Goal: Task Accomplishment & Management: Manage account settings

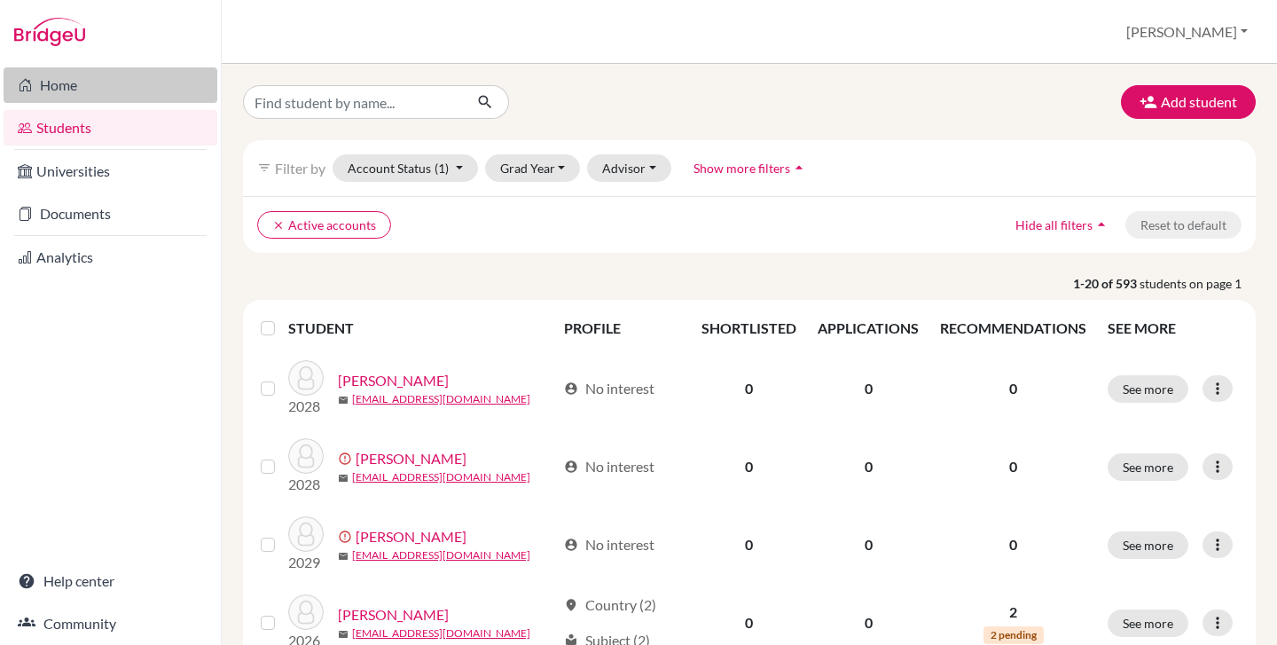
click at [93, 86] on link "Home" at bounding box center [111, 84] width 214 height 35
click at [512, 70] on div "Add student filter_list Filter by Account Status (1) Active accounts done Archi…" at bounding box center [749, 354] width 1055 height 581
click at [407, 82] on div "Add student filter_list Filter by Account Status (1) Active accounts done Archi…" at bounding box center [749, 354] width 1055 height 581
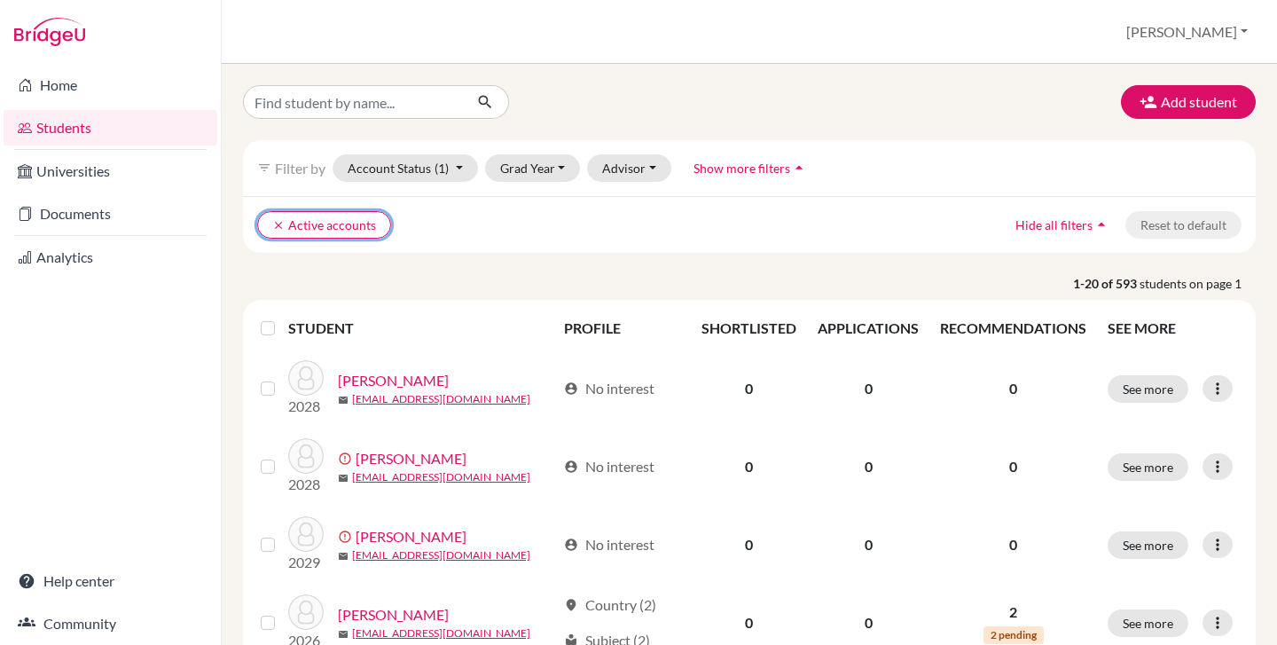
click at [278, 224] on icon "clear" at bounding box center [278, 225] width 12 height 12
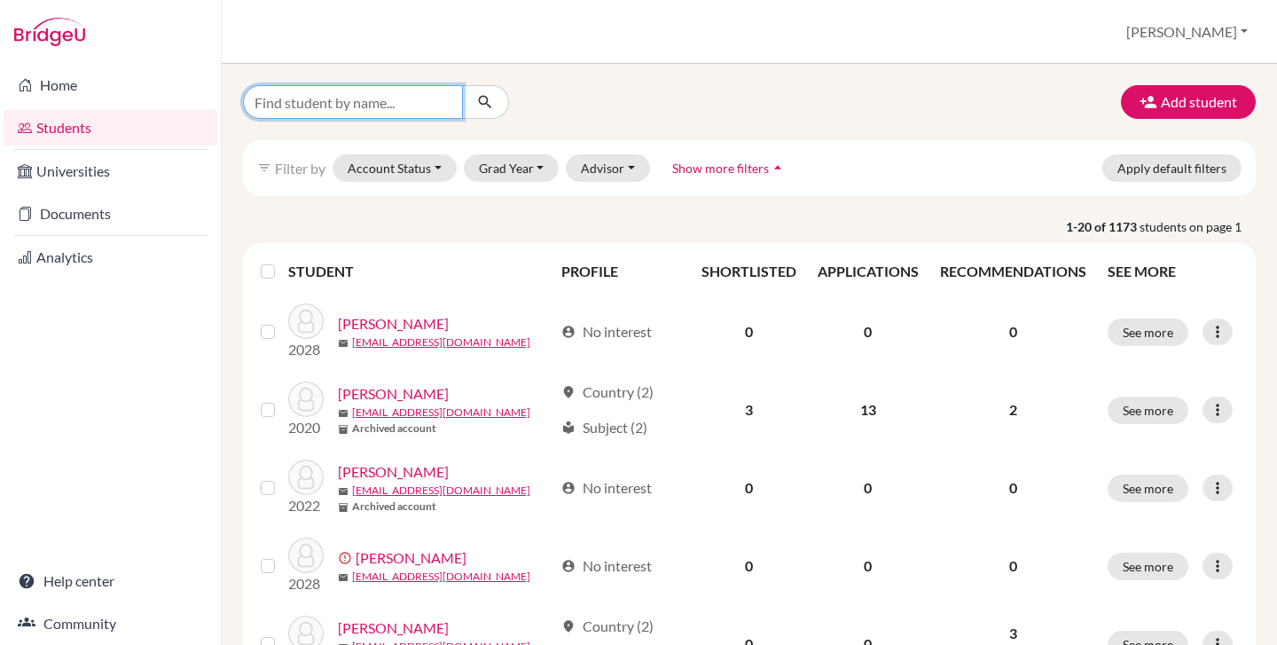
click at [350, 103] on input "Find student by name..." at bounding box center [353, 102] width 220 height 34
type input "[PERSON_NAME]"
click button "submit" at bounding box center [485, 102] width 47 height 34
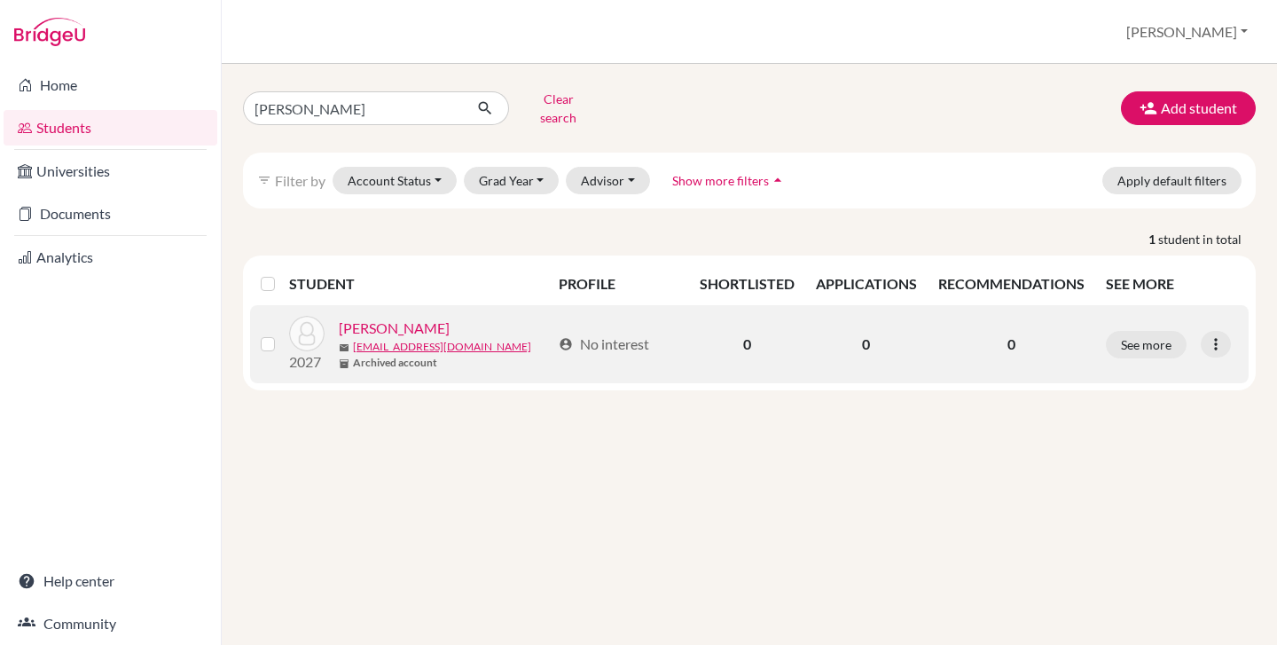
click at [393, 317] on link "OConnor, Catherine" at bounding box center [394, 327] width 111 height 21
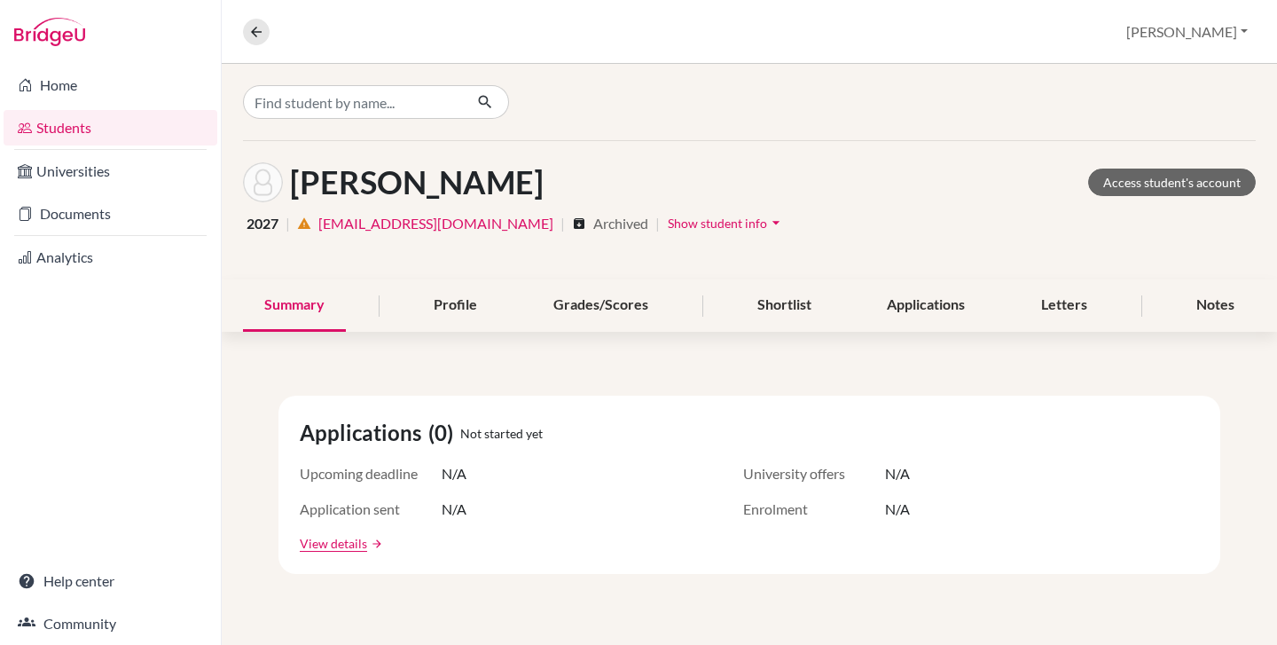
click at [668, 225] on span "Show student info" at bounding box center [717, 222] width 99 height 15
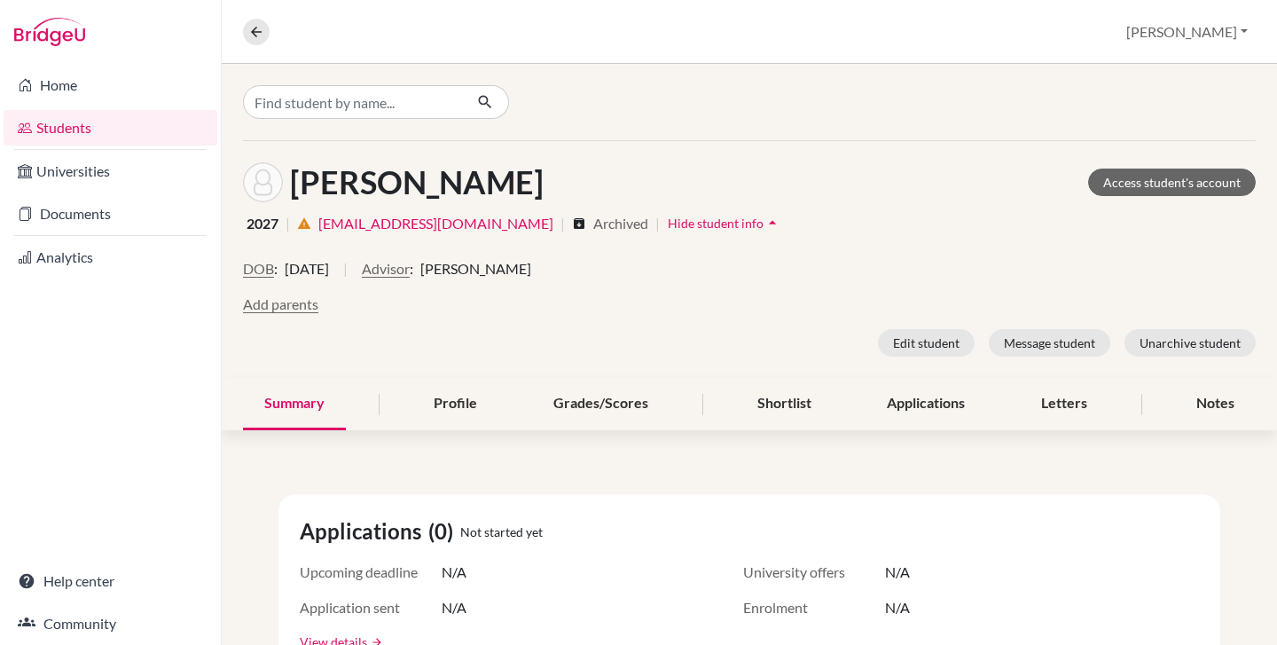
click at [456, 177] on h1 "OConnor, Catherine" at bounding box center [417, 182] width 254 height 38
click at [1158, 335] on button "Unarchive student" at bounding box center [1189, 342] width 131 height 27
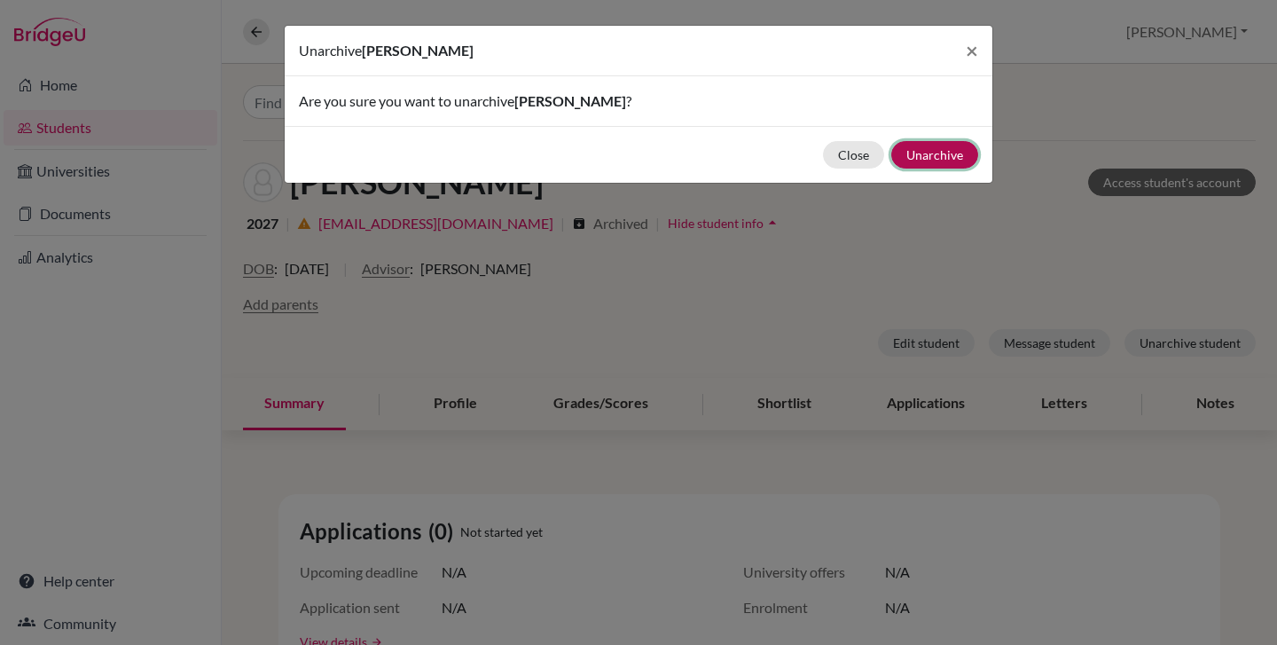
click at [937, 156] on button "Unarchive" at bounding box center [934, 154] width 87 height 27
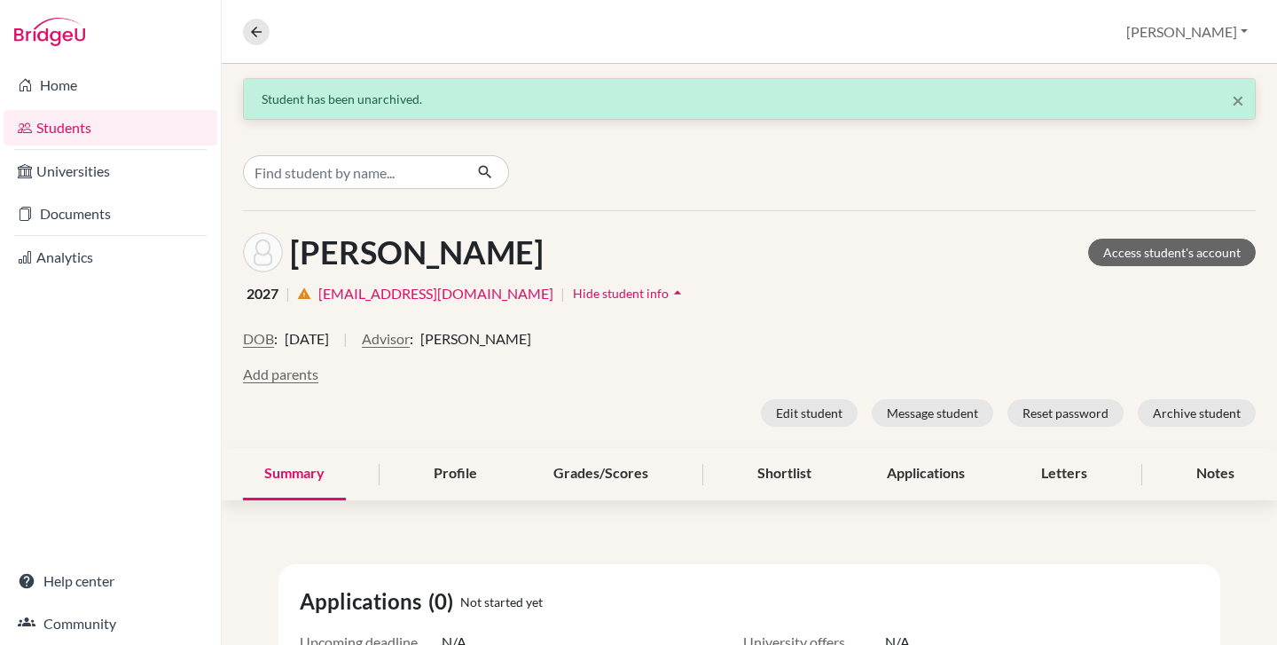
click at [73, 124] on link "Students" at bounding box center [111, 127] width 214 height 35
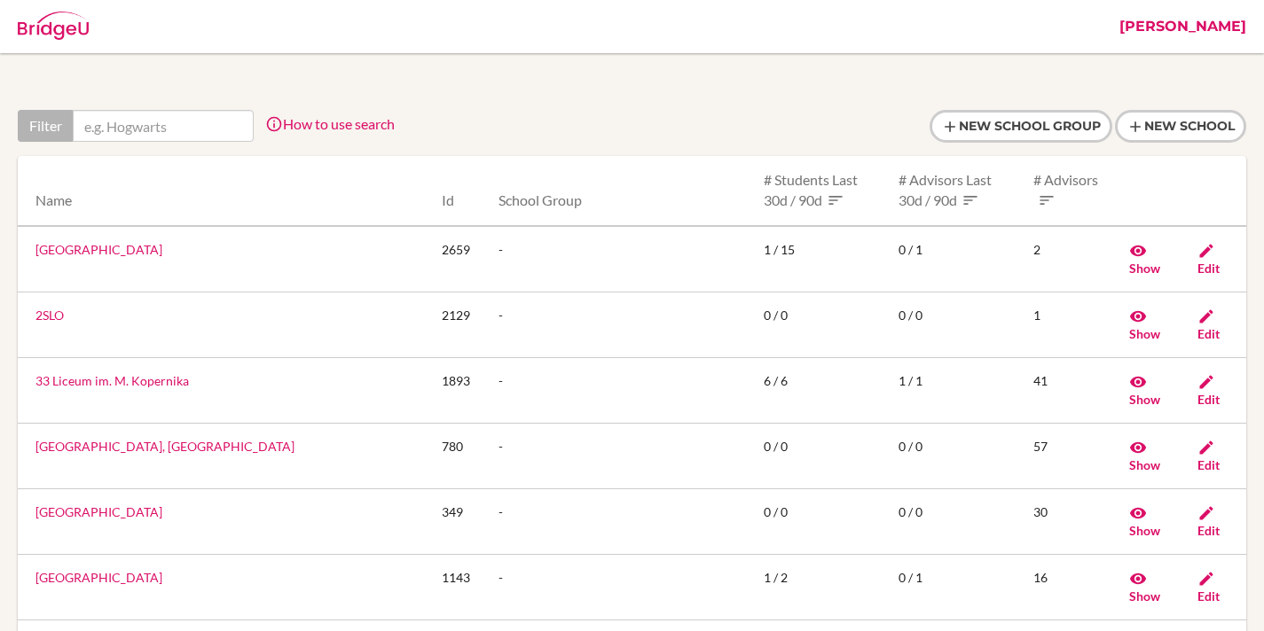
drag, startPoint x: 1178, startPoint y: 44, endPoint x: 1199, endPoint y: 35, distance: 22.6
click at [1110, 43] on div "Schools" at bounding box center [559, 26] width 1101 height 53
click at [1218, 27] on link "[PERSON_NAME]" at bounding box center [1182, 26] width 145 height 53
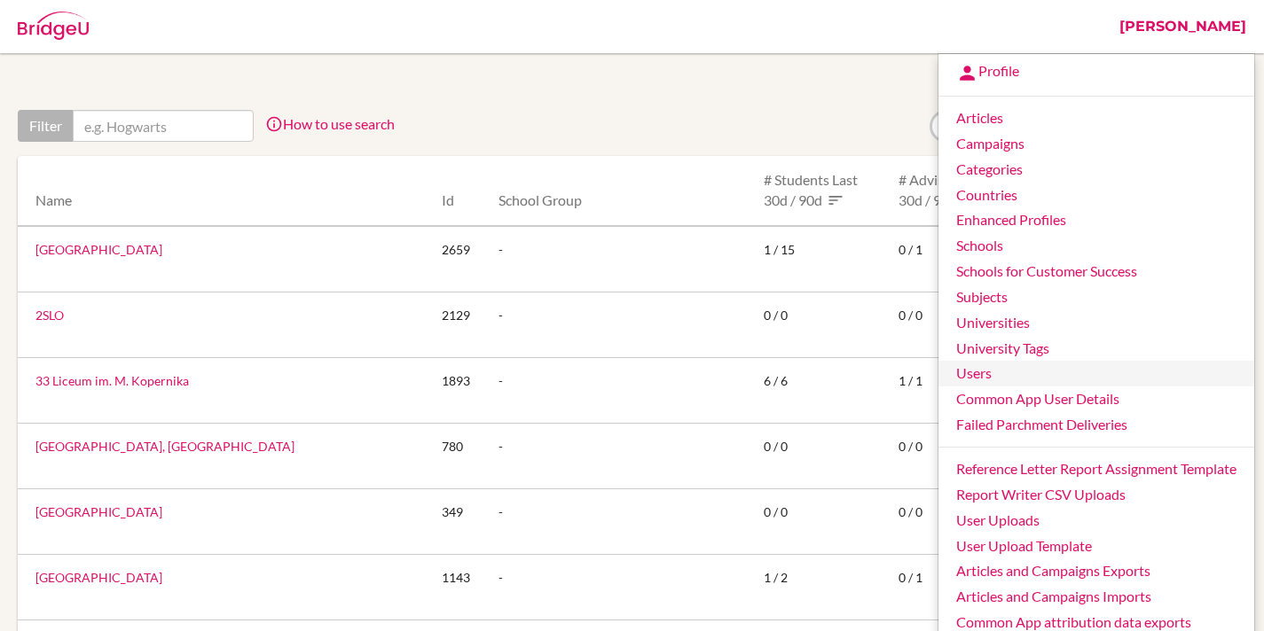
click at [978, 375] on link "Users" at bounding box center [1096, 374] width 316 height 26
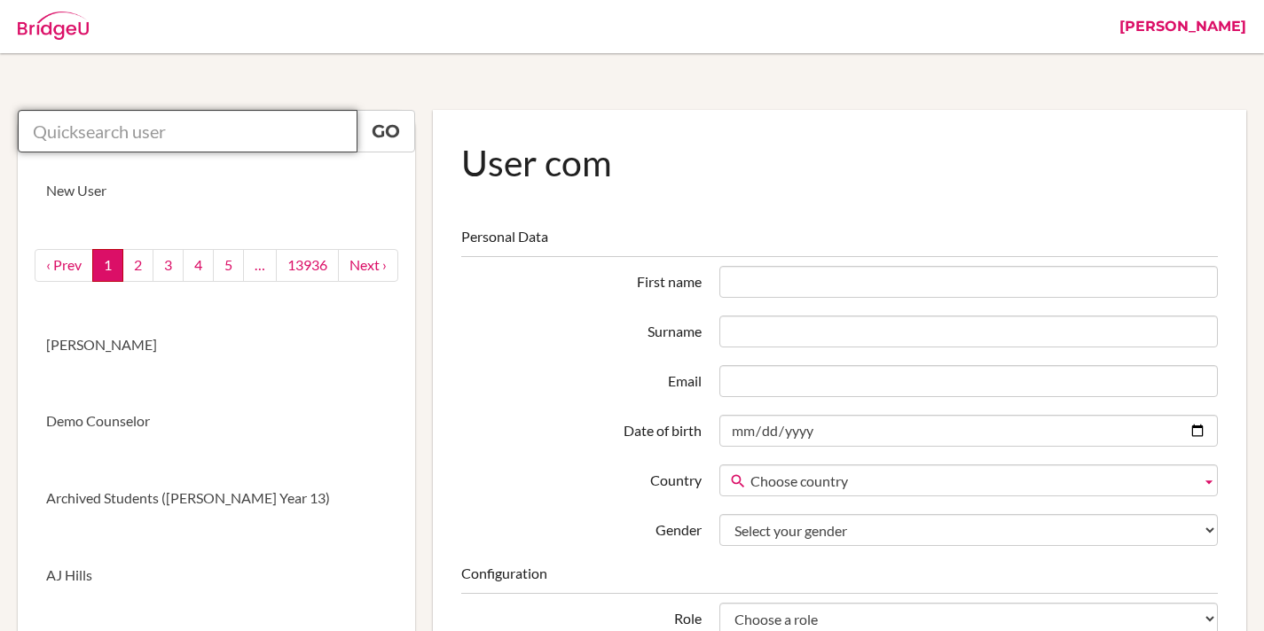
click at [186, 134] on input "text" at bounding box center [188, 131] width 340 height 43
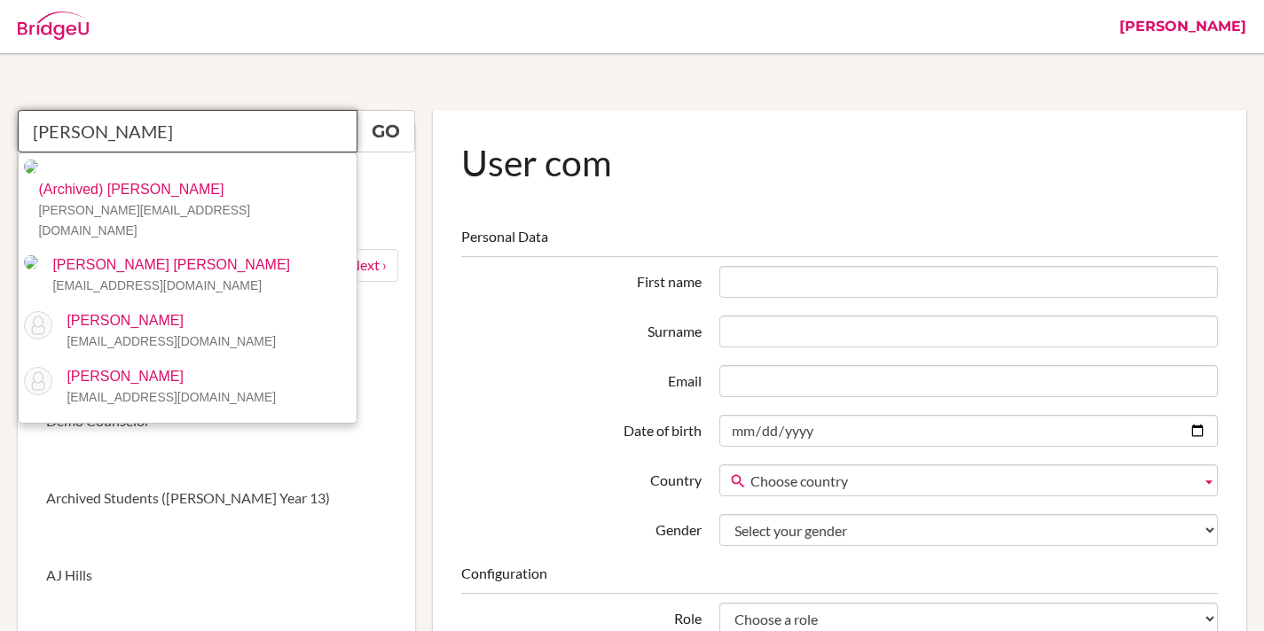
click at [149, 129] on input "[PERSON_NAME]" at bounding box center [188, 131] width 340 height 43
click at [149, 129] on input "catherine o" at bounding box center [188, 131] width 340 height 43
paste input "cconnor@aisa.sch.ae"
click at [176, 132] on input "catherine cconnor@aisa.sch.ae" at bounding box center [188, 131] width 340 height 43
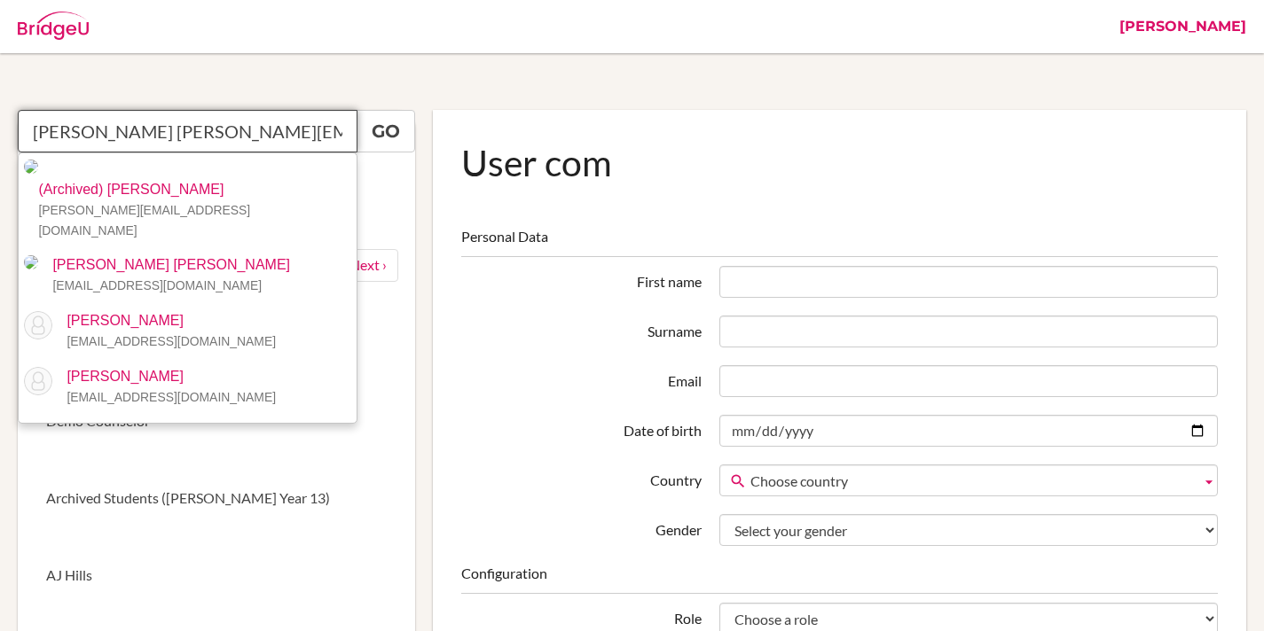
click at [176, 132] on input "catherine cconnor@aisa.sch.ae" at bounding box center [188, 131] width 340 height 43
paste input "text"
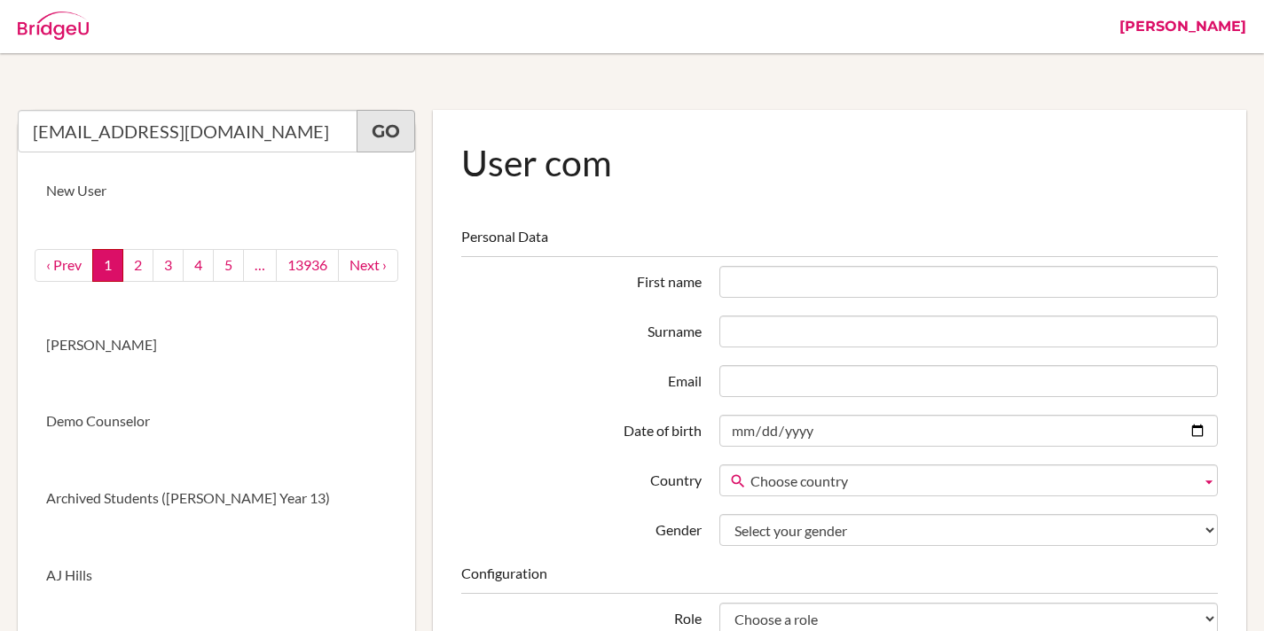
click at [388, 138] on link "Go" at bounding box center [385, 131] width 59 height 43
click at [238, 139] on input "cconnor@aisa.sch.ae" at bounding box center [188, 131] width 340 height 43
click at [272, 133] on input "cconnor@aisa.sch.ae" at bounding box center [188, 131] width 340 height 43
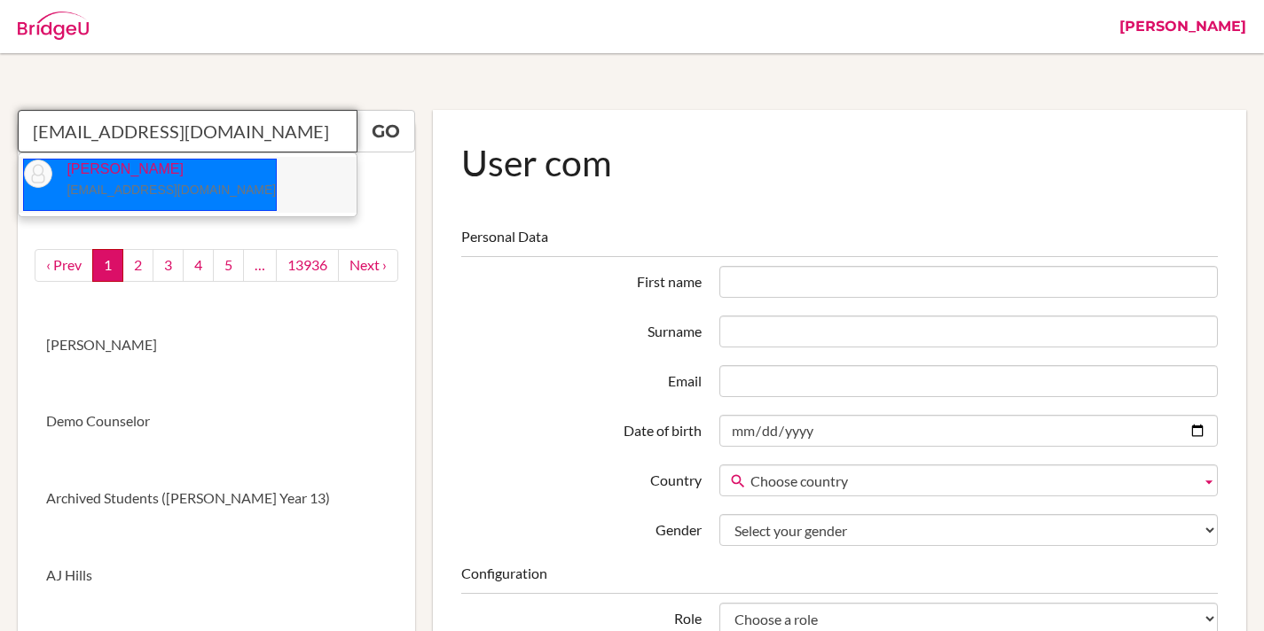
click at [141, 168] on p "Catherine OConnor cconnor@aisa.sch.ae" at bounding box center [163, 180] width 223 height 41
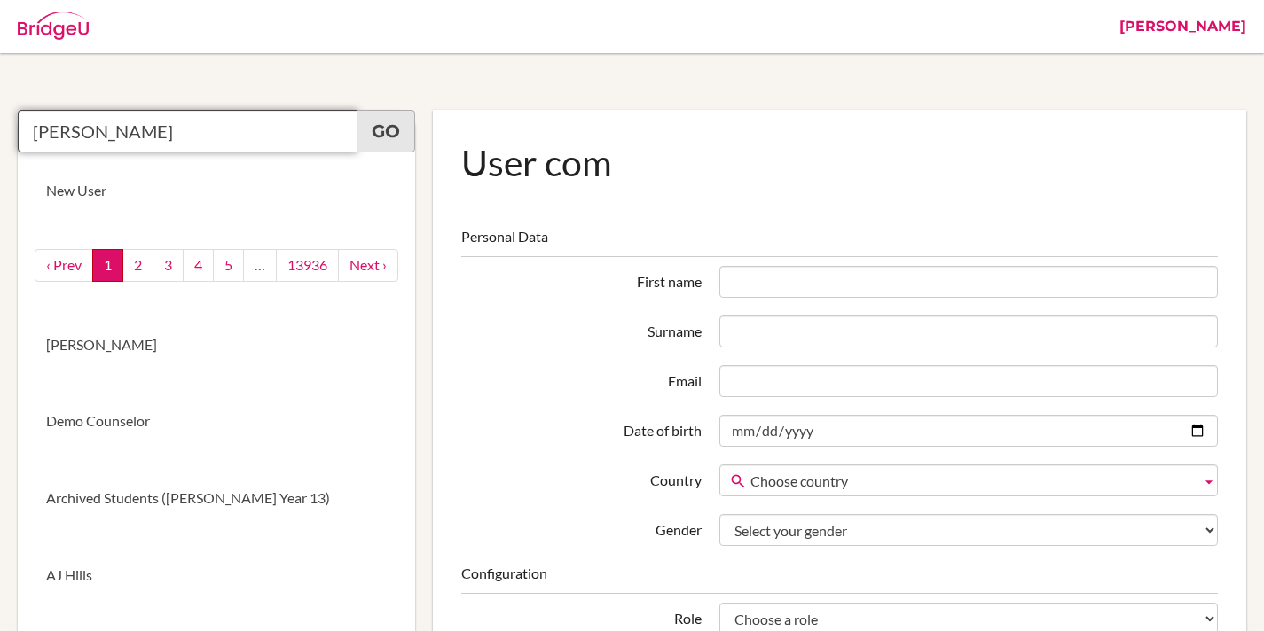
type input "Catherine OConnor"
click at [393, 138] on link "Go" at bounding box center [385, 131] width 59 height 43
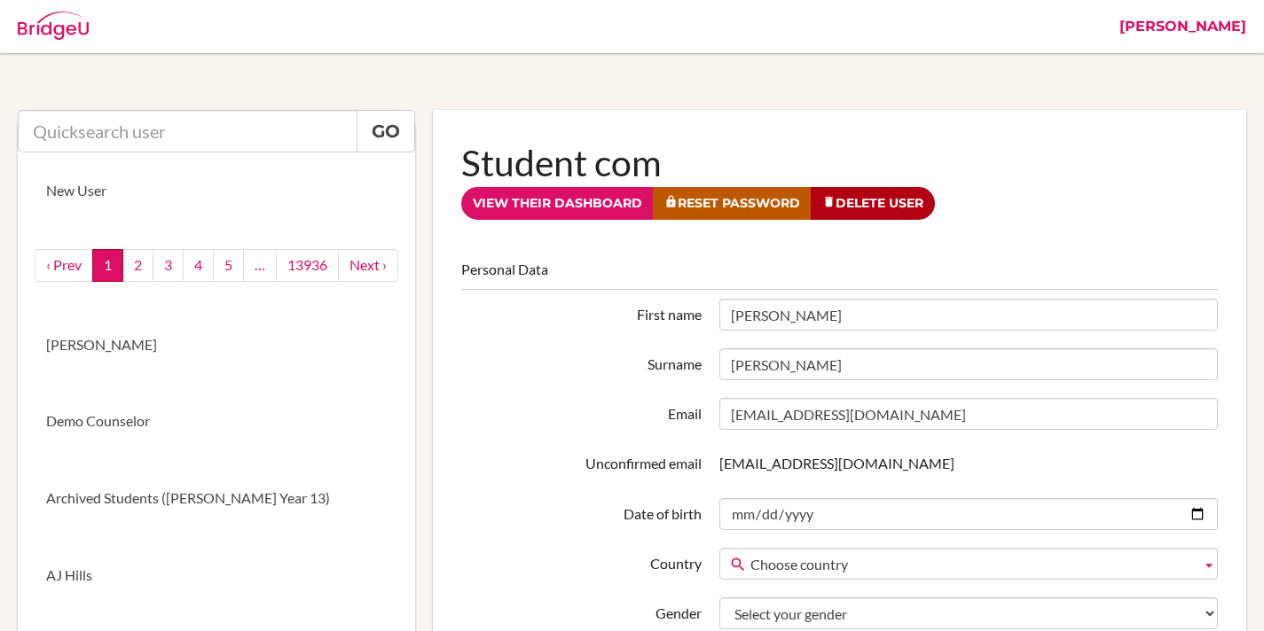
scroll to position [217, 0]
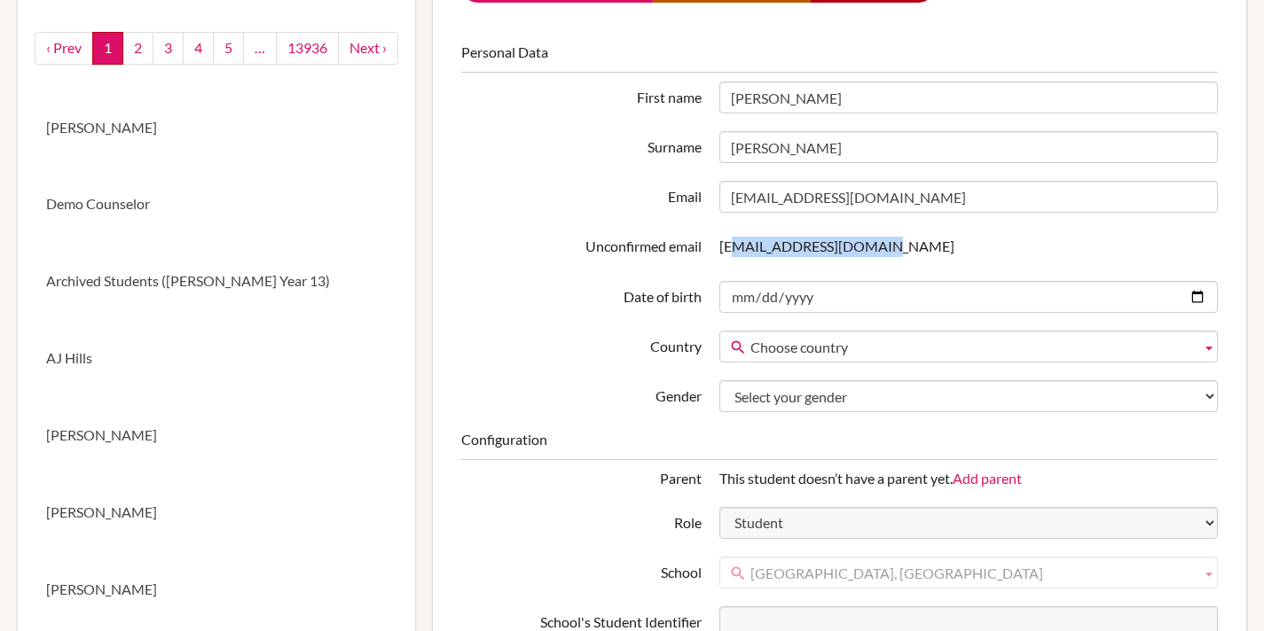
drag, startPoint x: 724, startPoint y: 250, endPoint x: 877, endPoint y: 251, distance: 153.4
click at [867, 253] on p "cconnor+1@aisa.sch.ae" at bounding box center [968, 247] width 498 height 33
click at [877, 251] on p "cconnor+1@aisa.sch.ae" at bounding box center [968, 247] width 498 height 33
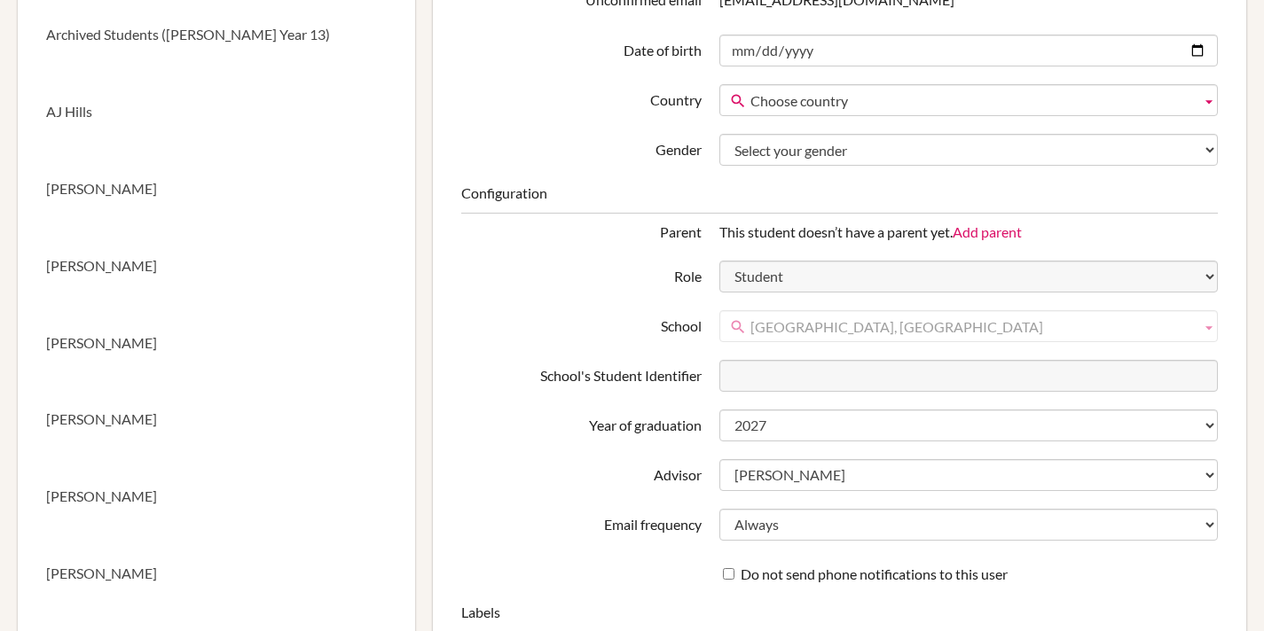
scroll to position [0, 0]
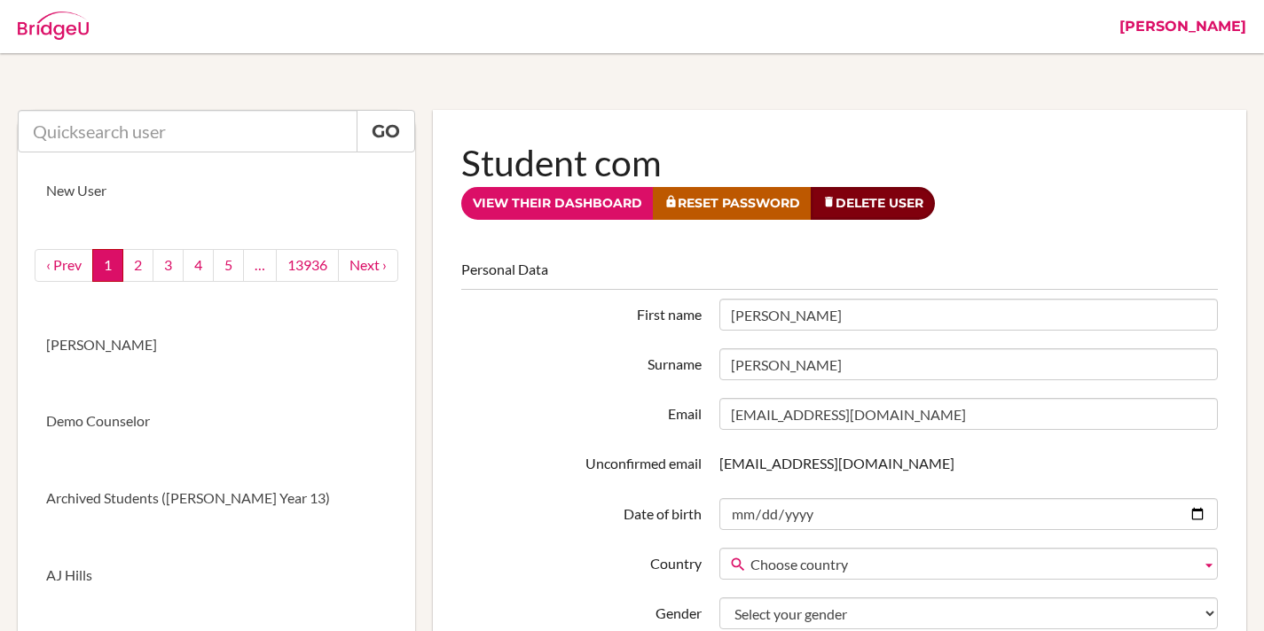
click at [864, 204] on link "Delete User" at bounding box center [872, 203] width 124 height 33
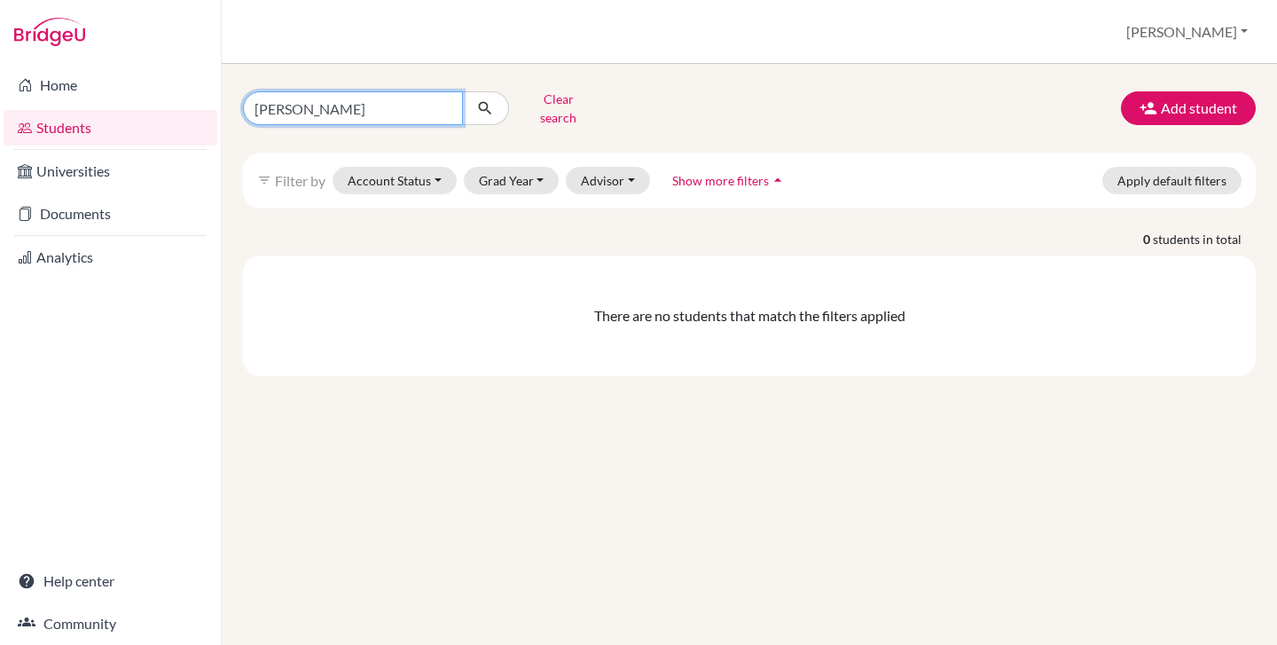
click at [348, 104] on input "catherine" at bounding box center [353, 108] width 220 height 34
type input "catherine"
click button "submit" at bounding box center [485, 108] width 47 height 34
click at [548, 102] on button "Clear search" at bounding box center [558, 108] width 98 height 46
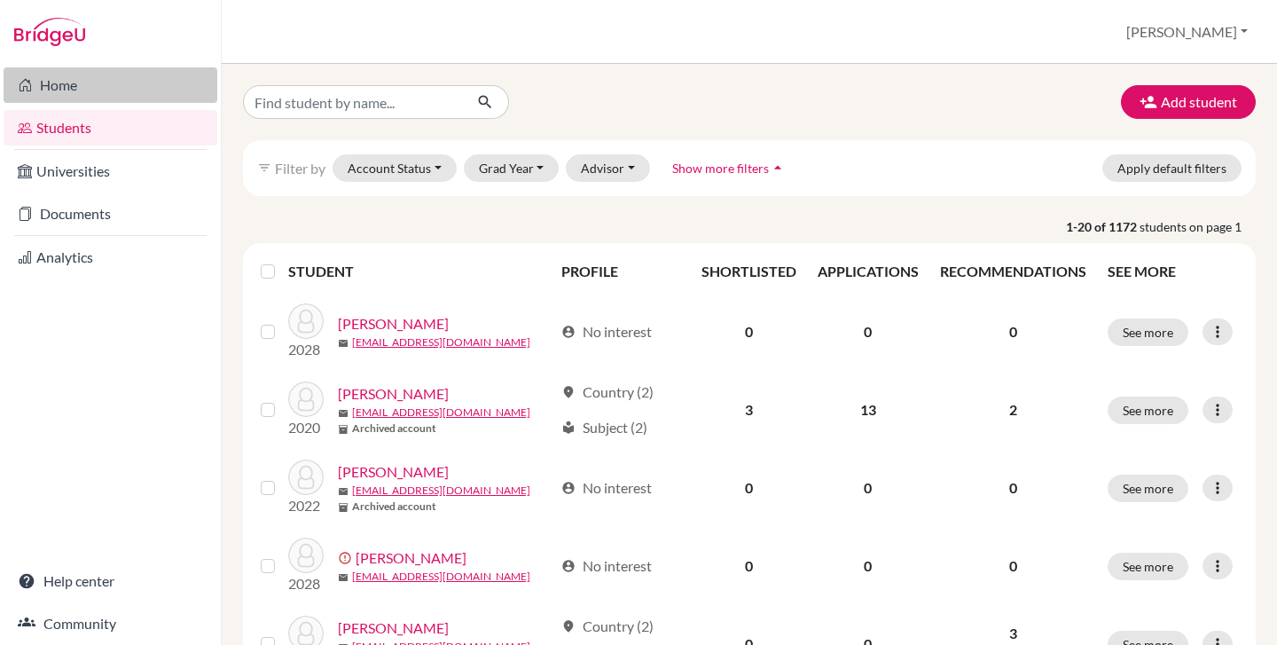
click at [77, 82] on link "Home" at bounding box center [111, 84] width 214 height 35
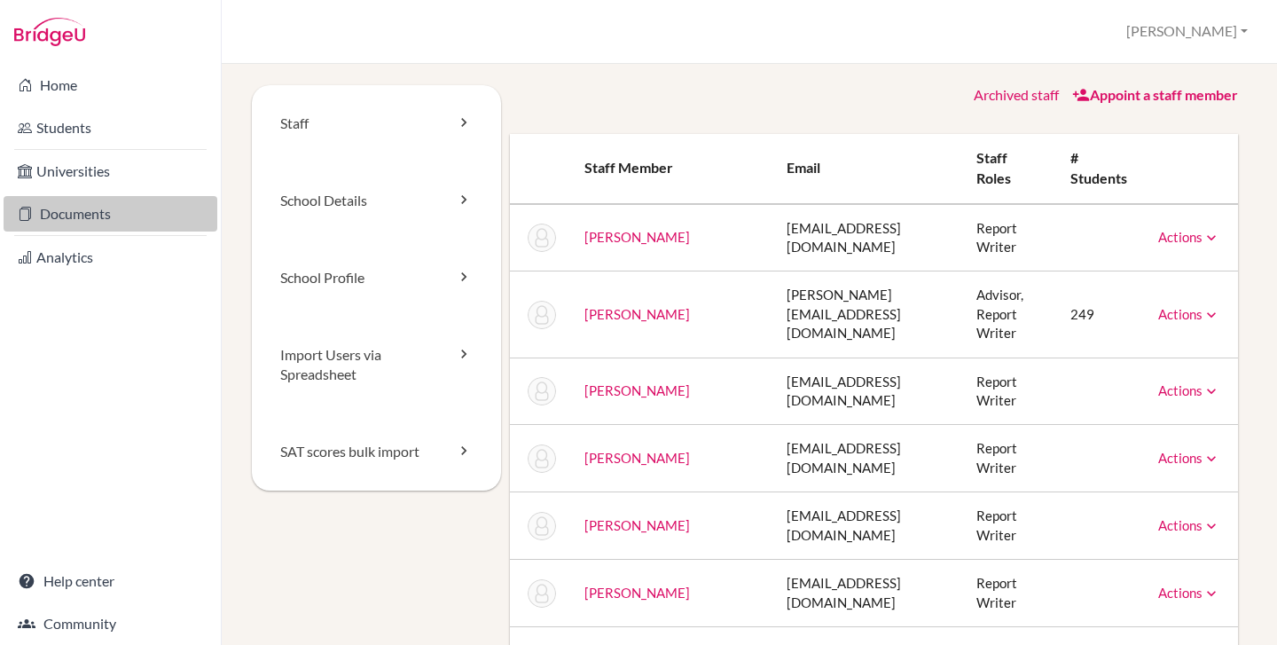
click at [49, 214] on link "Documents" at bounding box center [111, 213] width 214 height 35
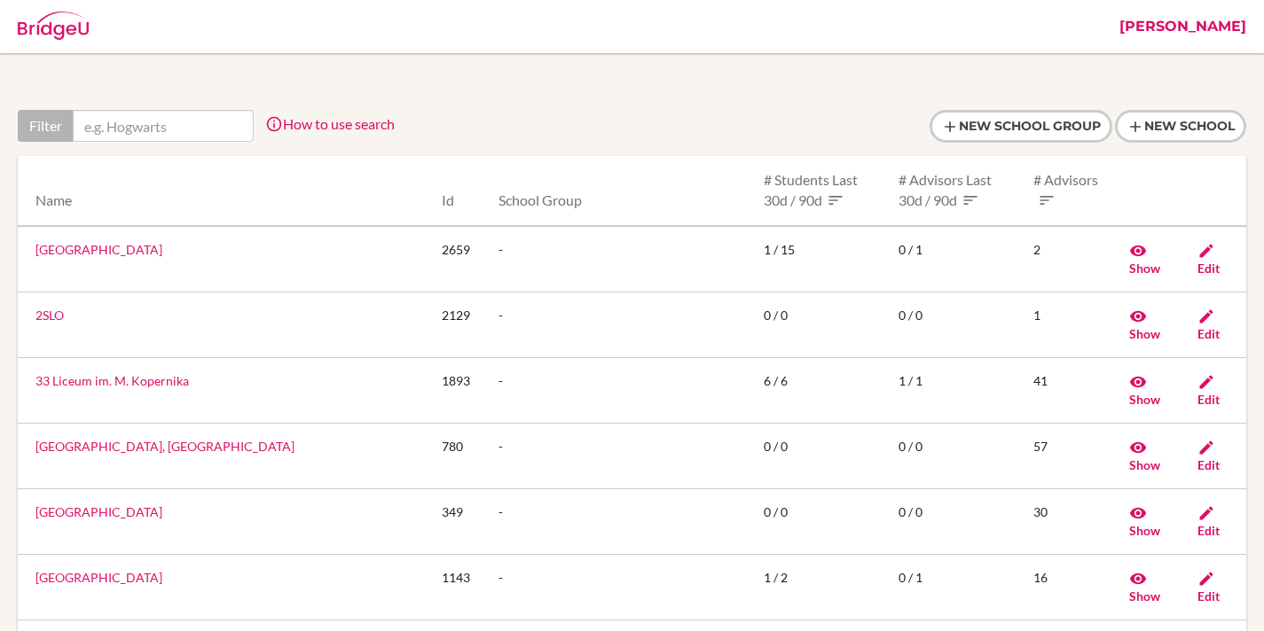
click at [1201, 48] on link "[PERSON_NAME]" at bounding box center [1182, 26] width 145 height 53
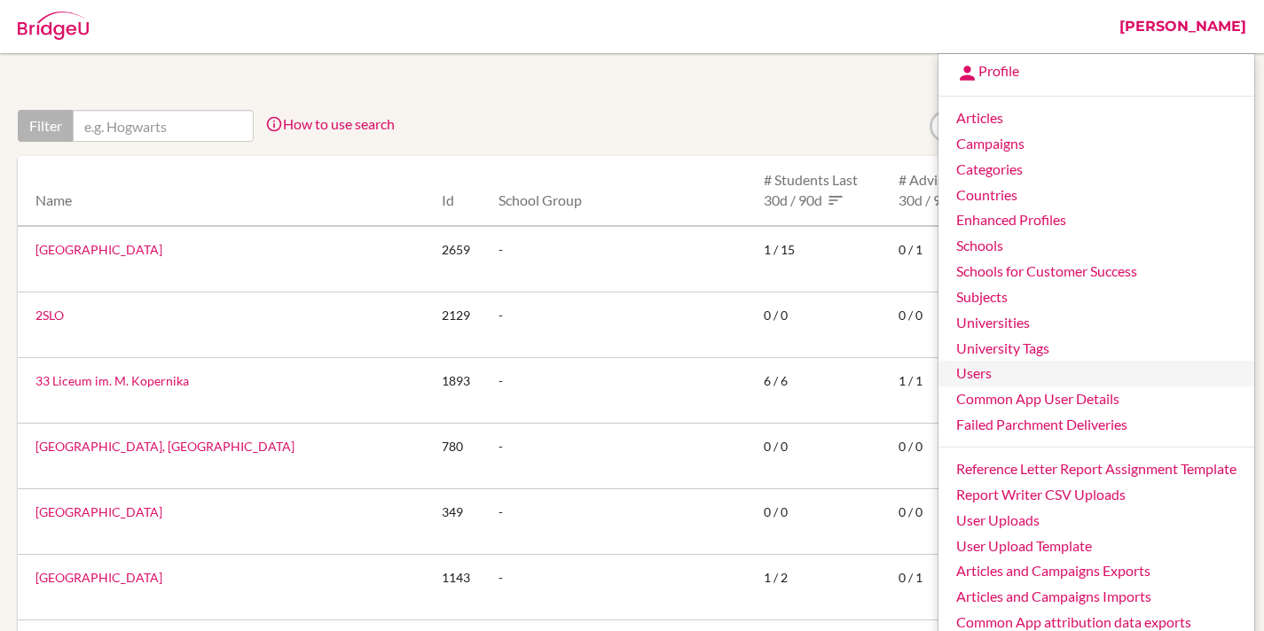
click at [985, 370] on link "Users" at bounding box center [1096, 374] width 316 height 26
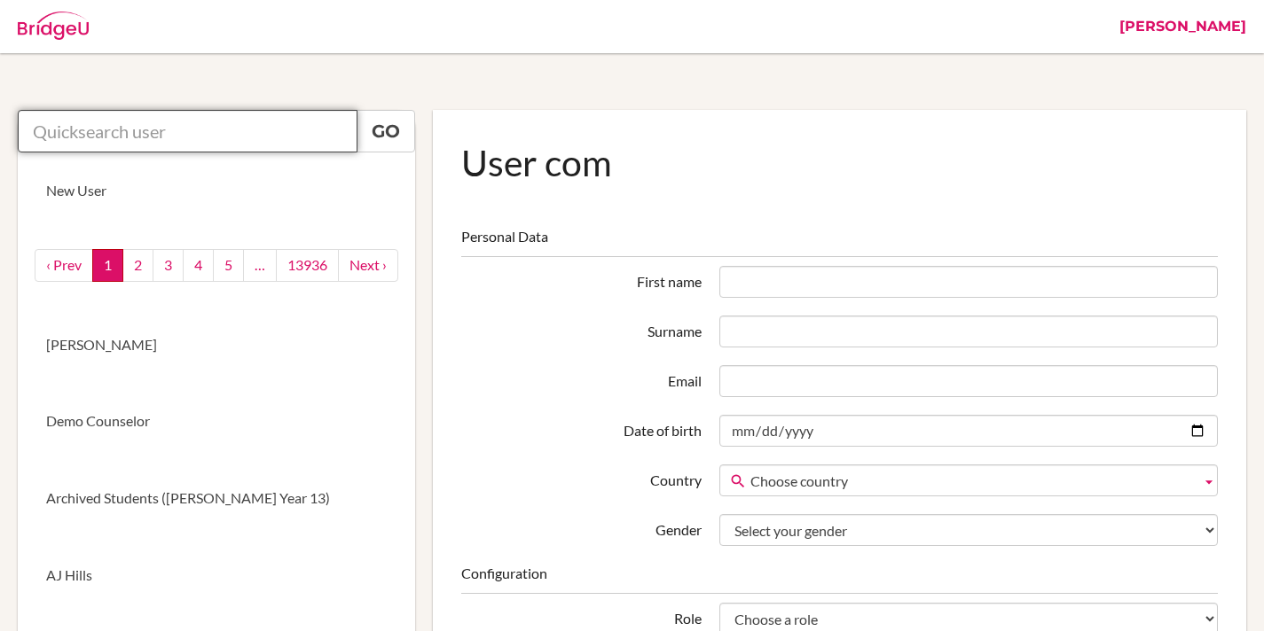
click at [181, 132] on input "text" at bounding box center [188, 131] width 340 height 43
paste input "[EMAIL_ADDRESS][DOMAIN_NAME]"
type input "[EMAIL_ADDRESS][DOMAIN_NAME]"
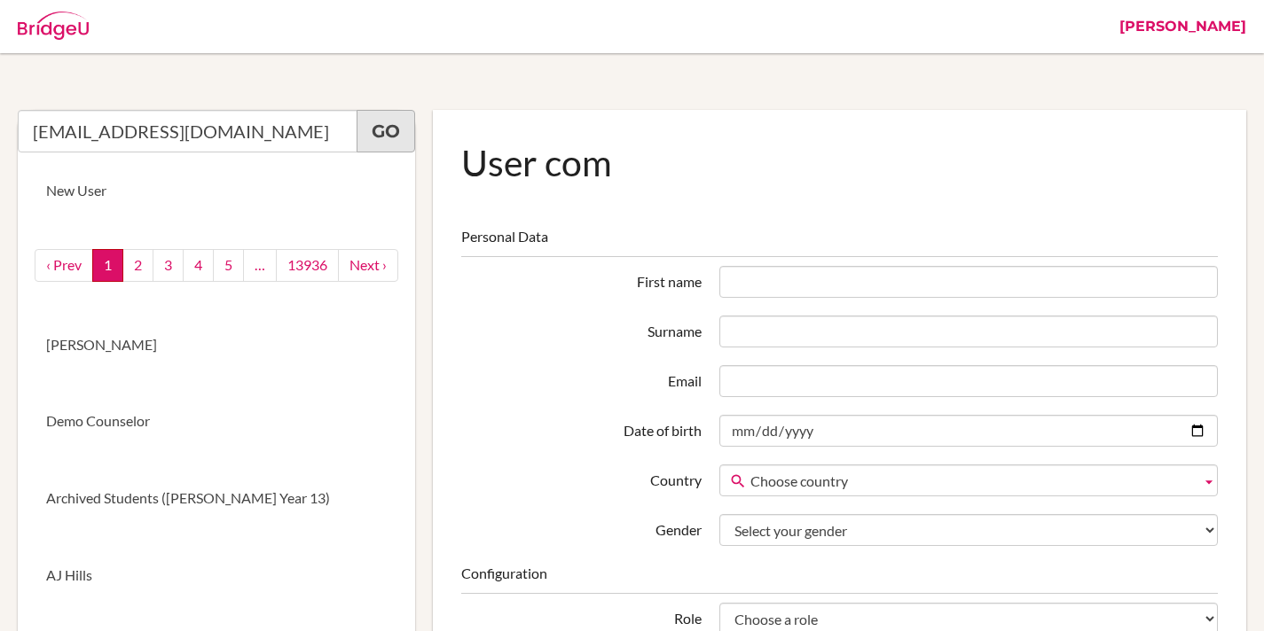
click at [369, 131] on link "Go" at bounding box center [385, 131] width 59 height 43
click at [217, 140] on input "cconnor@aisa.sch.ae" at bounding box center [188, 131] width 340 height 43
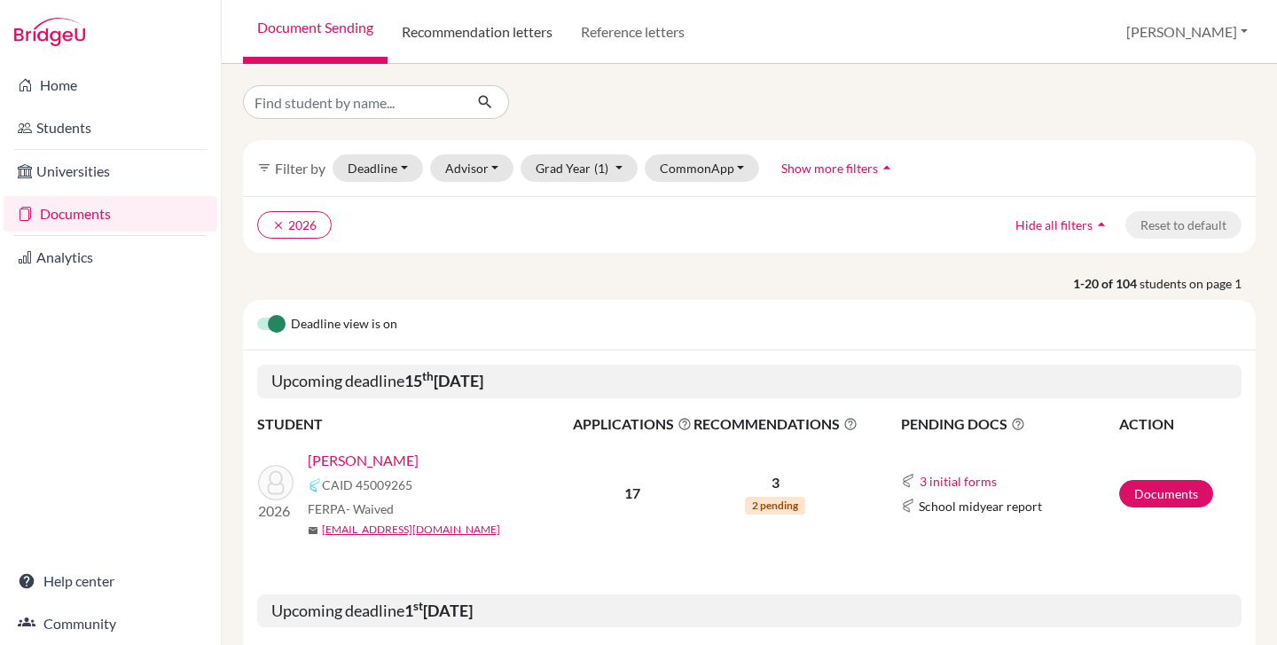
click at [469, 32] on link "Recommendation letters" at bounding box center [476, 32] width 179 height 64
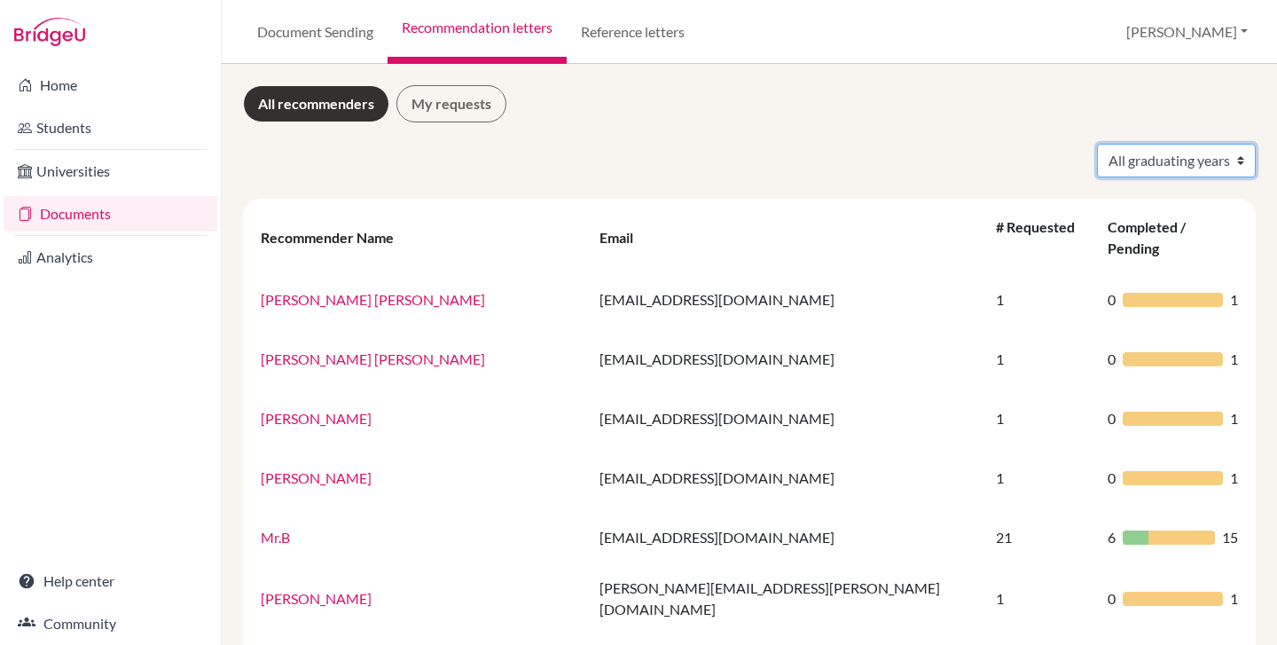
click at [1186, 157] on select "All graduating years 2020 2023 2024 2025 2026 2027 2028" at bounding box center [1176, 161] width 159 height 34
select select "2026"
click at [1097, 144] on select "All graduating years 2020 2023 2024 2025 2026 2027 2028" at bounding box center [1176, 161] width 159 height 34
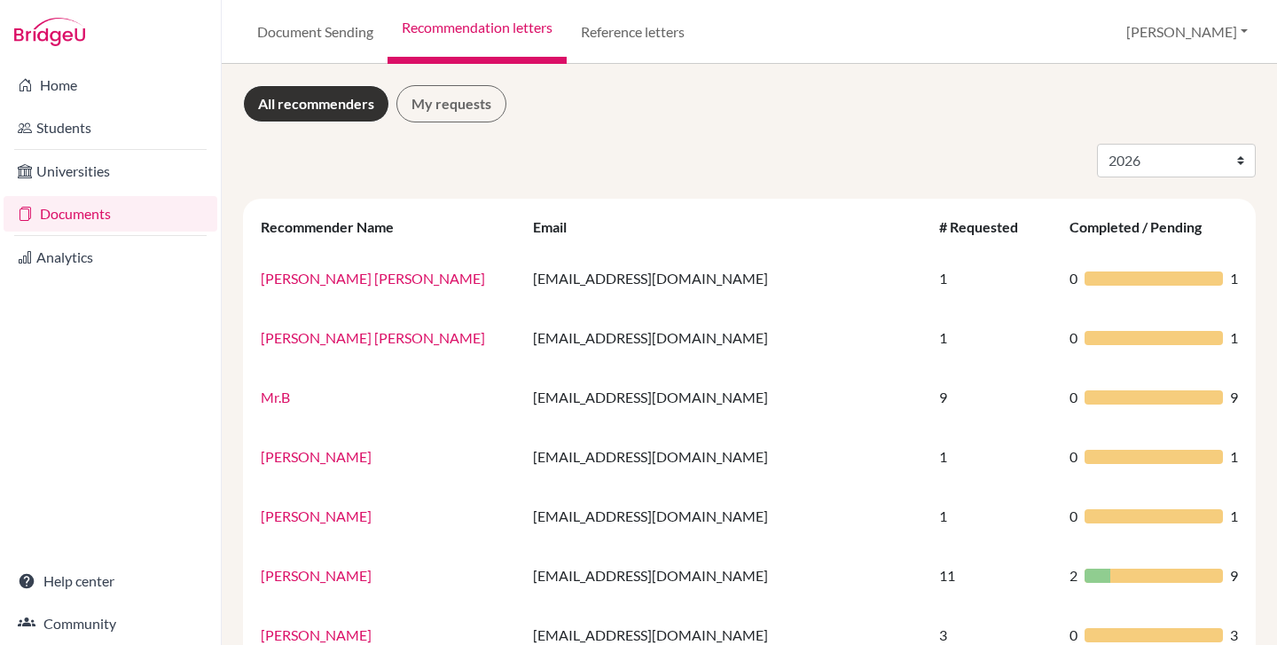
select select "2026"
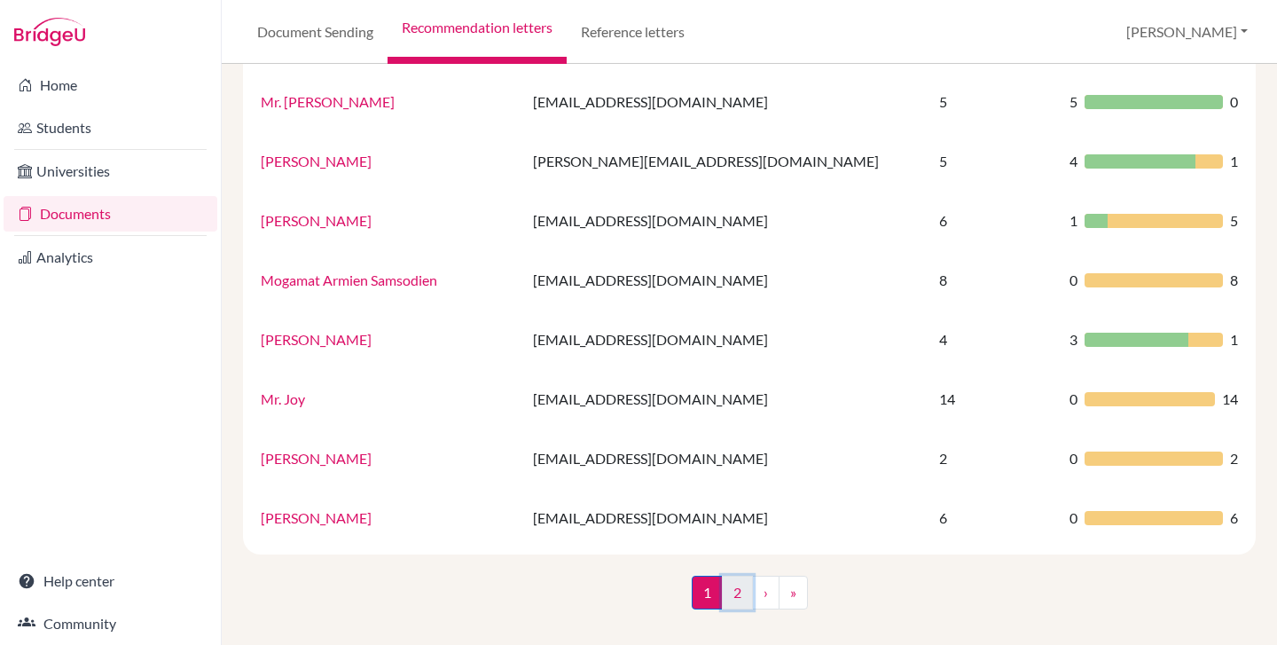
click at [732, 588] on link "2" at bounding box center [737, 592] width 31 height 34
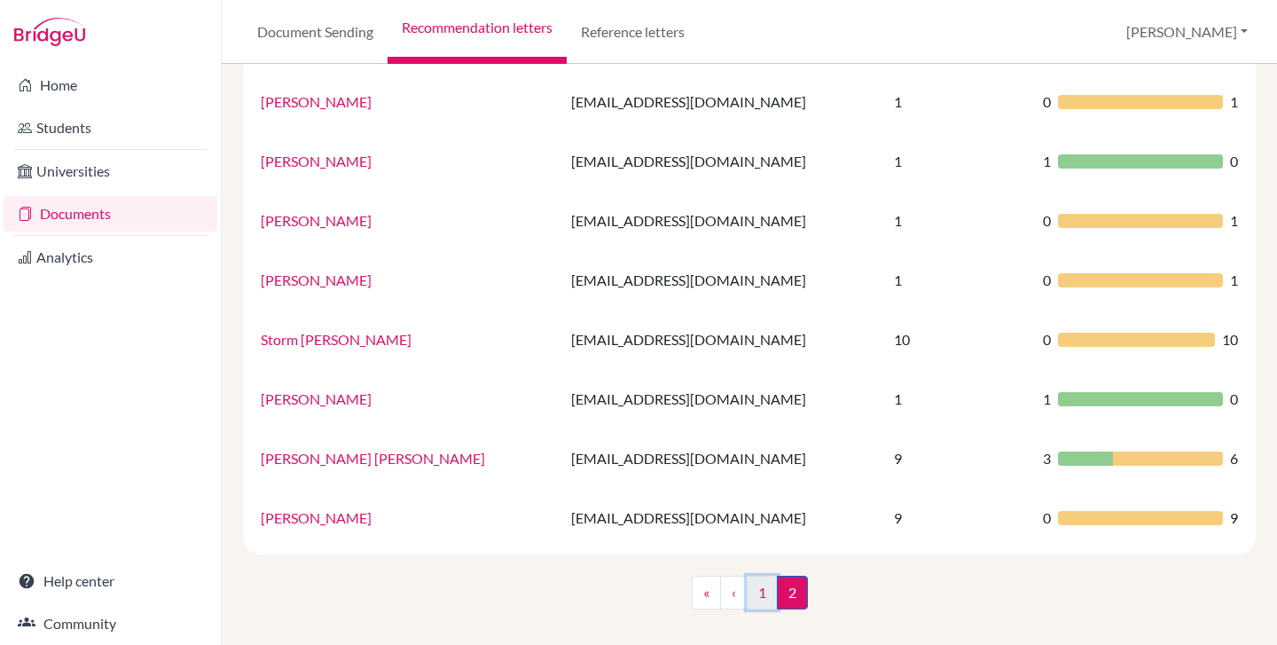
click at [752, 599] on link "1" at bounding box center [762, 592] width 31 height 34
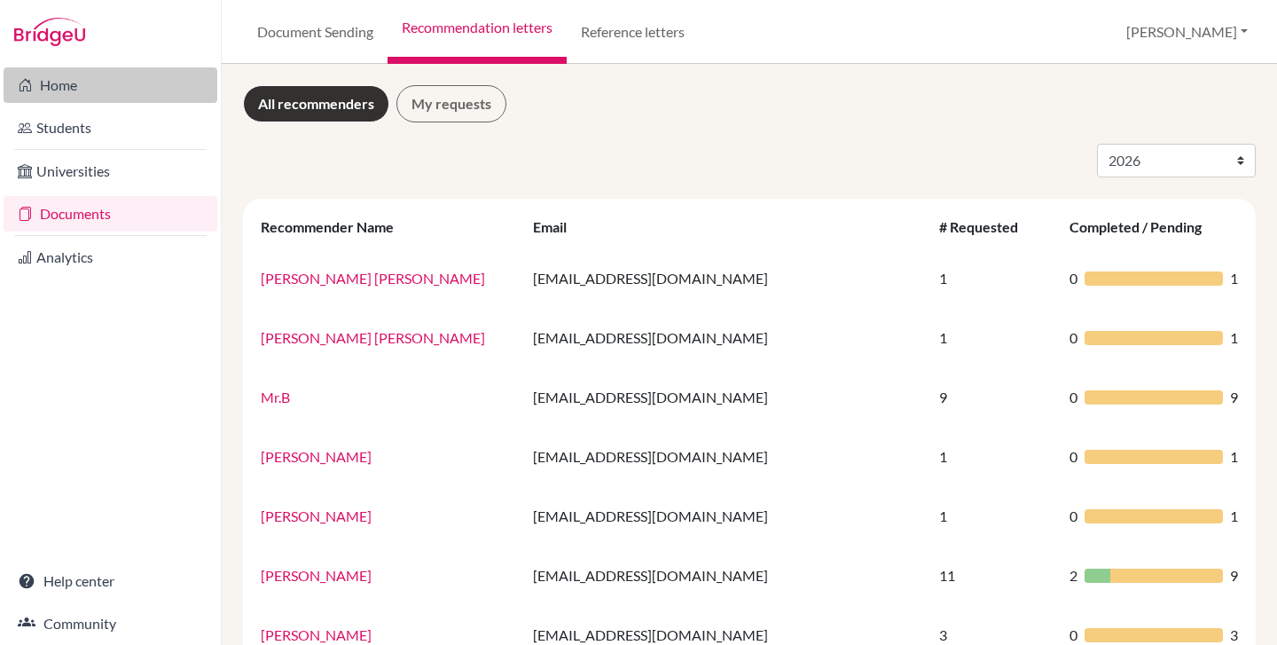
click at [105, 86] on link "Home" at bounding box center [111, 84] width 214 height 35
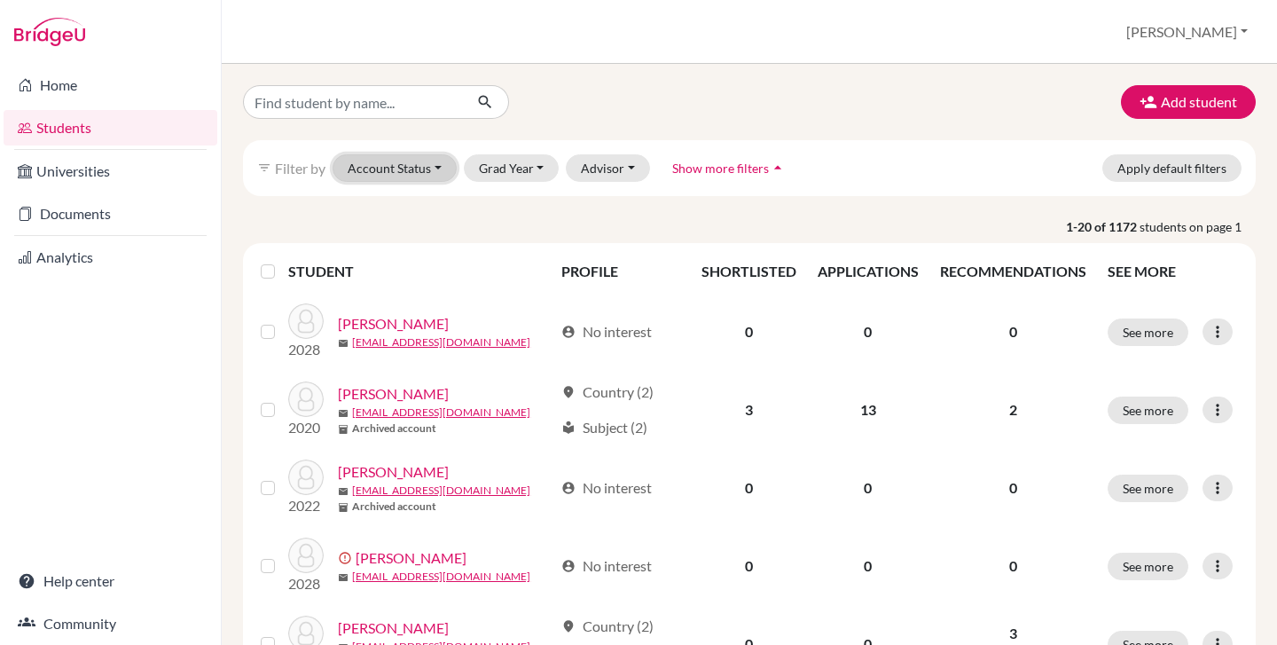
click at [428, 169] on button "Account Status" at bounding box center [395, 167] width 124 height 27
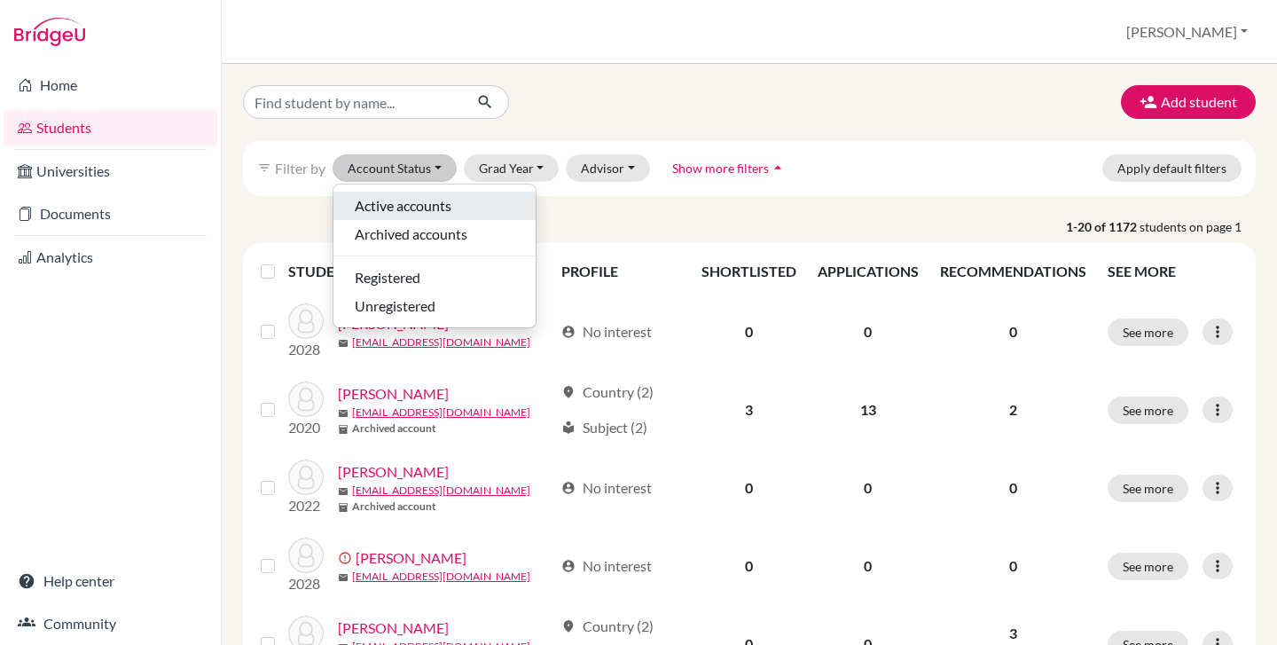
click at [426, 199] on span "Active accounts" at bounding box center [403, 205] width 97 height 21
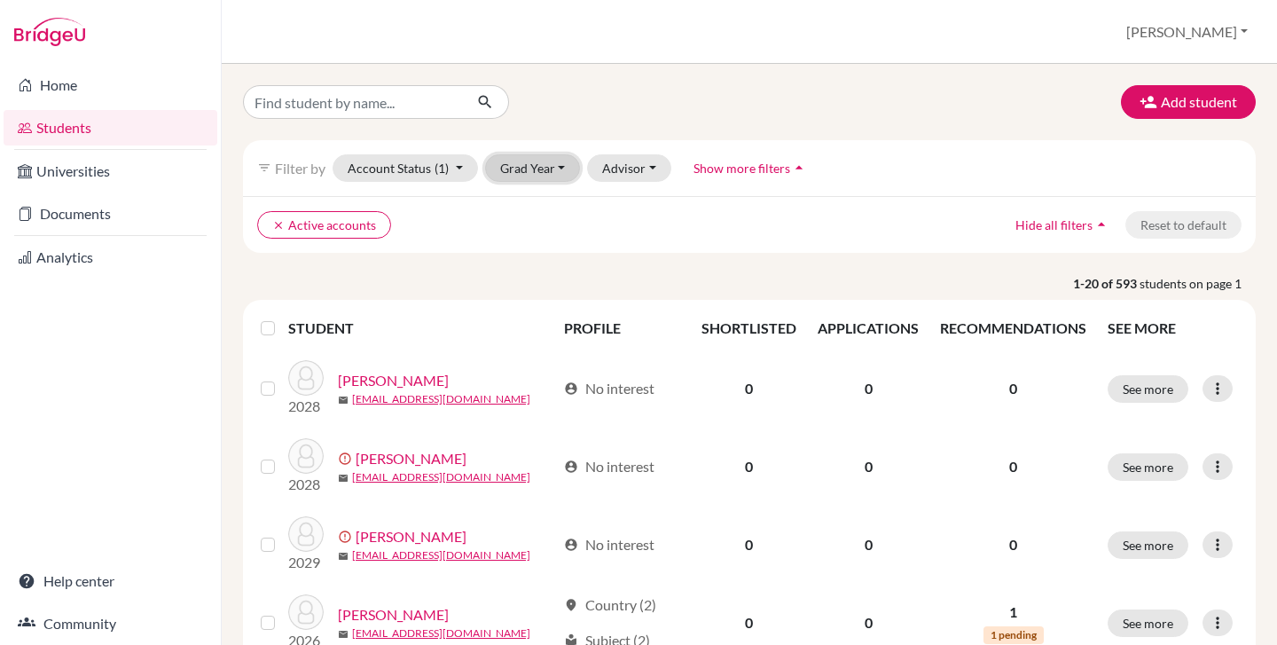
click at [506, 175] on button "Grad Year" at bounding box center [533, 167] width 96 height 27
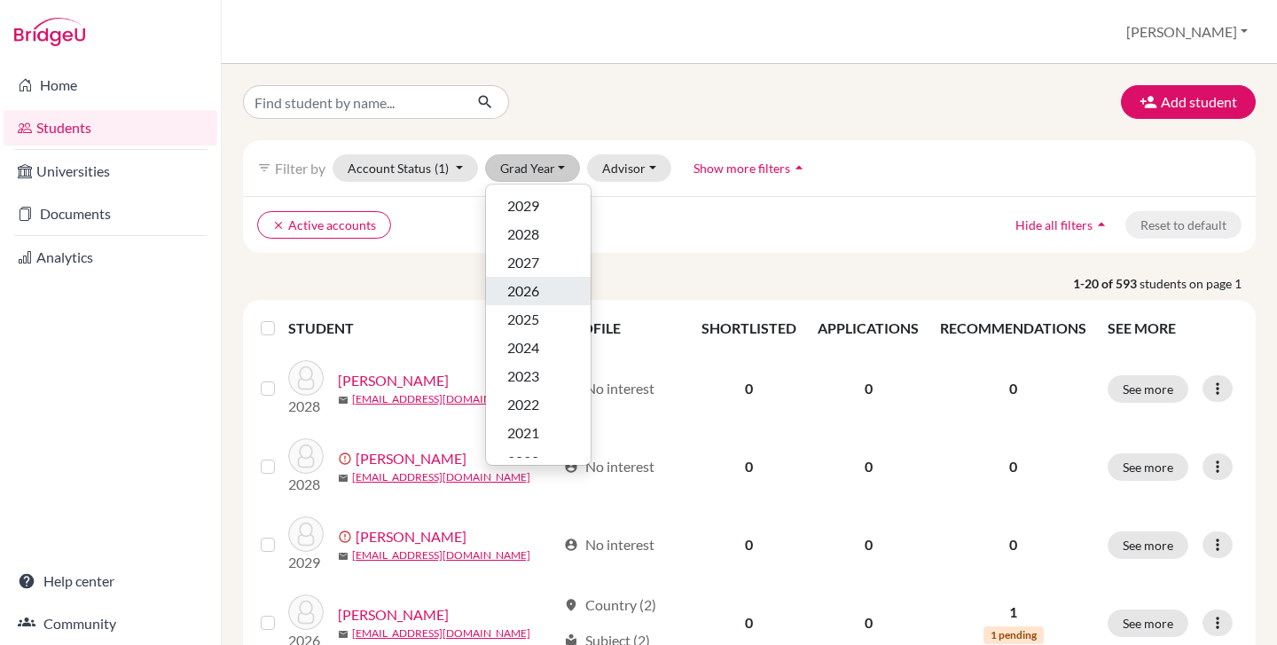
click at [537, 297] on span "2026" at bounding box center [523, 290] width 32 height 21
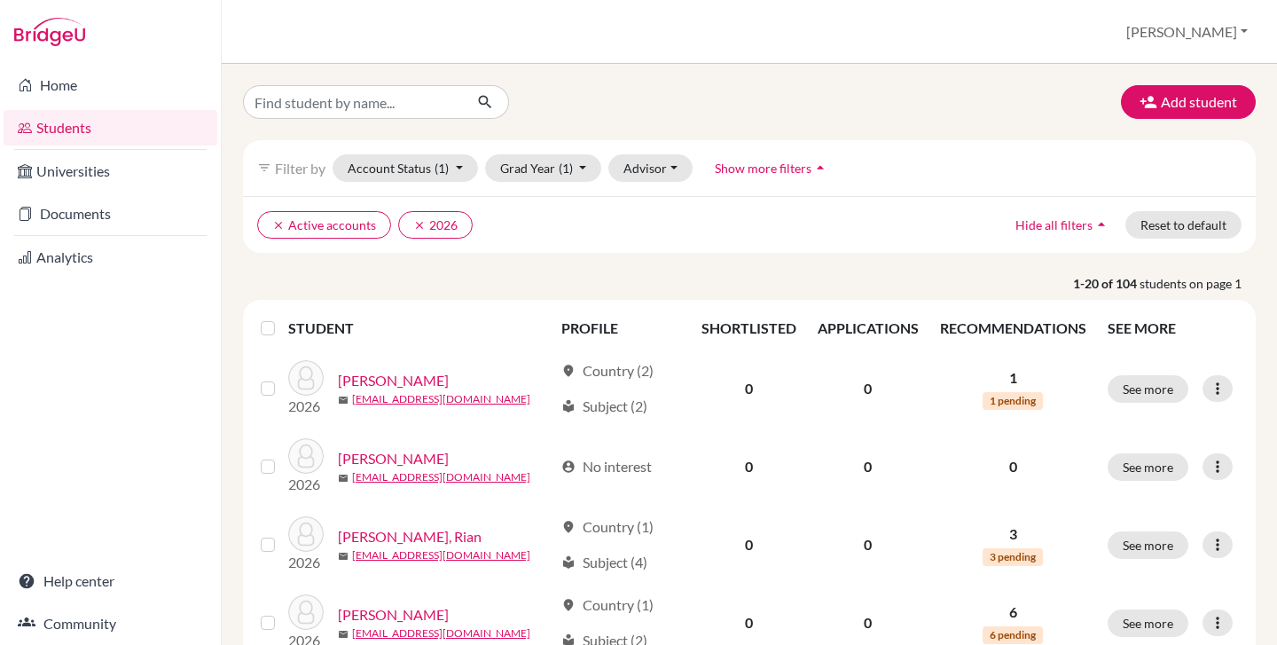
click at [282, 317] on label at bounding box center [282, 317] width 0 height 0
click at [0, 0] on input "checkbox" at bounding box center [0, 0] width 0 height 0
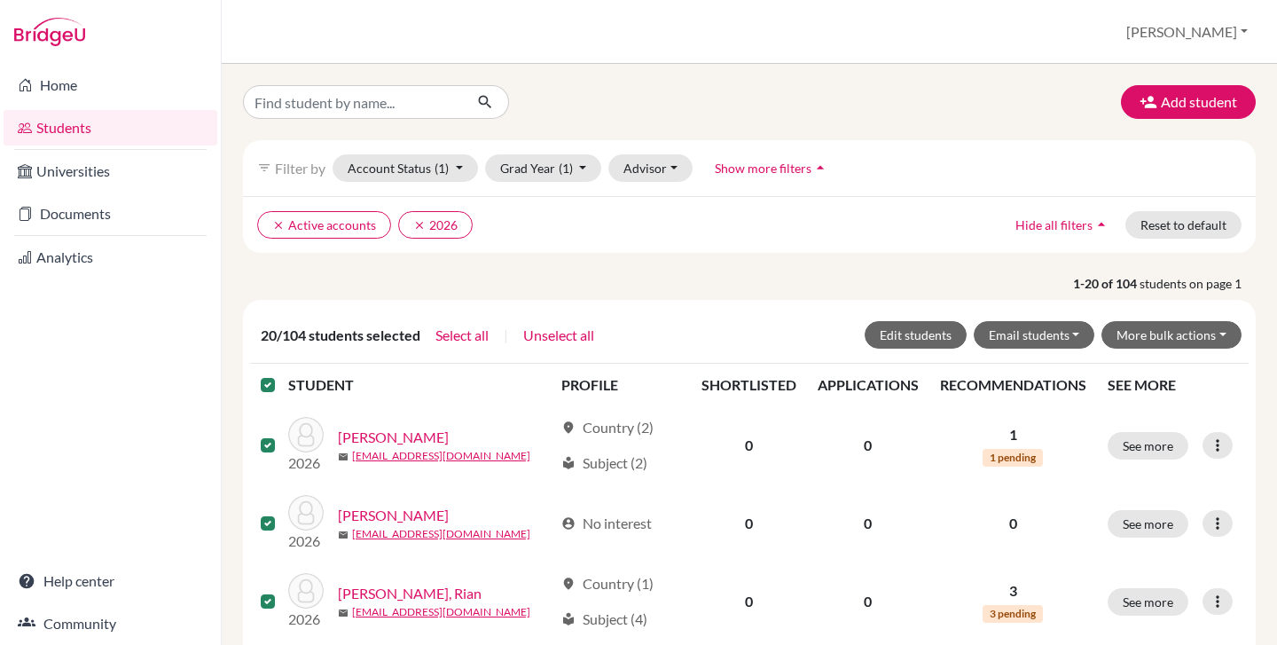
click at [282, 374] on label at bounding box center [282, 374] width 0 height 0
click at [0, 0] on input "checkbox" at bounding box center [0, 0] width 0 height 0
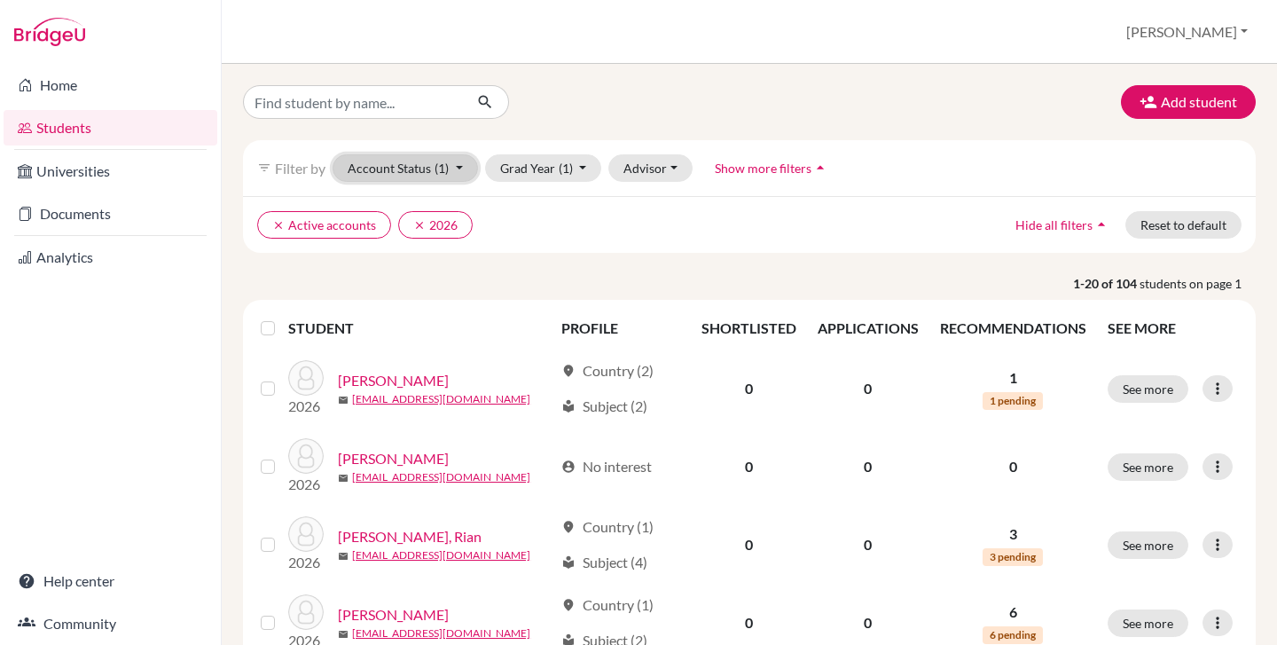
click at [455, 174] on button "Account Status (1)" at bounding box center [405, 167] width 145 height 27
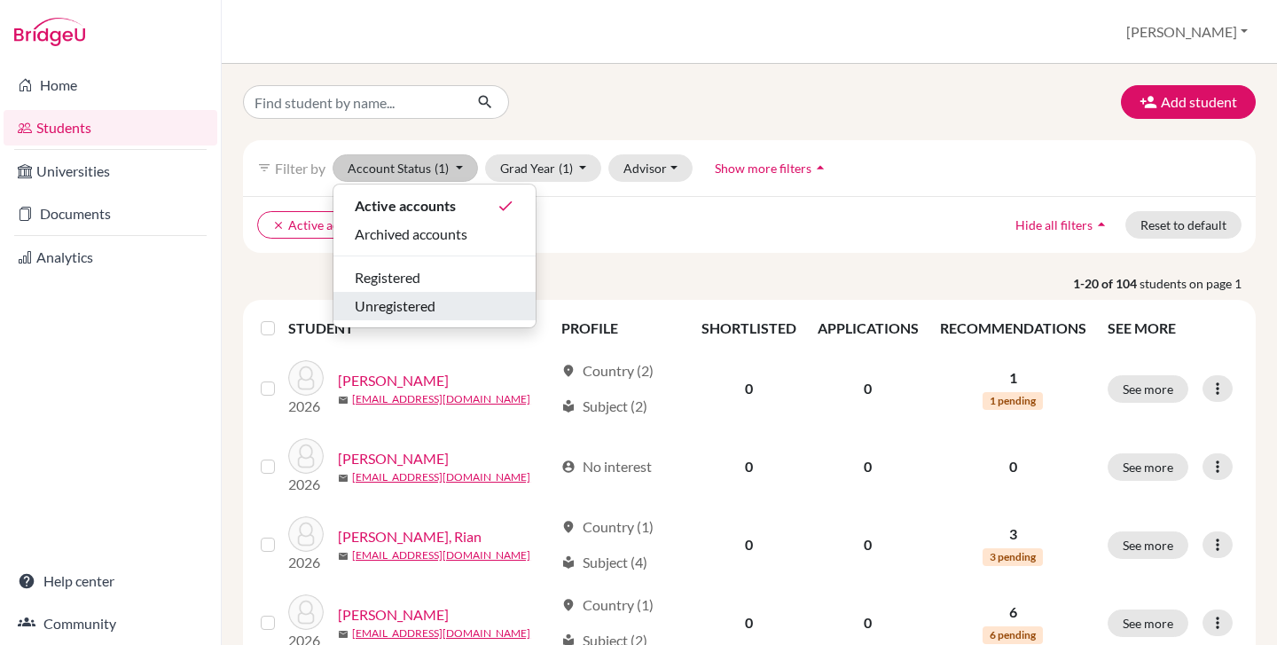
click at [434, 301] on span "Unregistered" at bounding box center [395, 305] width 81 height 21
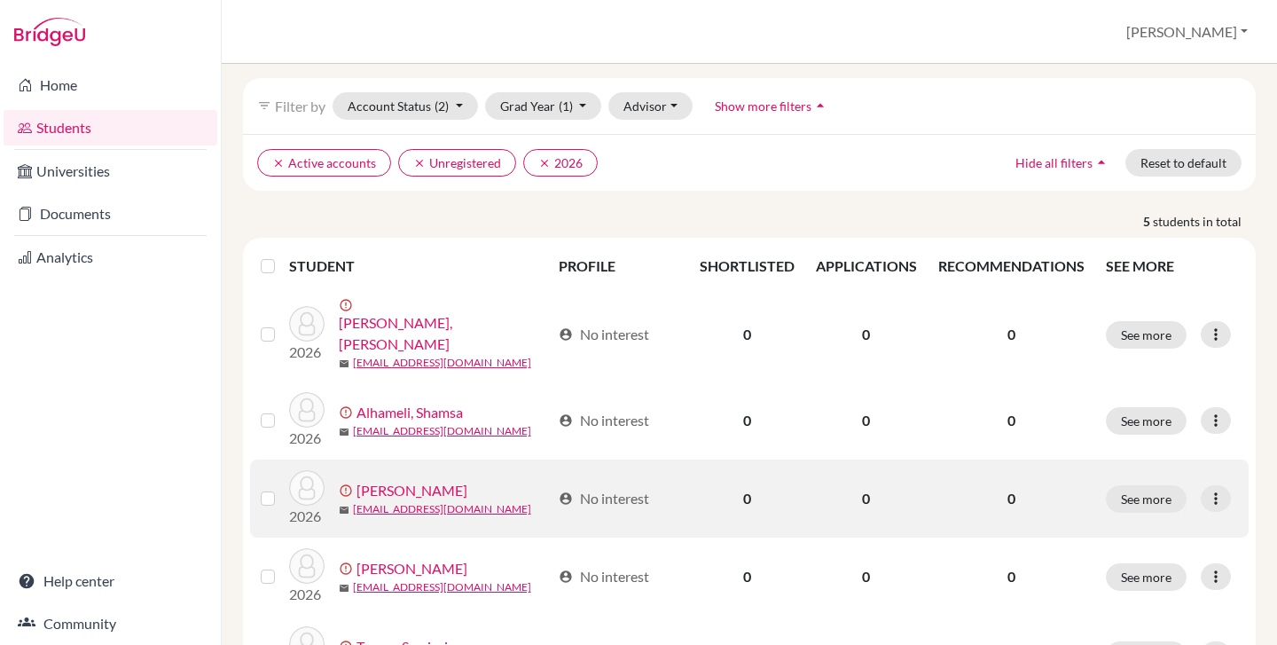
scroll to position [116, 0]
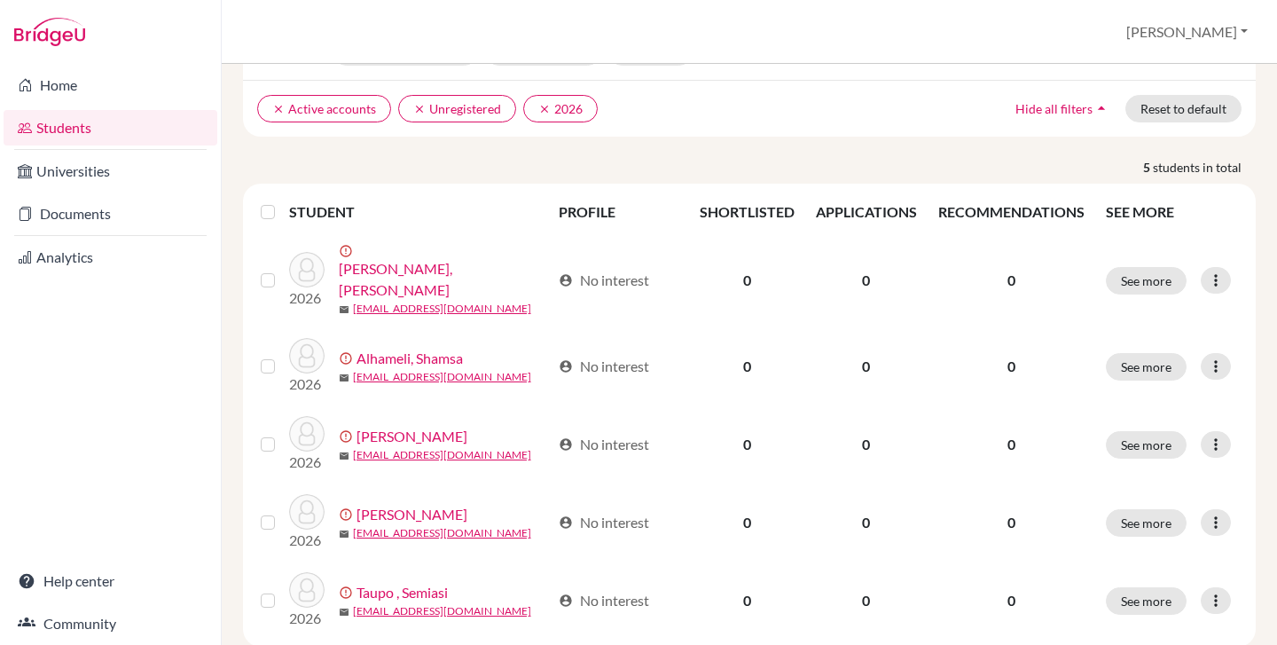
click at [256, 214] on th at bounding box center [269, 212] width 39 height 43
click at [282, 201] on label at bounding box center [282, 201] width 0 height 0
click at [0, 0] on input "checkbox" at bounding box center [0, 0] width 0 height 0
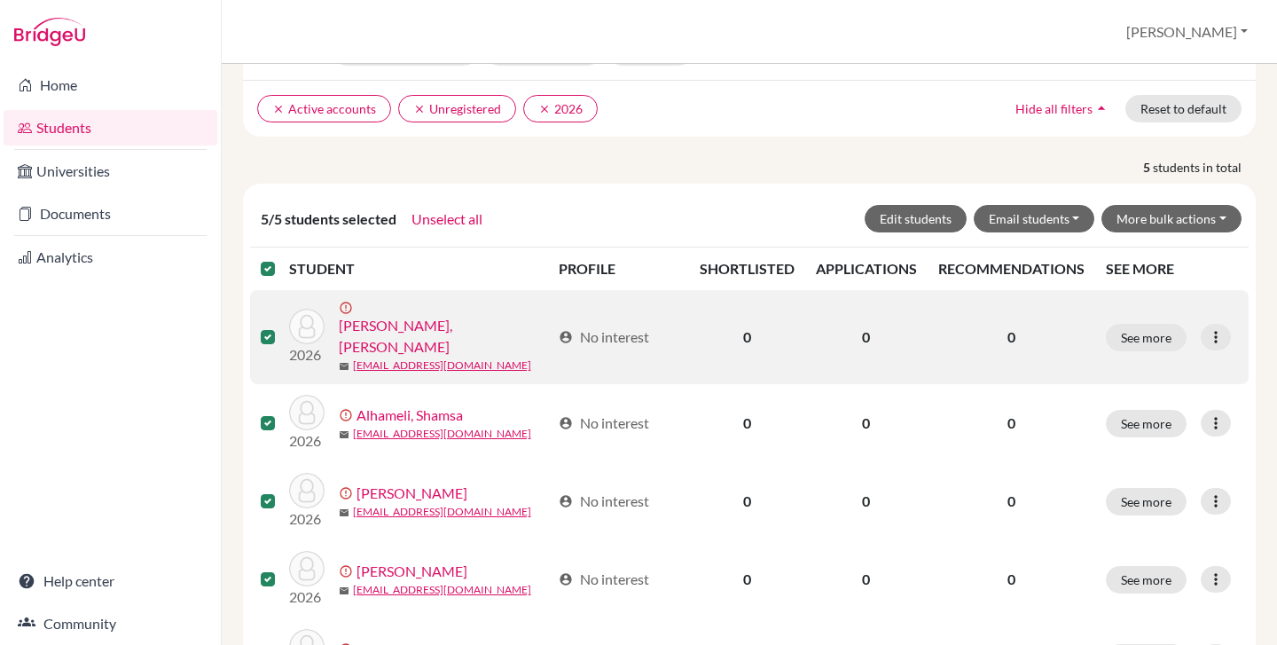
click at [282, 258] on label at bounding box center [282, 258] width 0 height 0
click at [0, 0] on input "checkbox" at bounding box center [0, 0] width 0 height 0
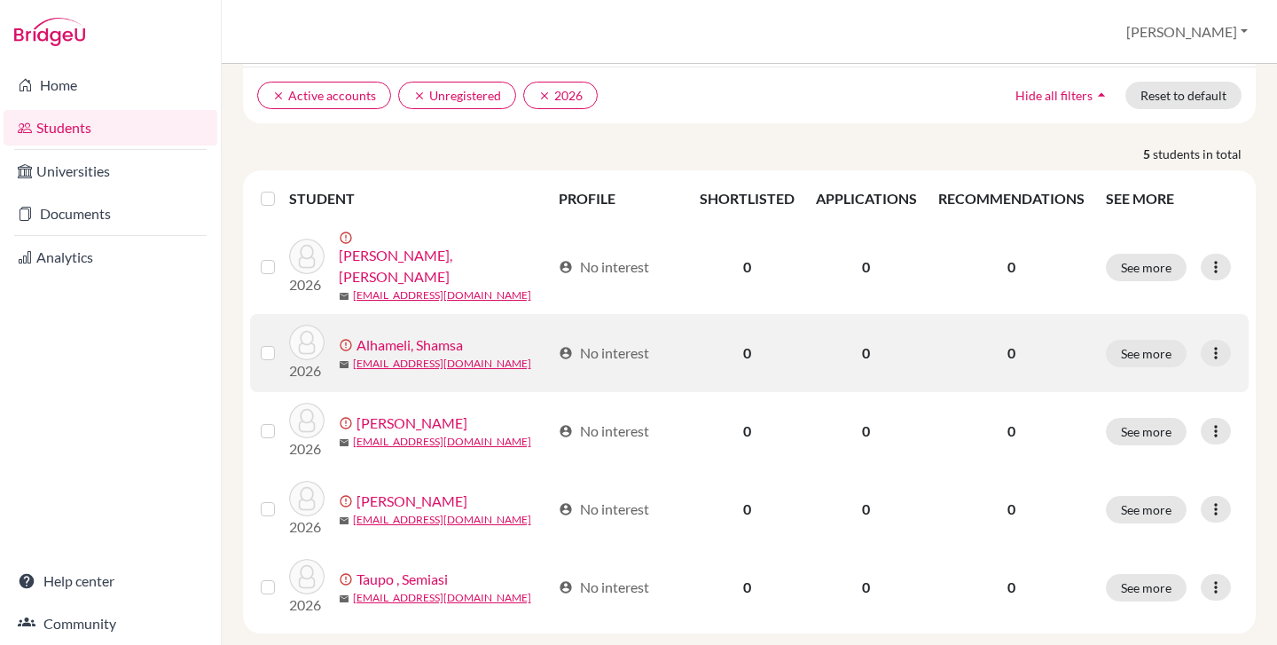
scroll to position [145, 0]
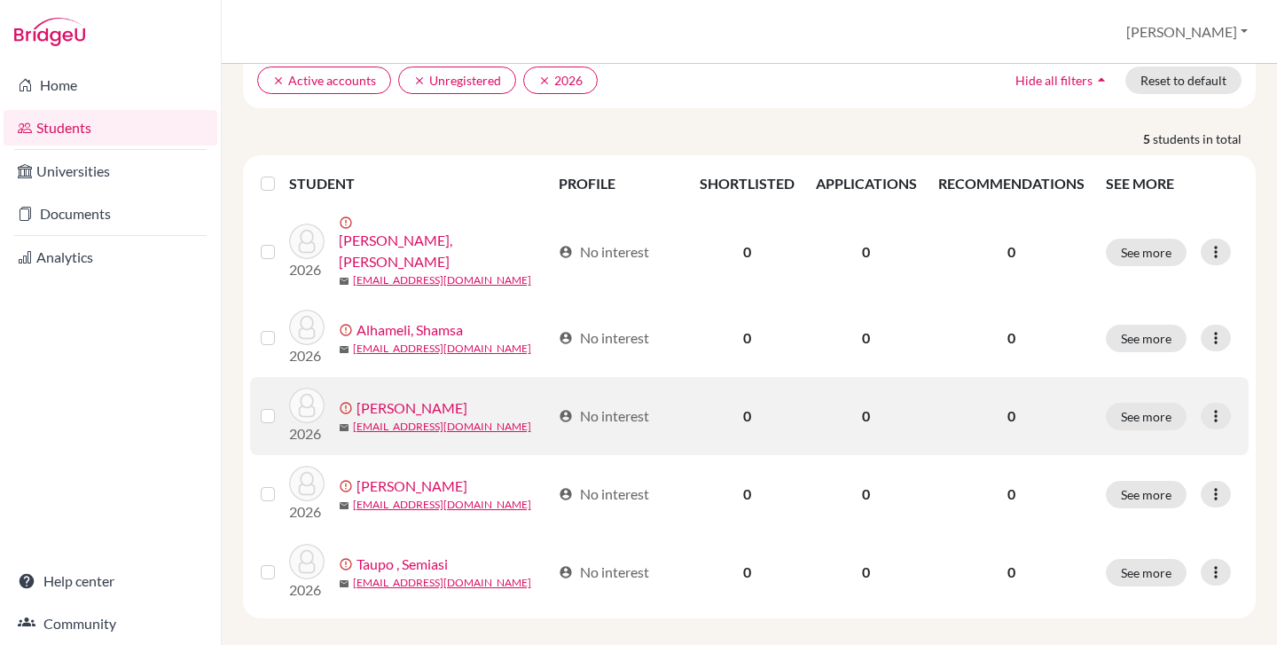
click at [282, 405] on label at bounding box center [282, 405] width 0 height 0
click at [0, 0] on input "checkbox" at bounding box center [0, 0] width 0 height 0
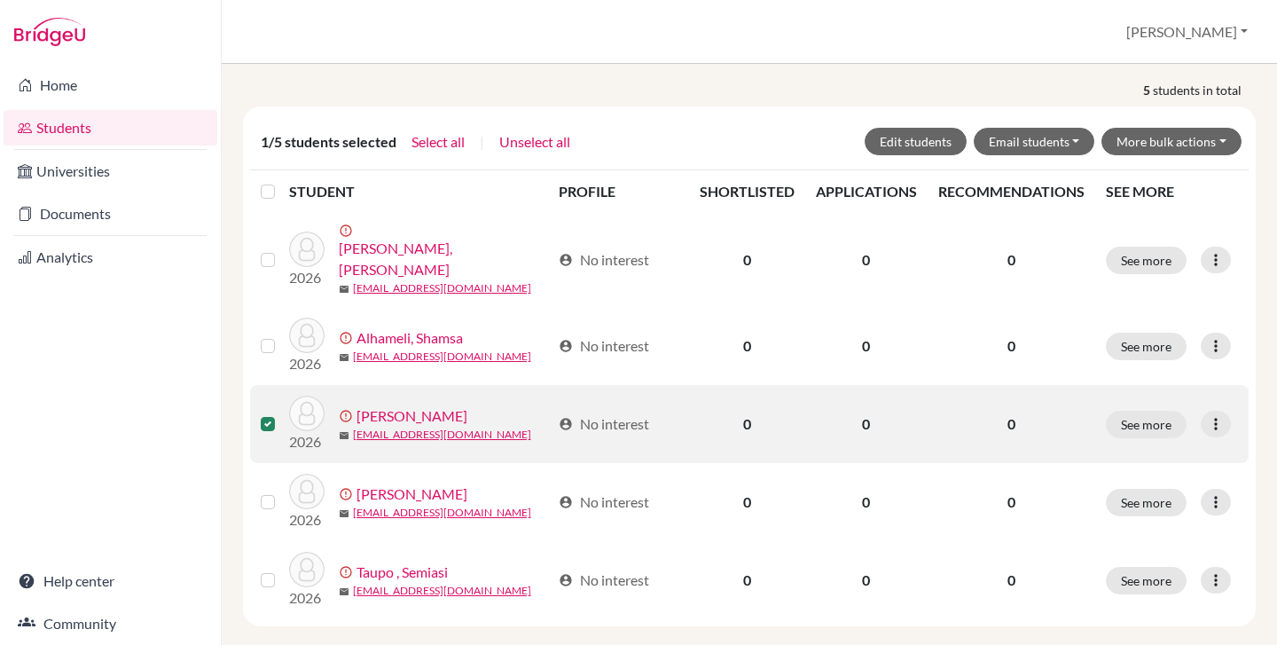
scroll to position [201, 0]
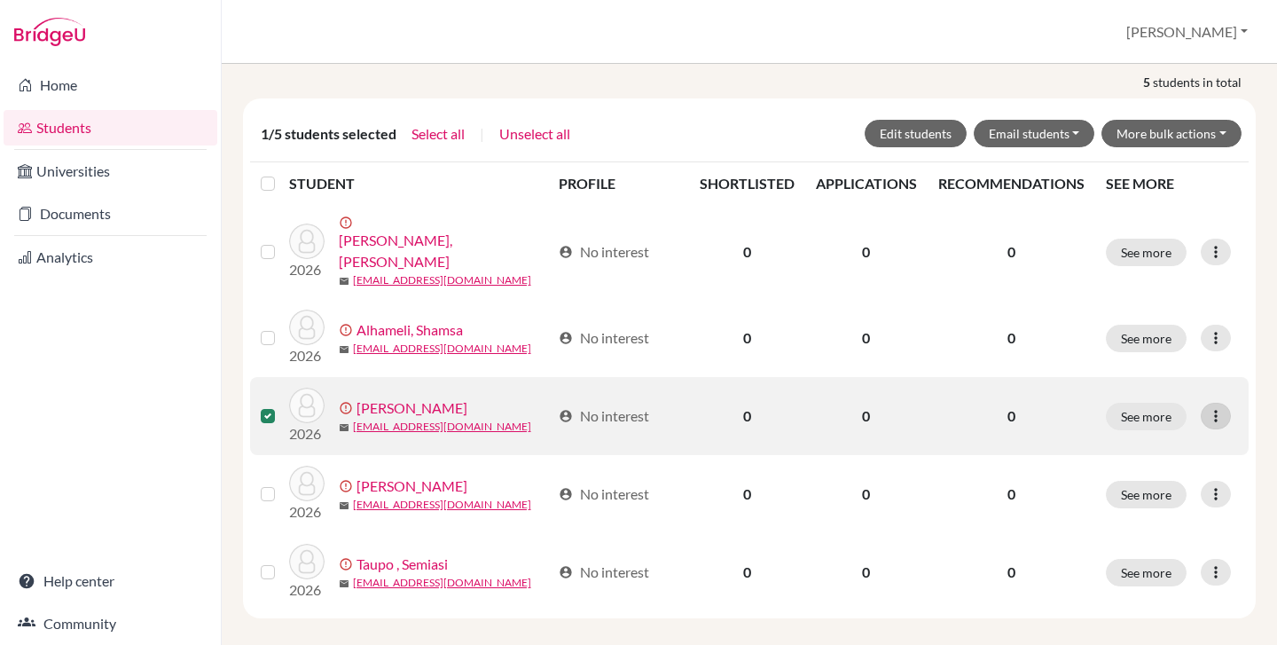
click at [1208, 407] on icon at bounding box center [1216, 416] width 18 height 18
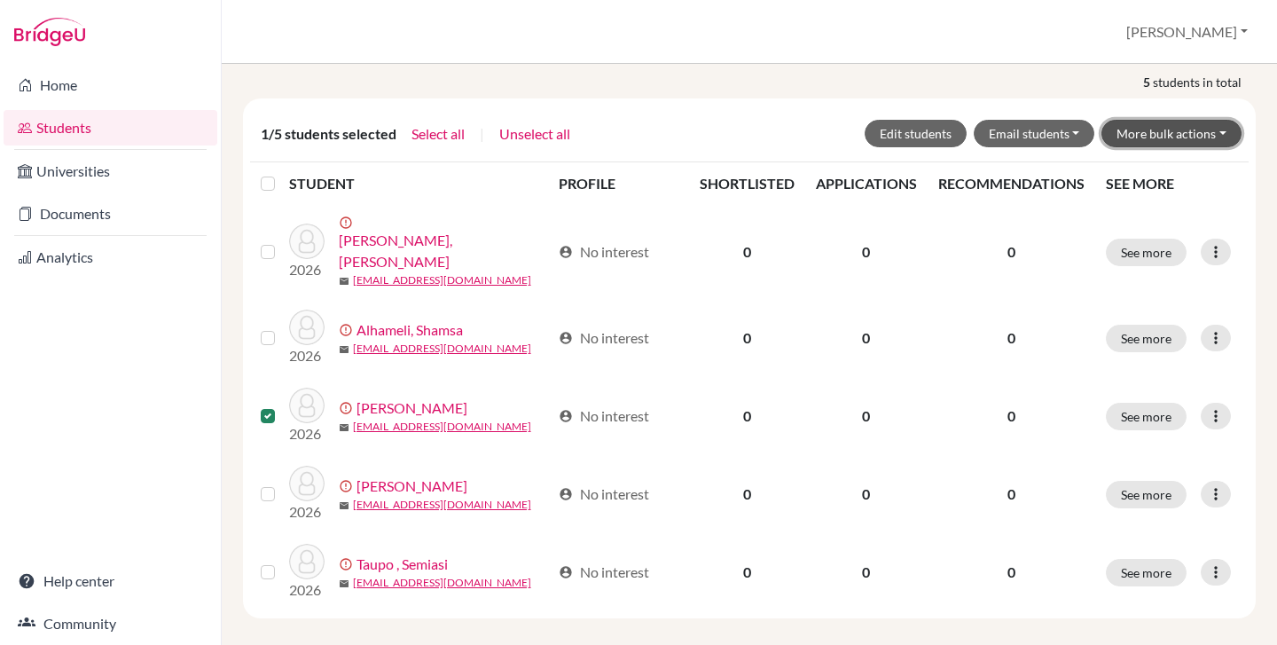
click at [1147, 123] on button "More bulk actions" at bounding box center [1171, 133] width 140 height 27
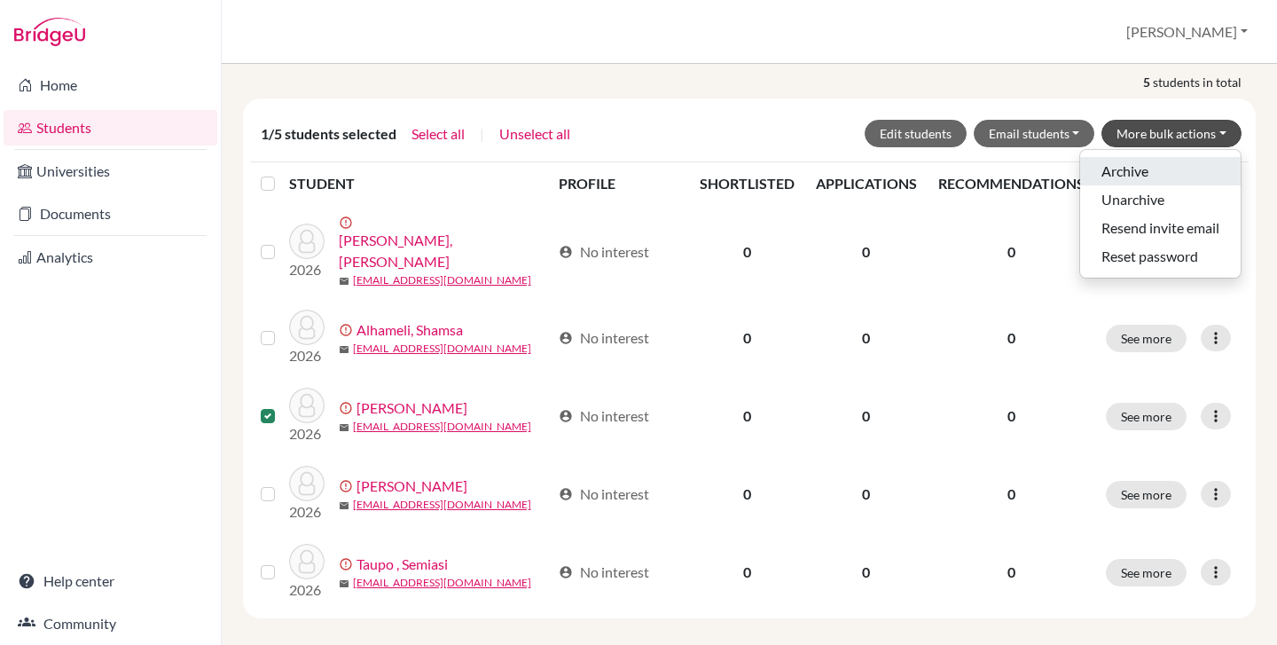
click at [1151, 161] on button "Archive" at bounding box center [1160, 171] width 160 height 28
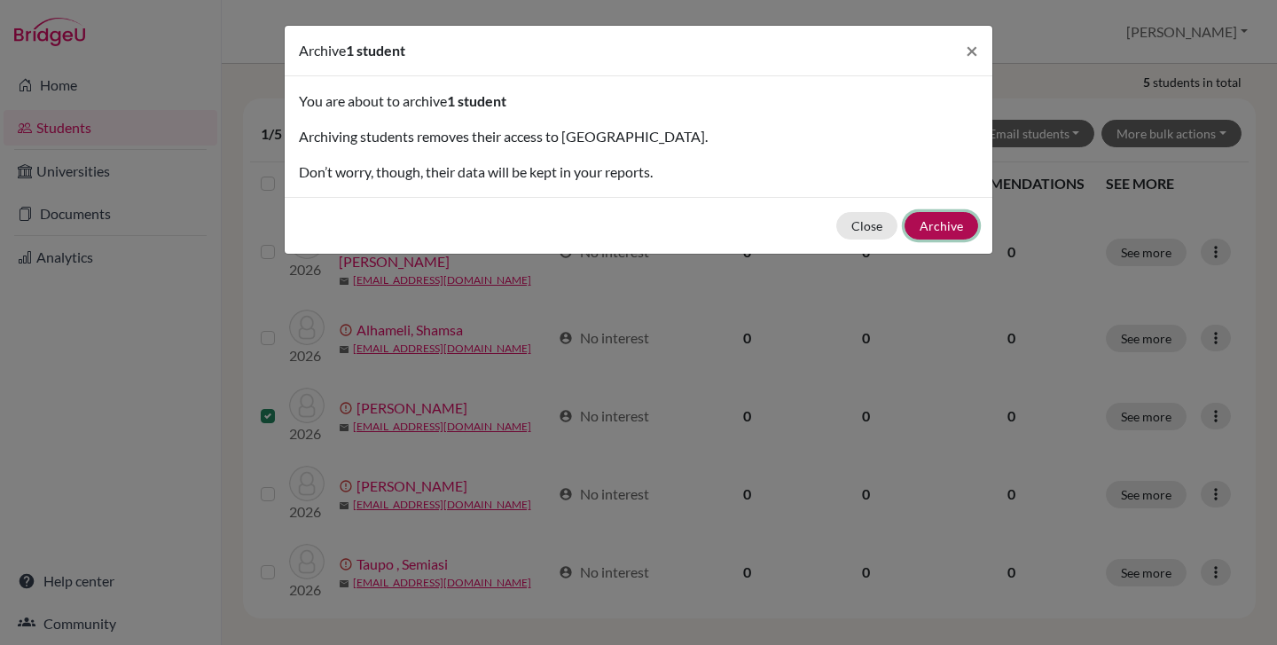
click at [931, 221] on button "Archive" at bounding box center [941, 225] width 74 height 27
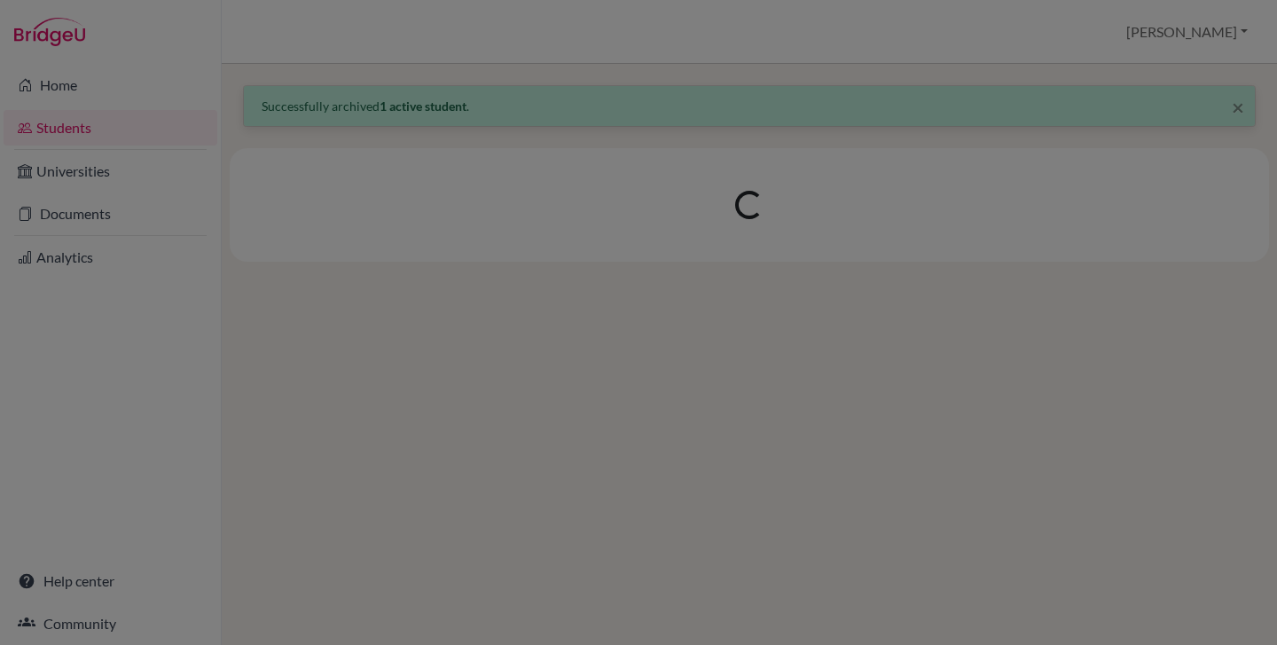
scroll to position [0, 0]
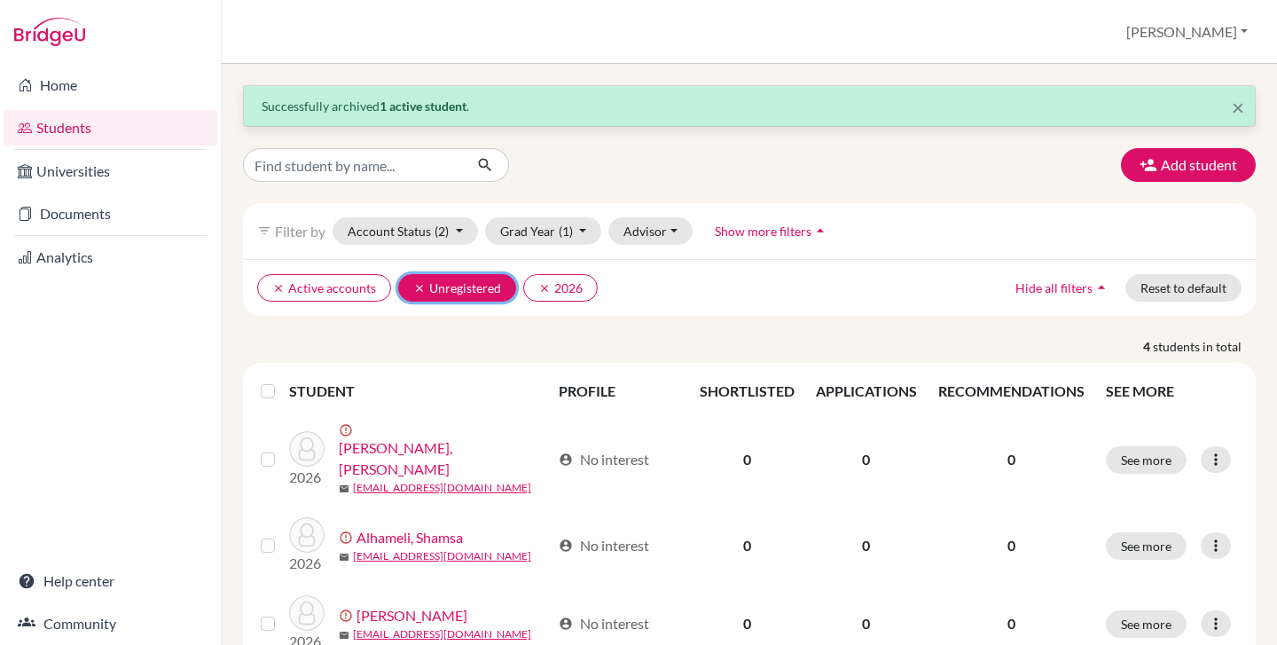
click at [421, 291] on icon "clear" at bounding box center [419, 288] width 12 height 12
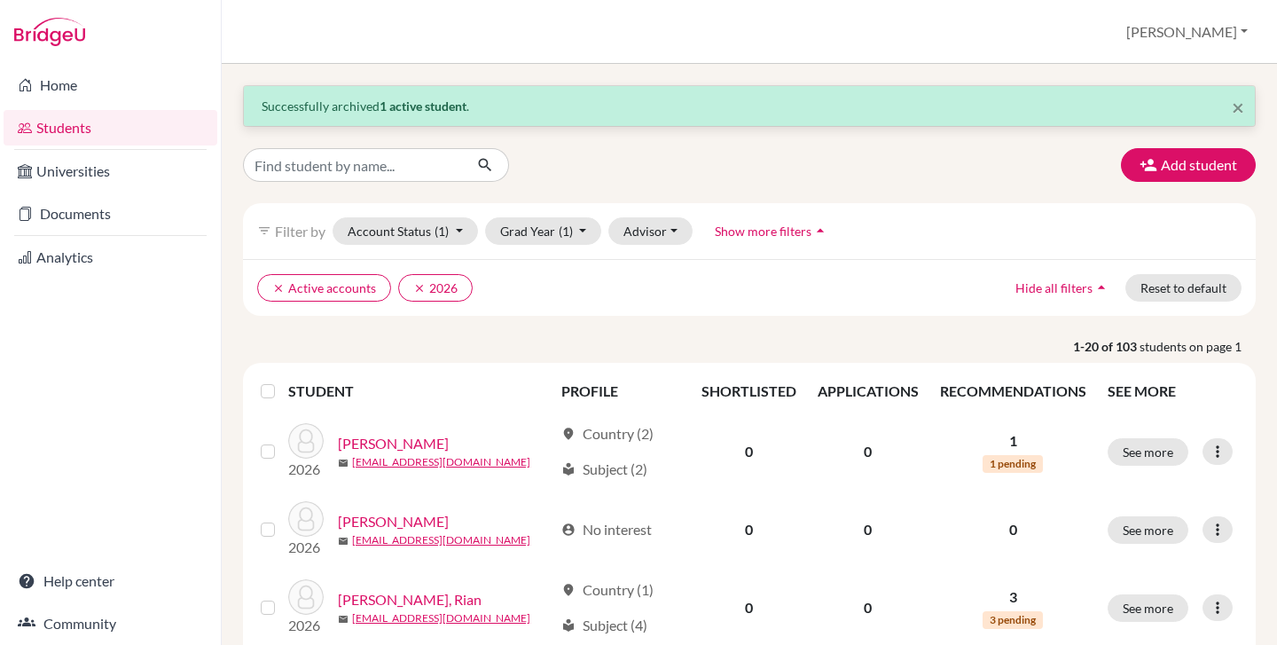
click at [282, 380] on label at bounding box center [282, 380] width 0 height 0
click at [0, 0] on input "checkbox" at bounding box center [0, 0] width 0 height 0
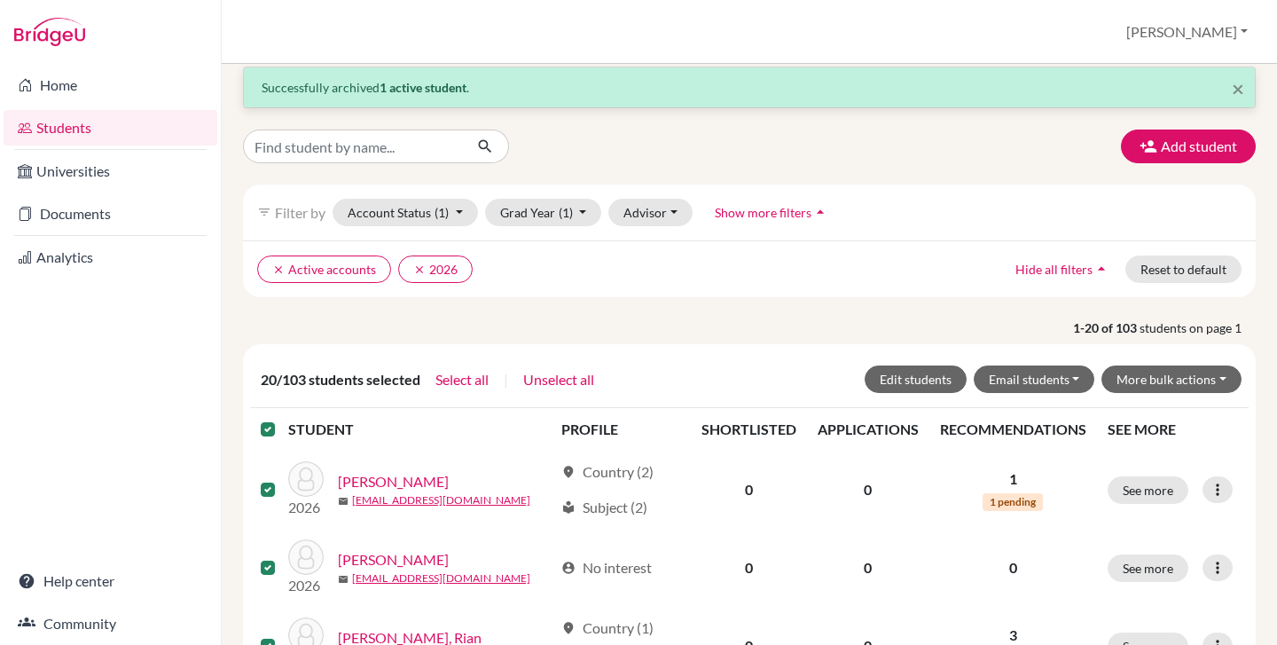
scroll to position [56, 0]
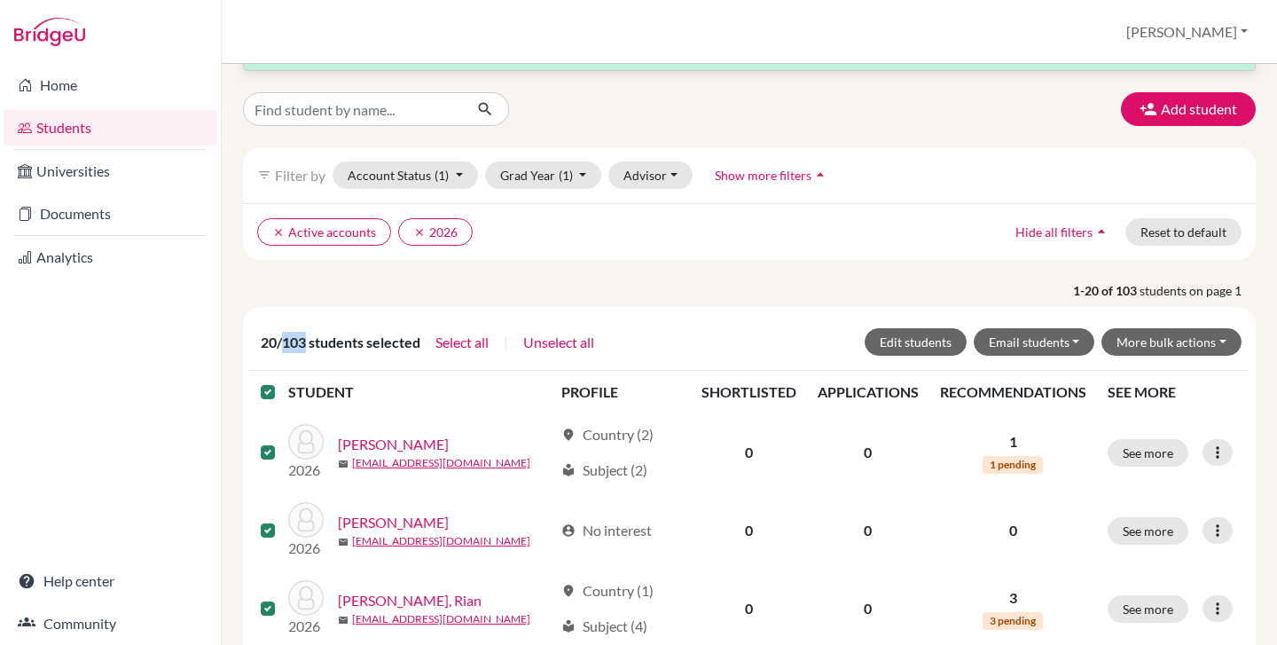
drag, startPoint x: 285, startPoint y: 347, endPoint x: 309, endPoint y: 347, distance: 23.9
click at [309, 347] on span "20/103 students selected" at bounding box center [341, 342] width 160 height 21
click at [317, 345] on span "20/103 students selected" at bounding box center [341, 342] width 160 height 21
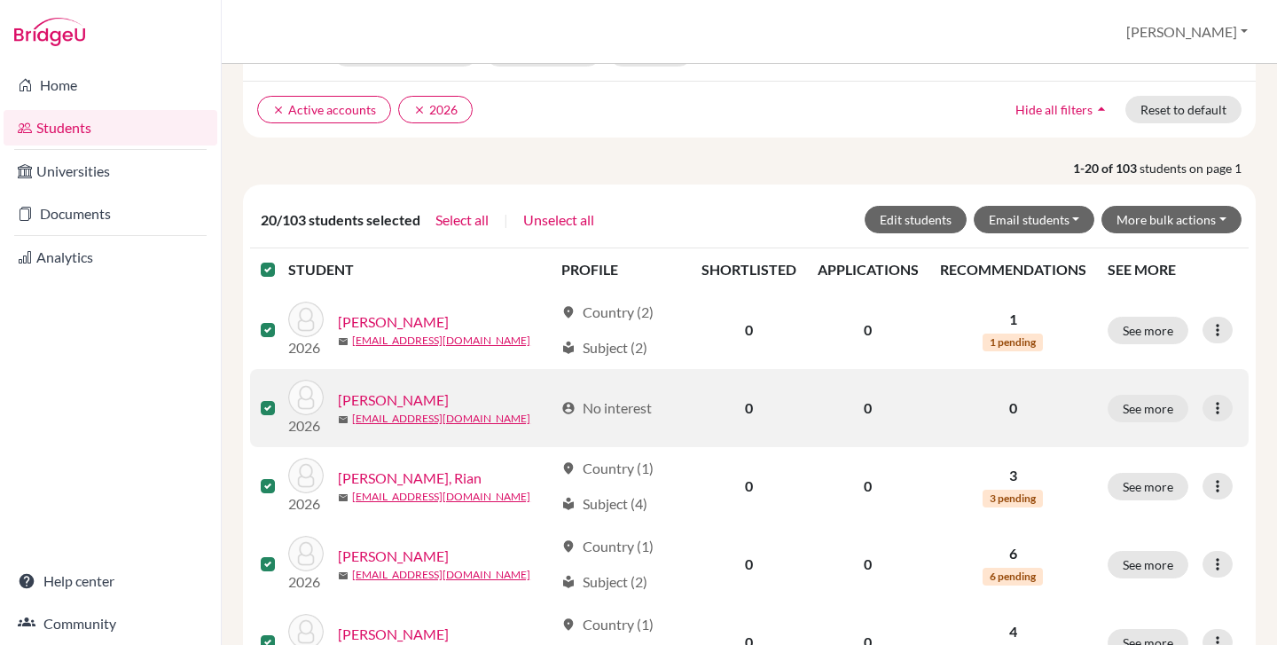
scroll to position [180, 0]
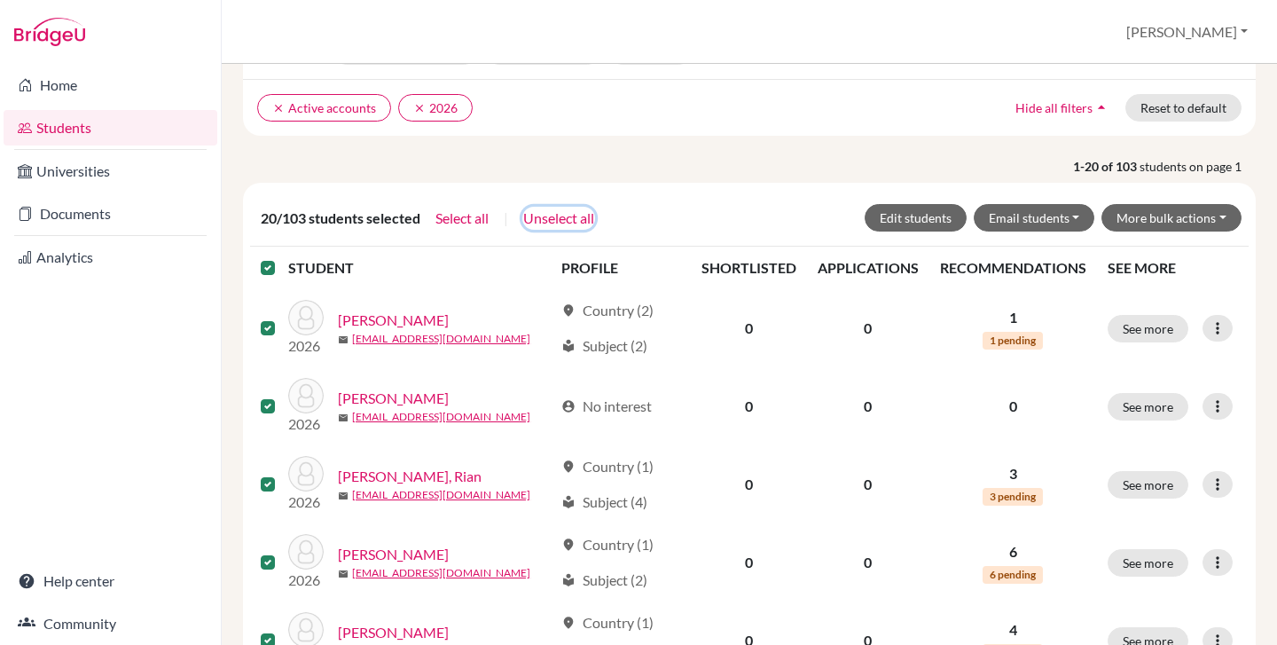
click at [567, 215] on button "Unselect all" at bounding box center [558, 218] width 73 height 23
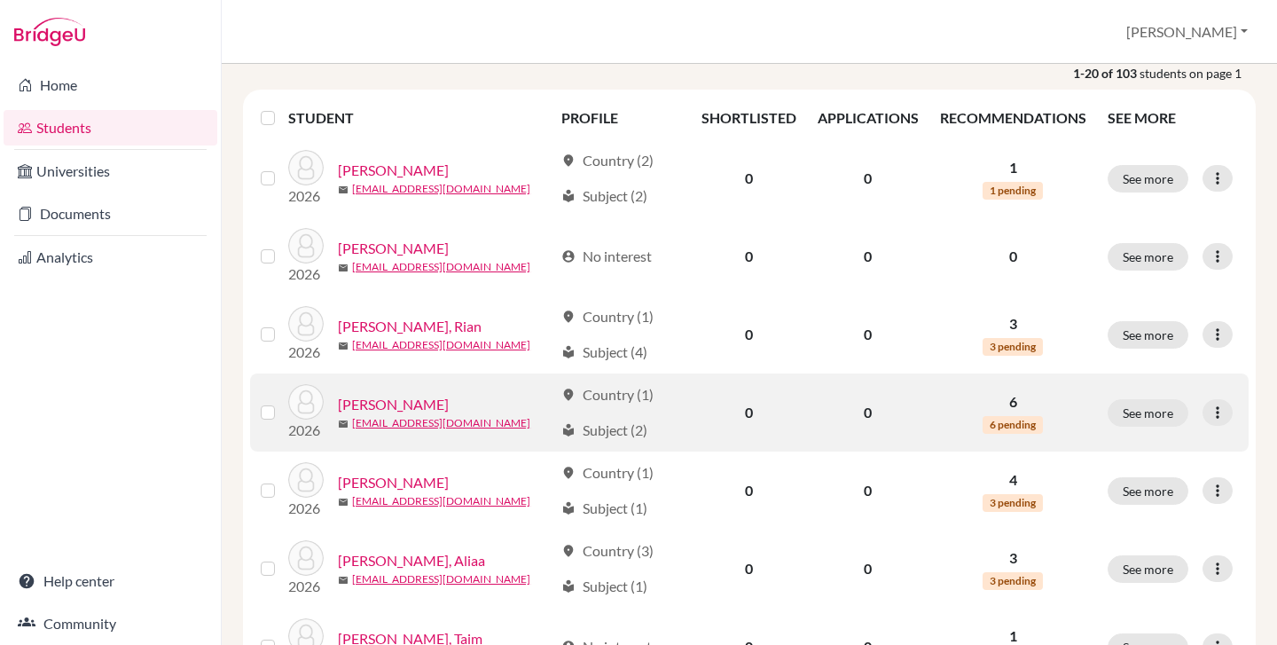
scroll to position [275, 0]
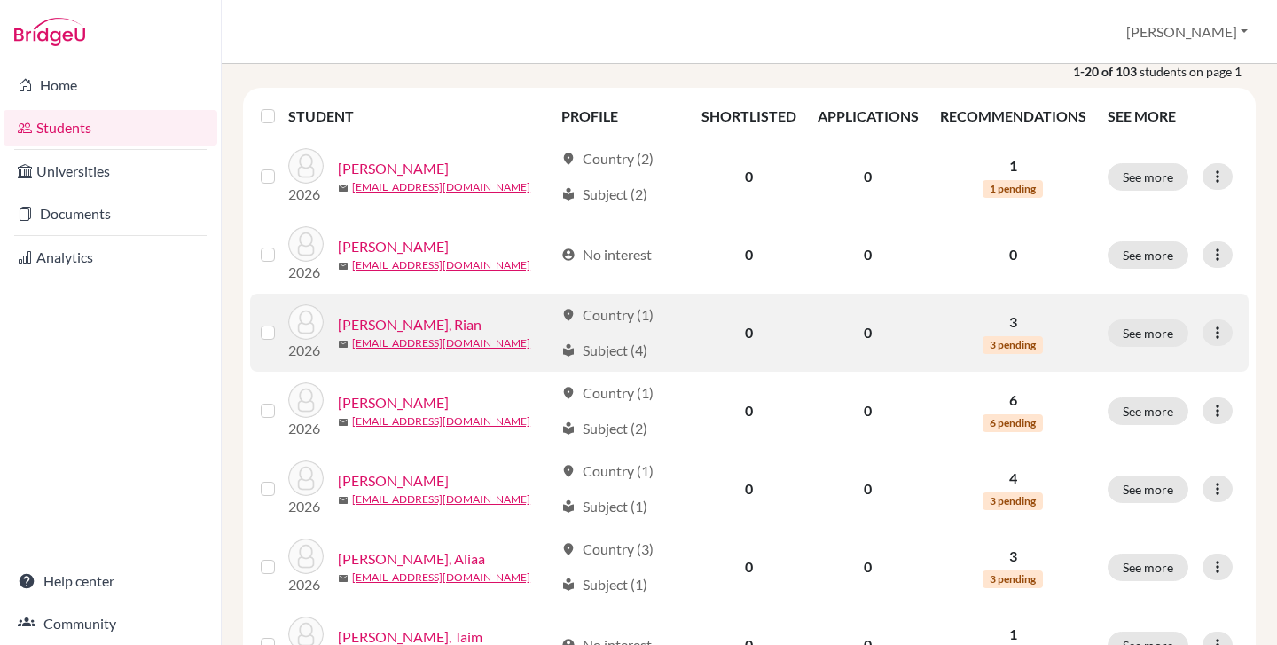
click at [282, 322] on label at bounding box center [282, 322] width 0 height 0
click at [0, 0] on input "checkbox" at bounding box center [0, 0] width 0 height 0
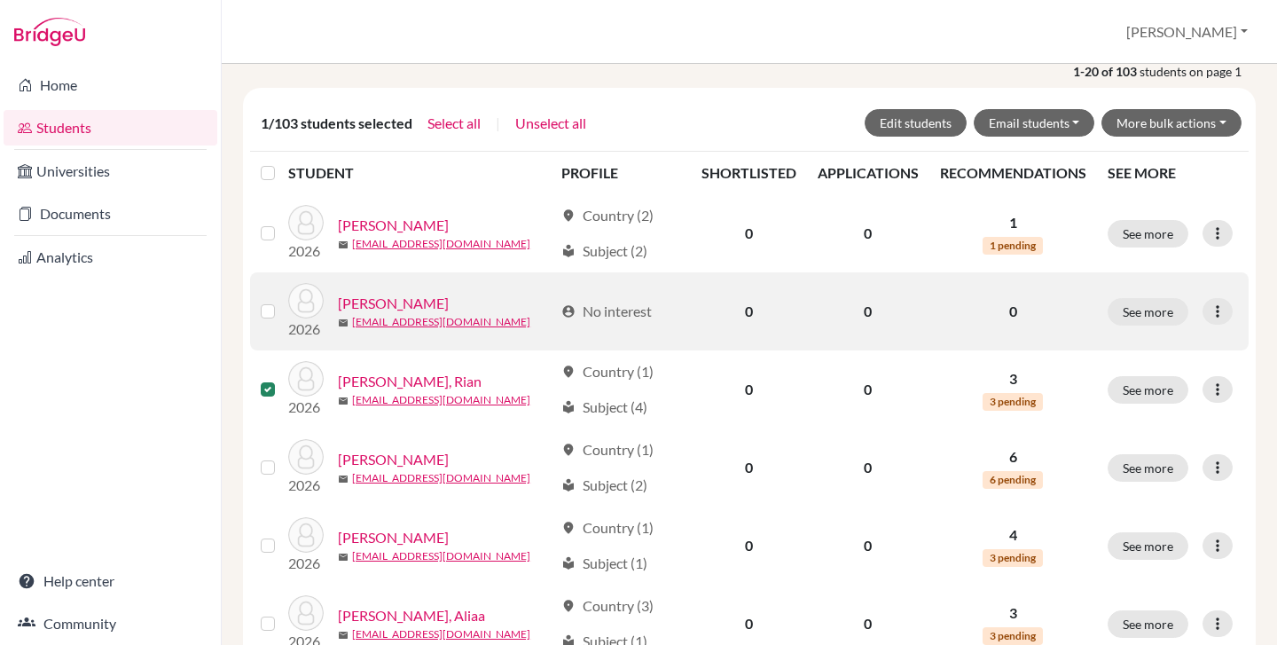
click at [282, 301] on label at bounding box center [282, 301] width 0 height 0
click at [0, 0] on input "checkbox" at bounding box center [0, 0] width 0 height 0
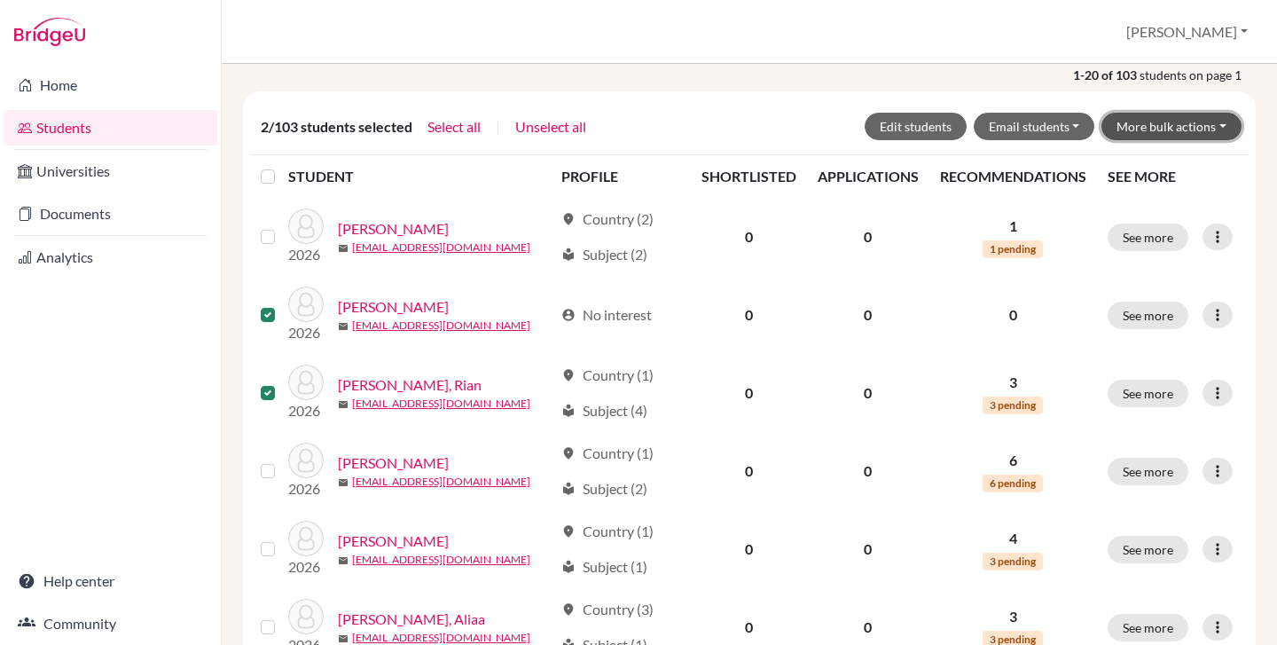
click at [1146, 127] on button "More bulk actions" at bounding box center [1171, 126] width 140 height 27
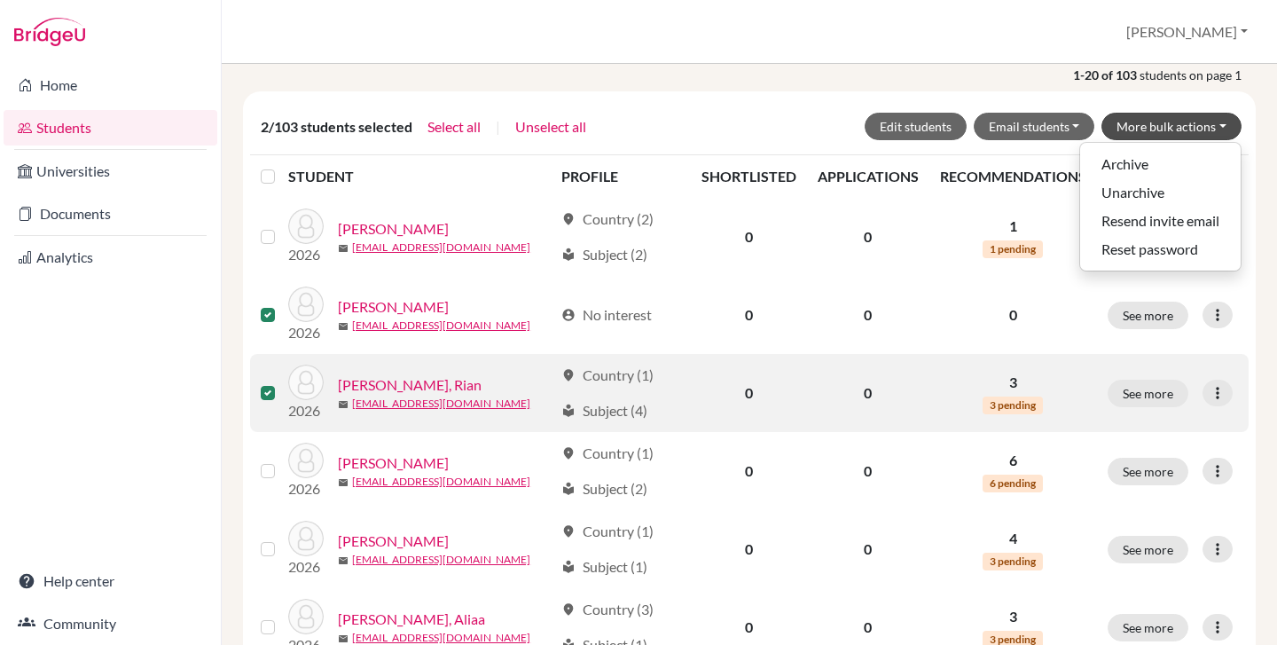
click at [282, 382] on label at bounding box center [282, 382] width 0 height 0
click at [0, 0] on input "checkbox" at bounding box center [0, 0] width 0 height 0
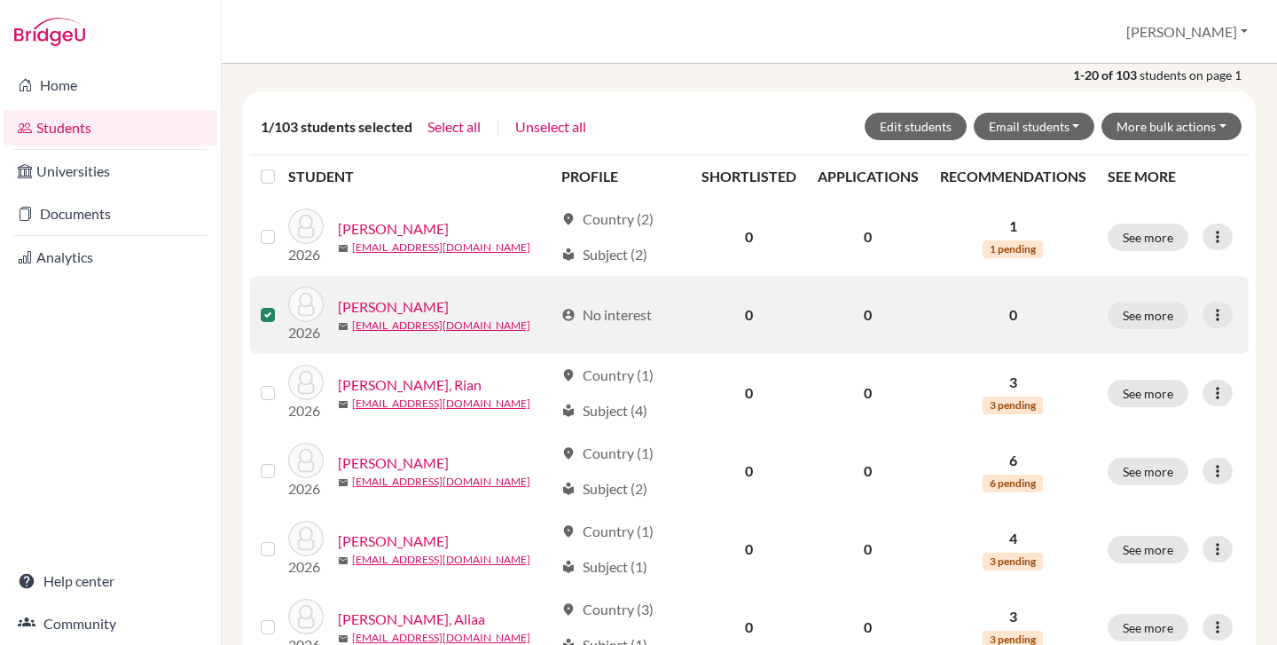
click at [282, 304] on label at bounding box center [282, 304] width 0 height 0
click at [0, 0] on input "checkbox" at bounding box center [0, 0] width 0 height 0
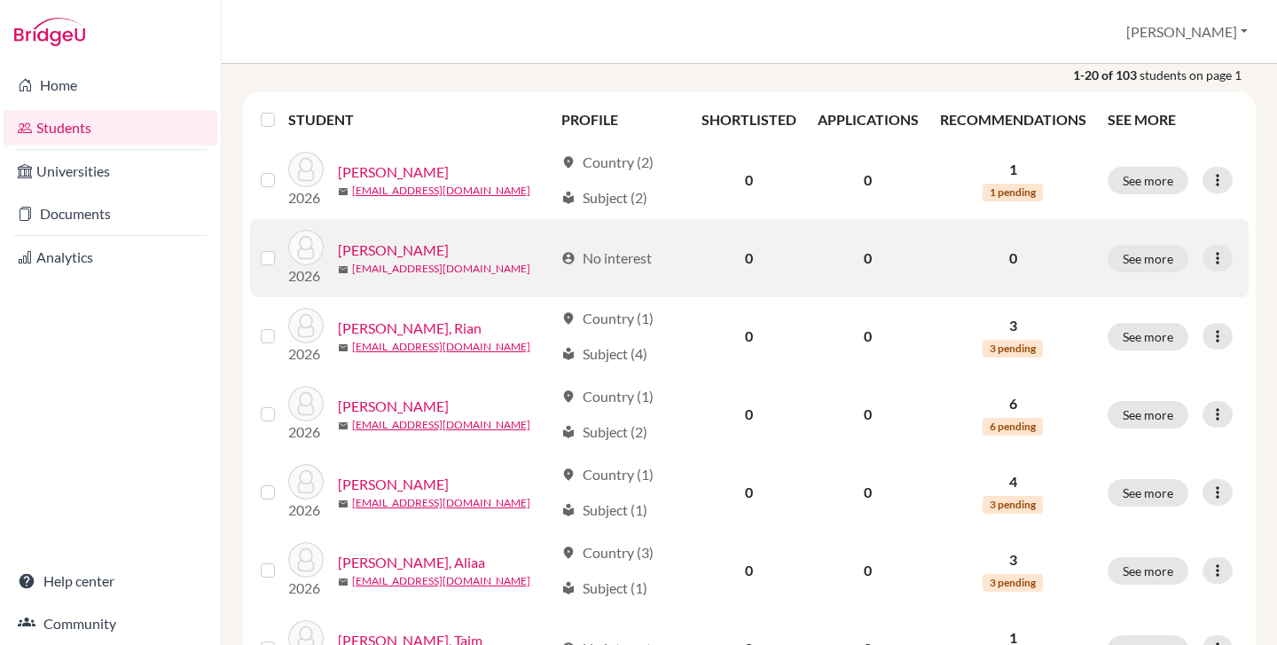
scroll to position [0, 0]
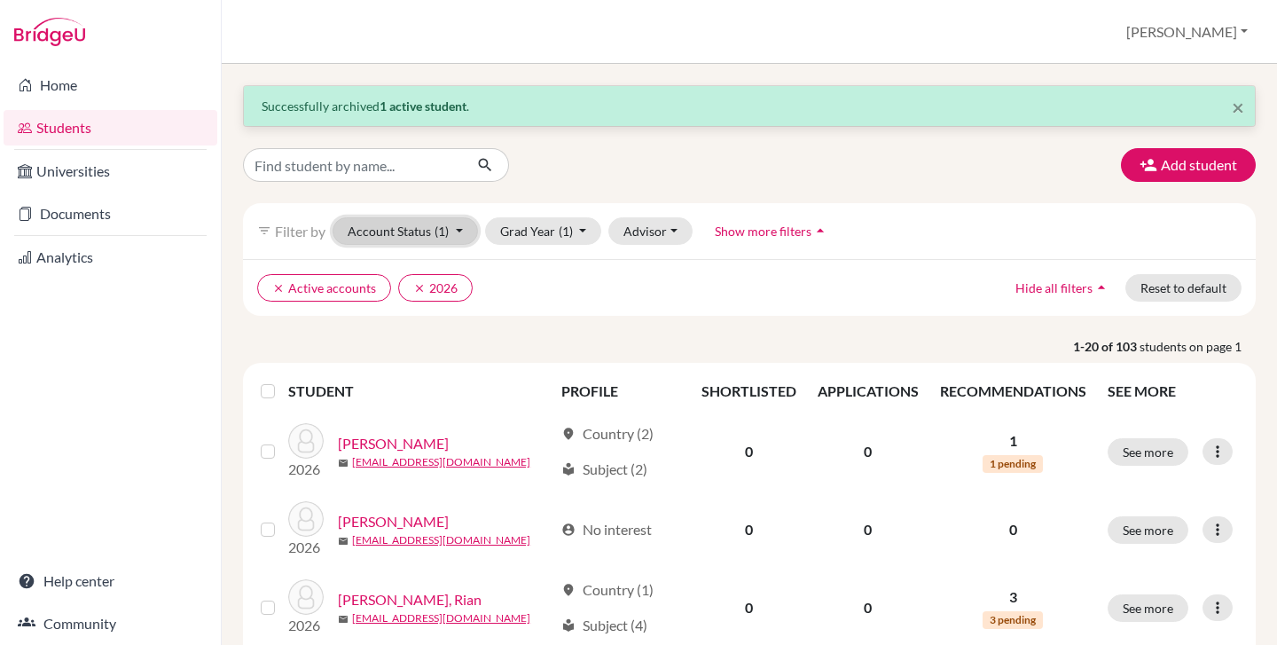
click at [402, 239] on button "Account Status (1)" at bounding box center [405, 230] width 145 height 27
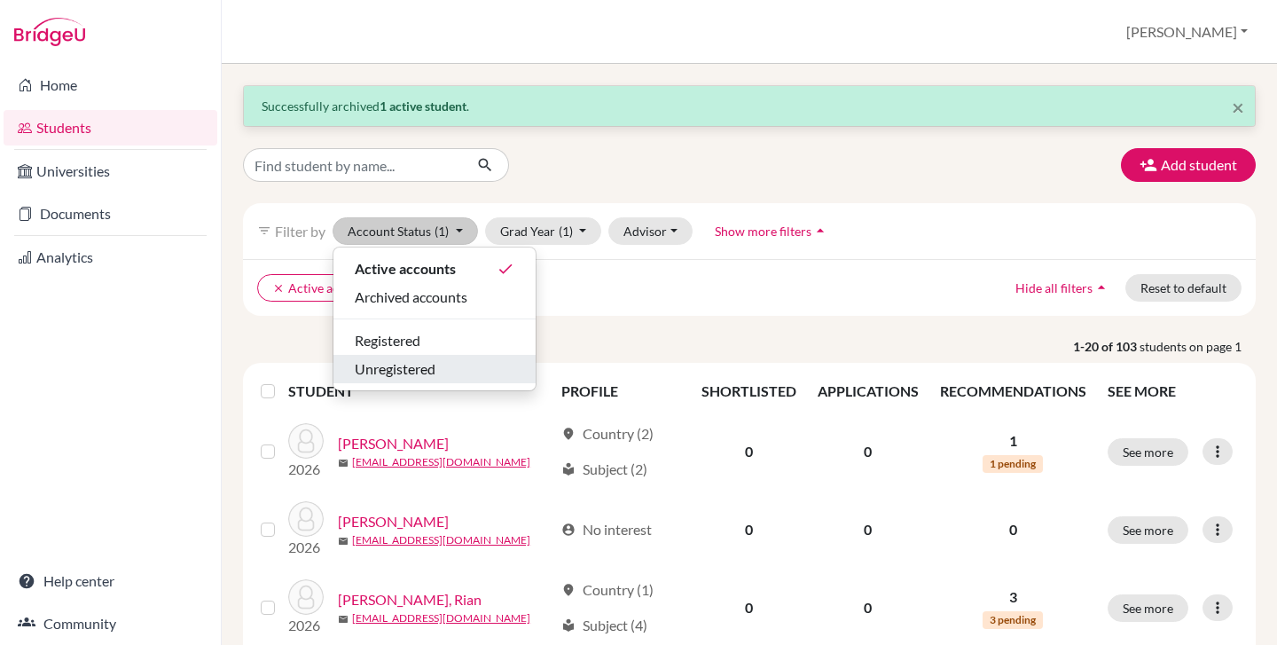
click at [401, 368] on span "Unregistered" at bounding box center [395, 368] width 81 height 21
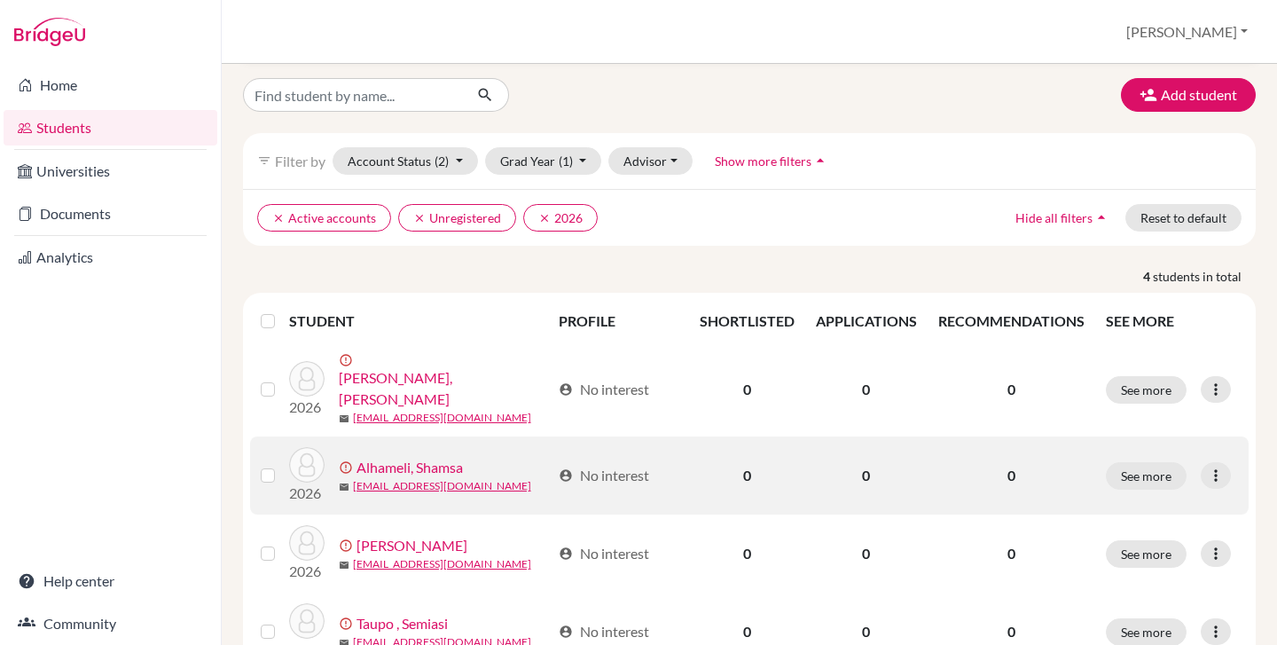
scroll to position [129, 0]
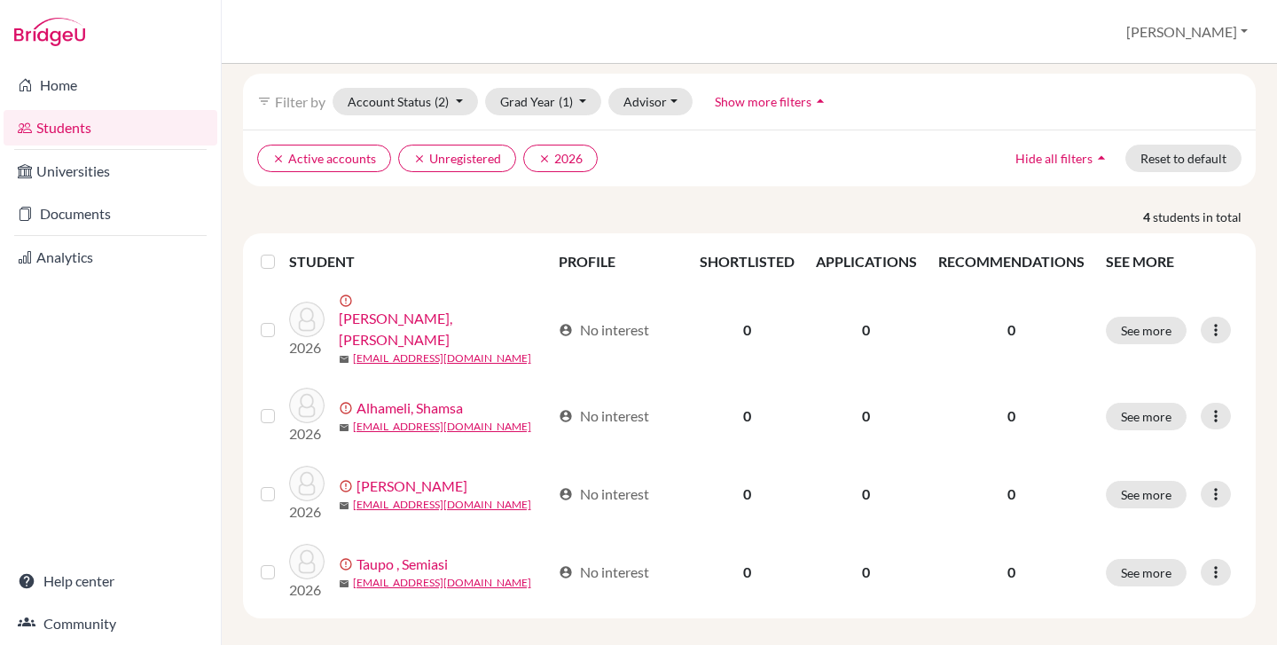
click at [282, 251] on label at bounding box center [282, 251] width 0 height 0
click at [0, 0] on input "checkbox" at bounding box center [0, 0] width 0 height 0
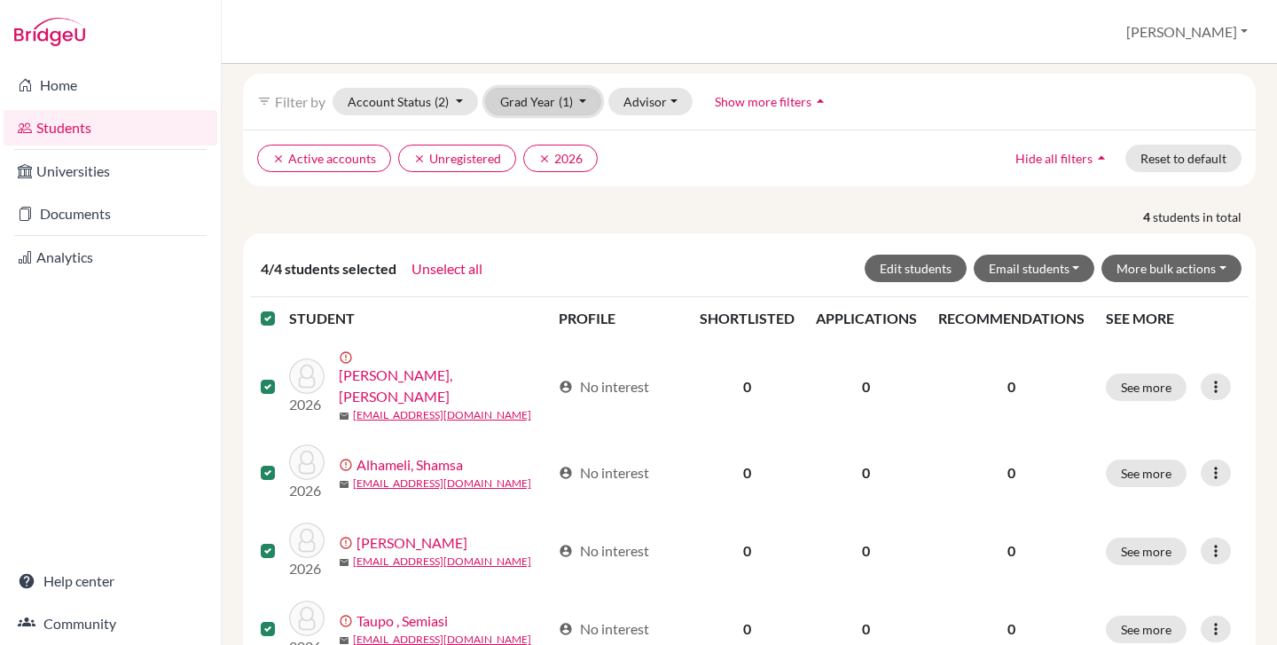
click at [560, 98] on span "(1)" at bounding box center [566, 101] width 14 height 15
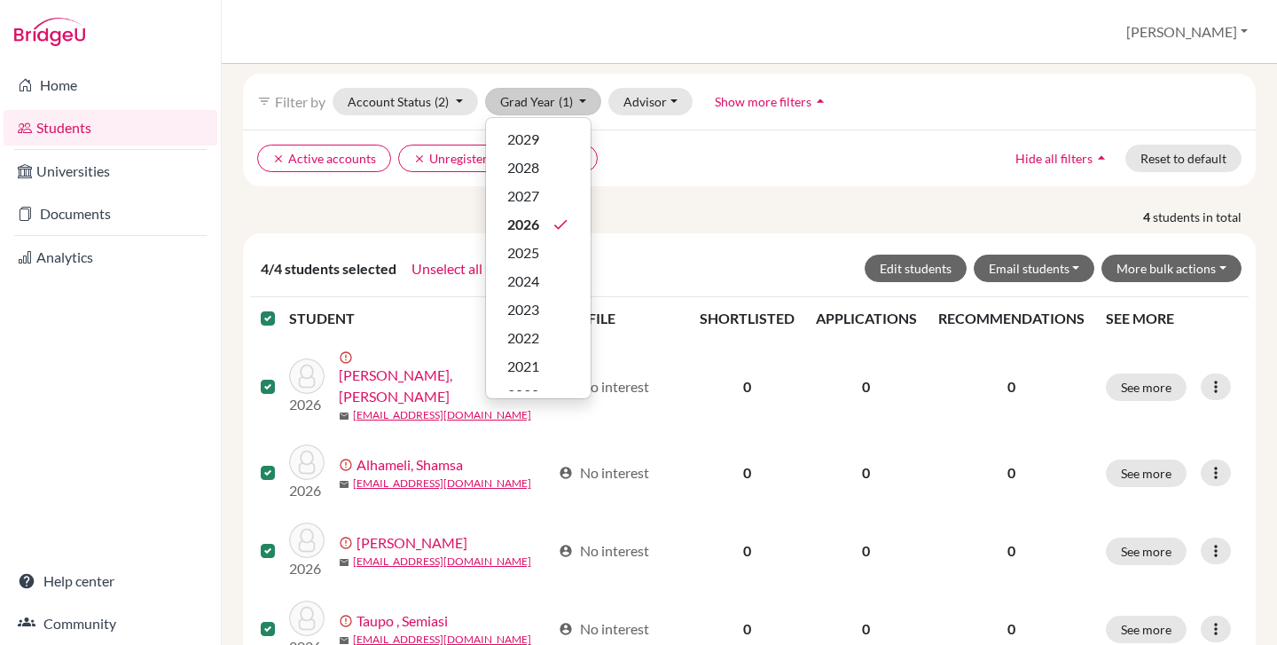
click at [636, 220] on p "4 students in total" at bounding box center [749, 216] width 1039 height 19
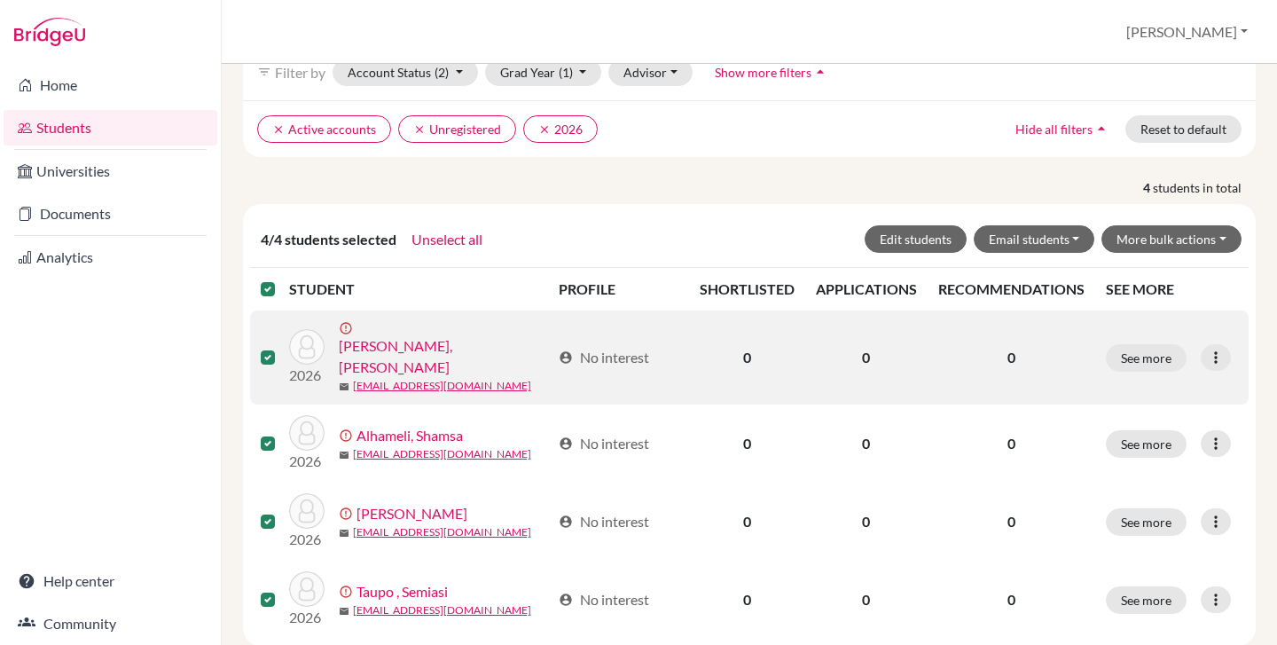
scroll to position [186, 0]
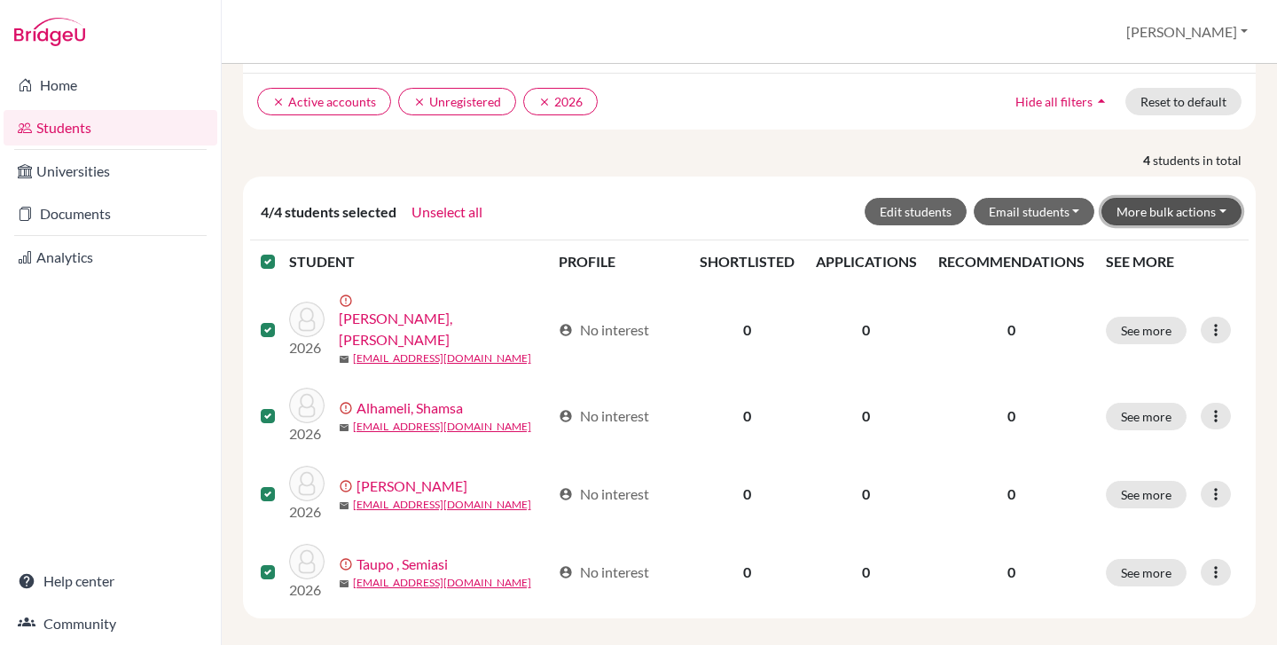
click at [1170, 211] on button "More bulk actions" at bounding box center [1171, 211] width 140 height 27
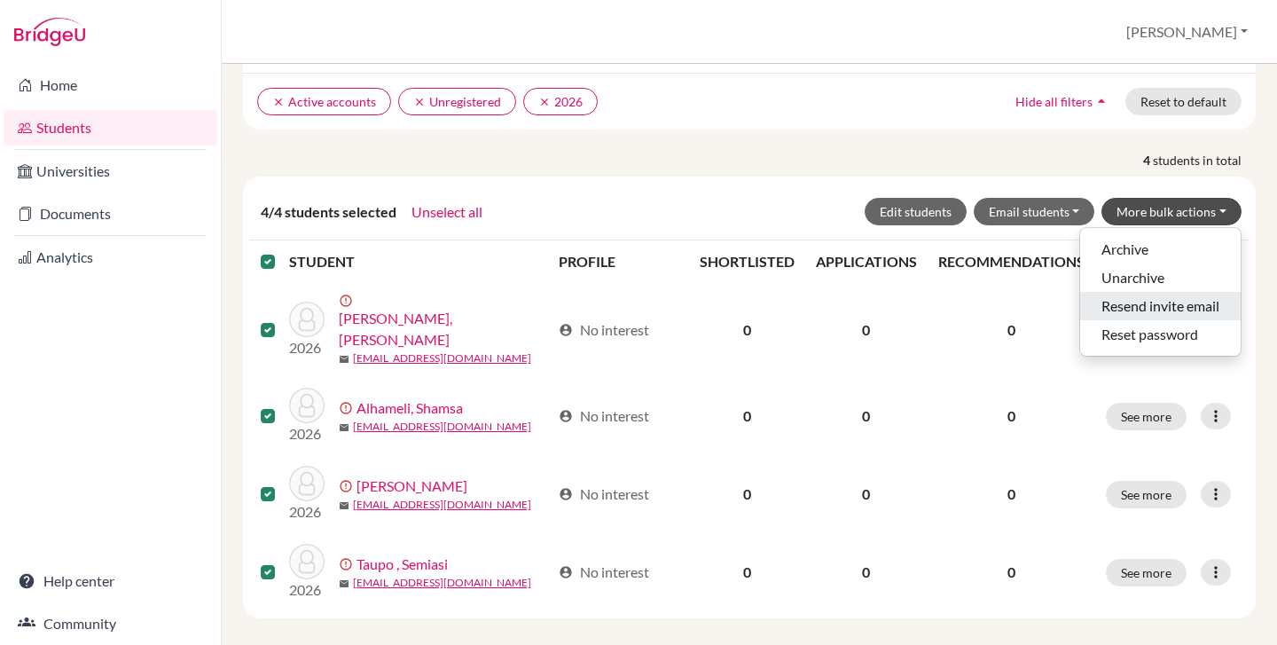
click at [1159, 303] on button "Resend invite email" at bounding box center [1160, 306] width 160 height 28
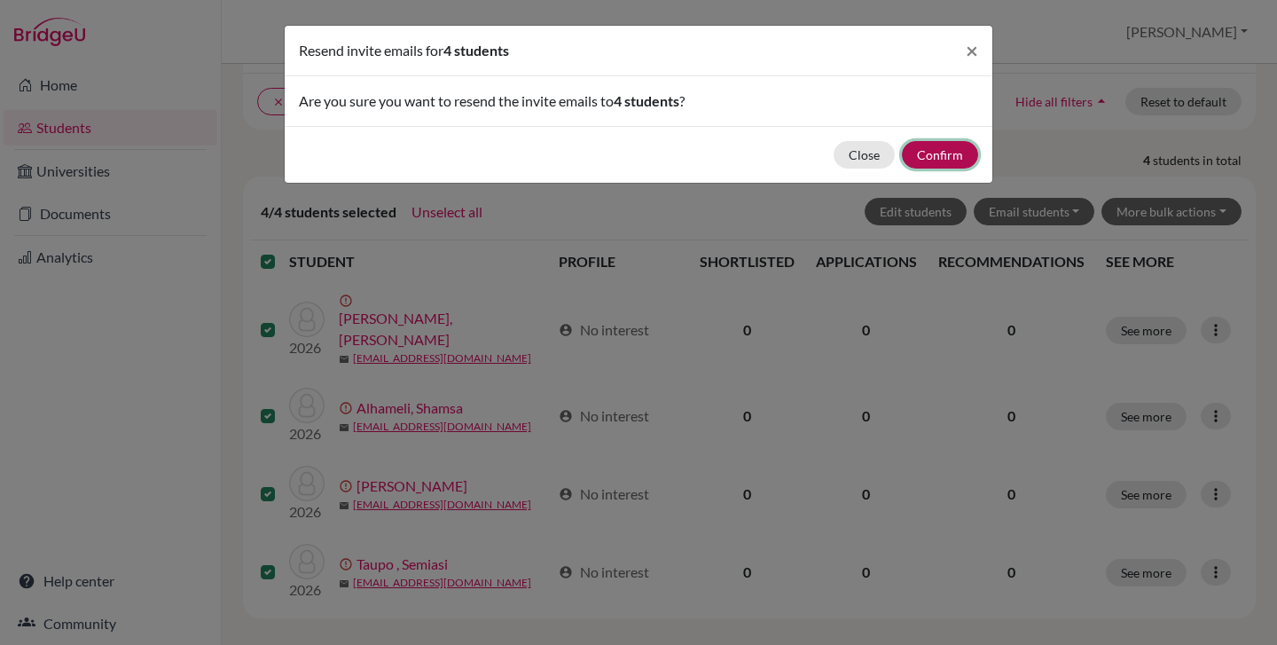
click at [929, 153] on button "Confirm" at bounding box center [940, 154] width 76 height 27
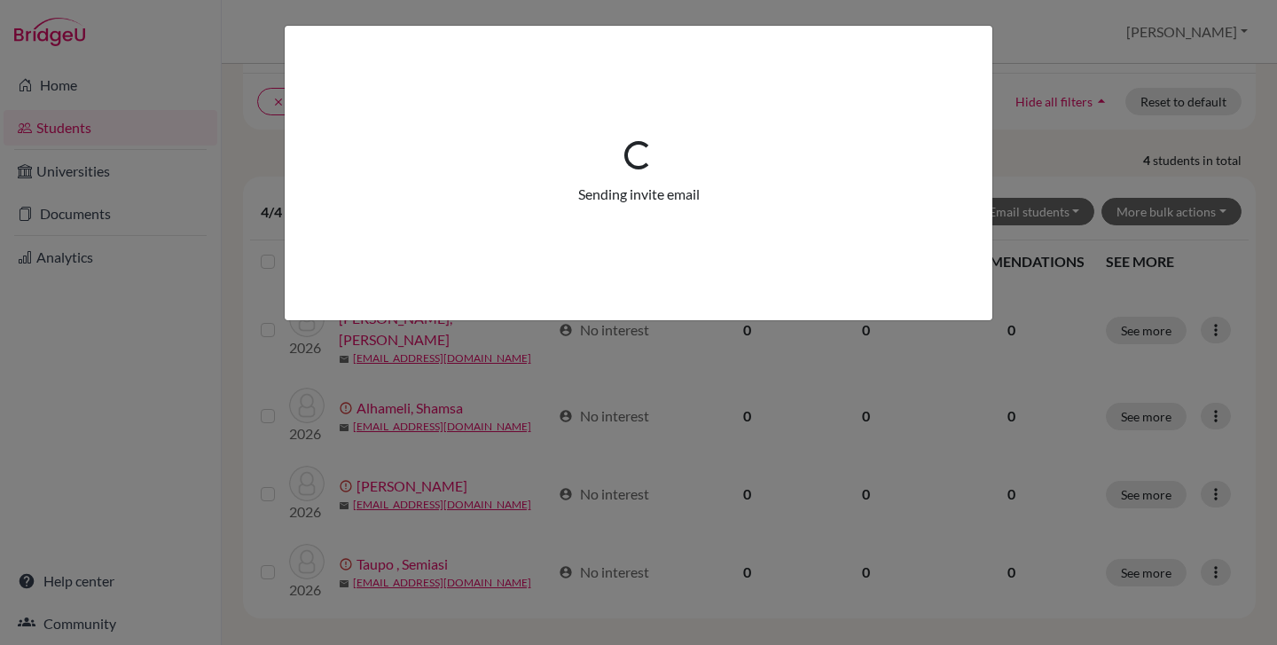
scroll to position [129, 0]
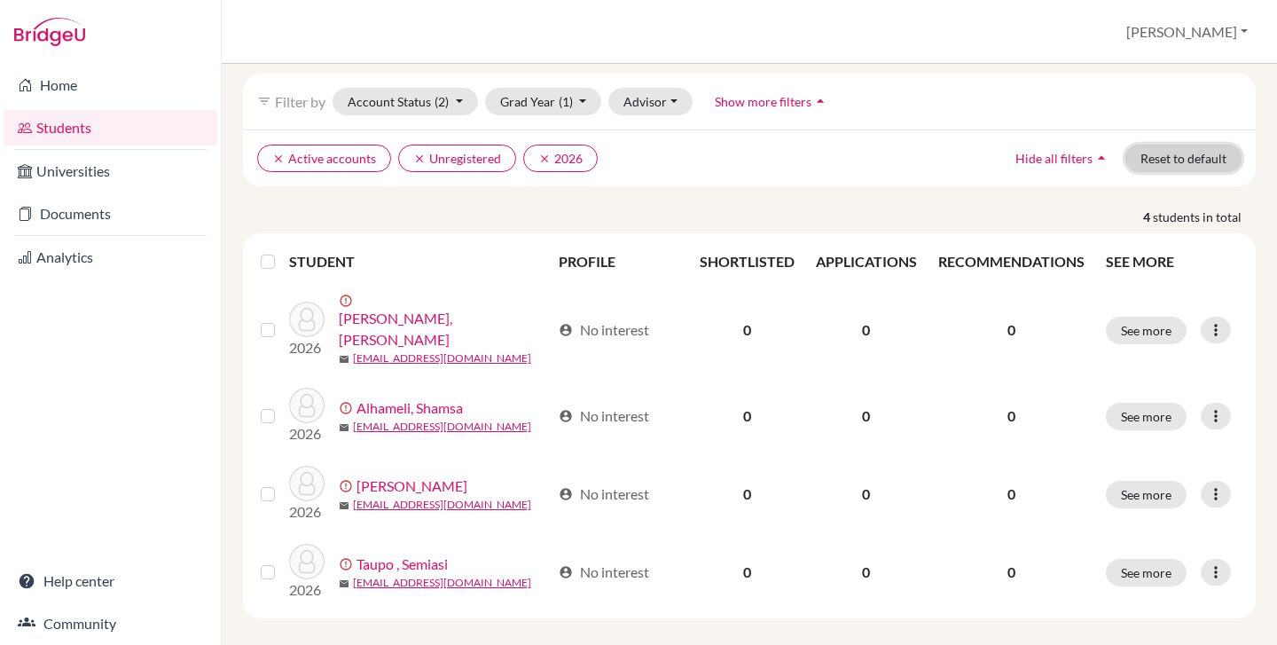
click at [1151, 158] on button "Reset to default" at bounding box center [1183, 158] width 116 height 27
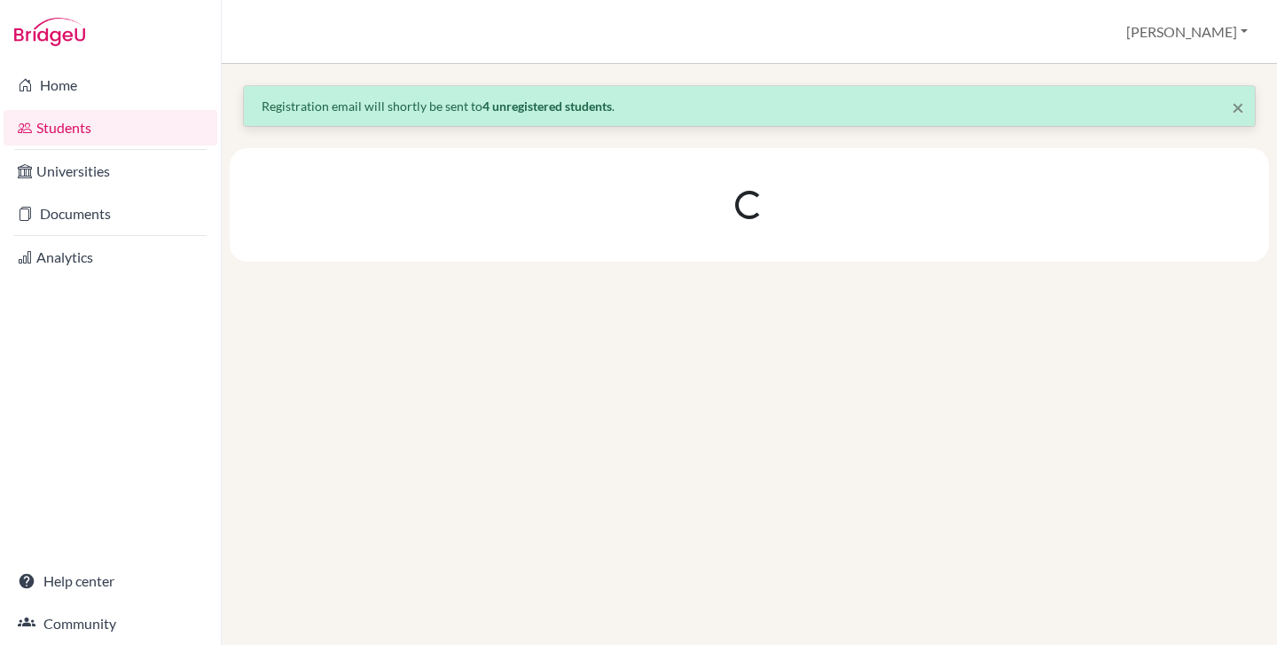
scroll to position [0, 0]
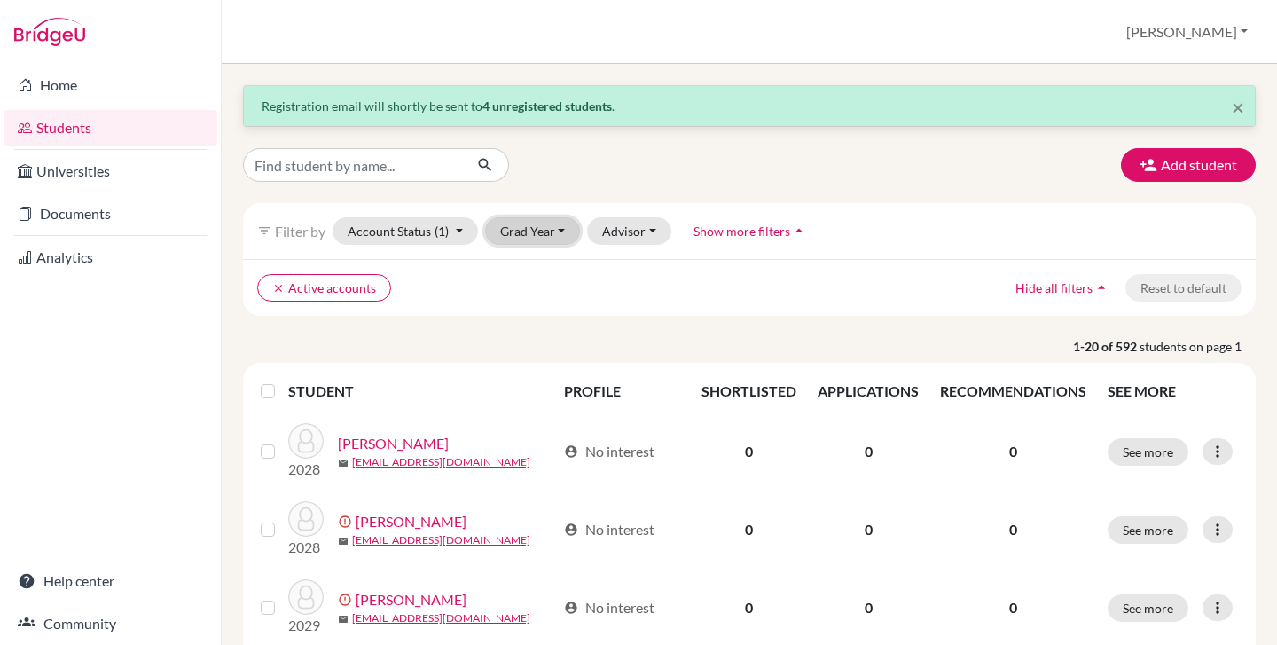
click at [528, 228] on button "Grad Year" at bounding box center [533, 230] width 96 height 27
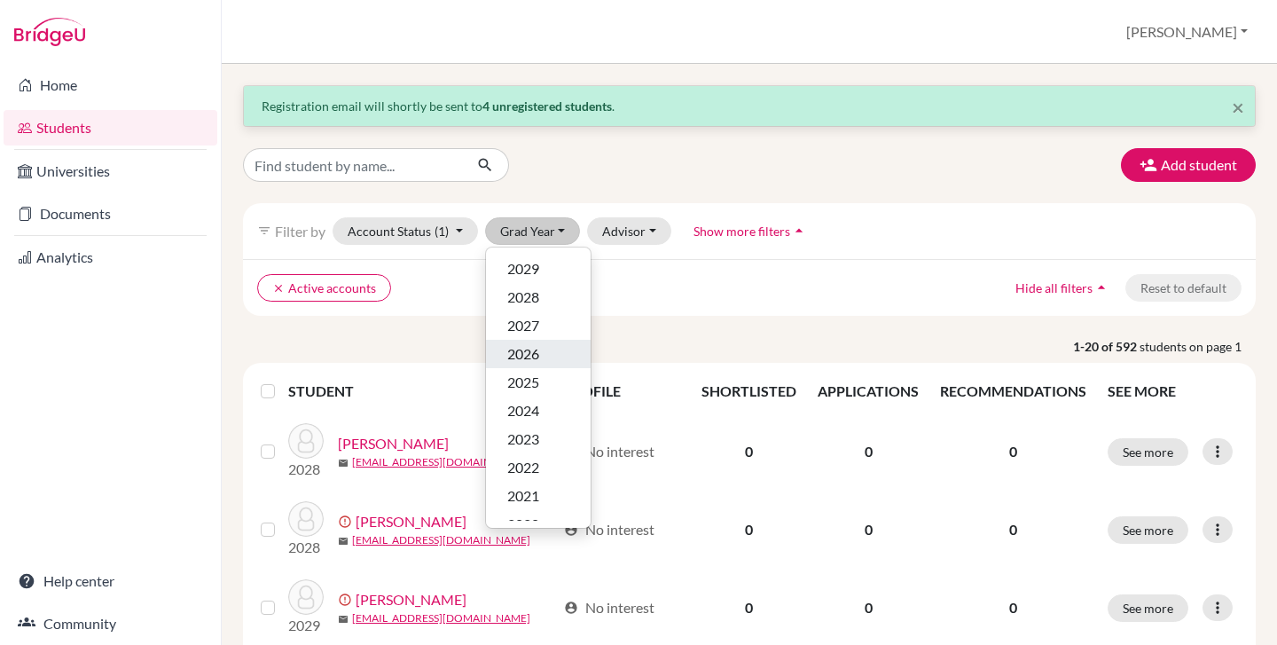
click at [535, 348] on span "2026" at bounding box center [523, 353] width 32 height 21
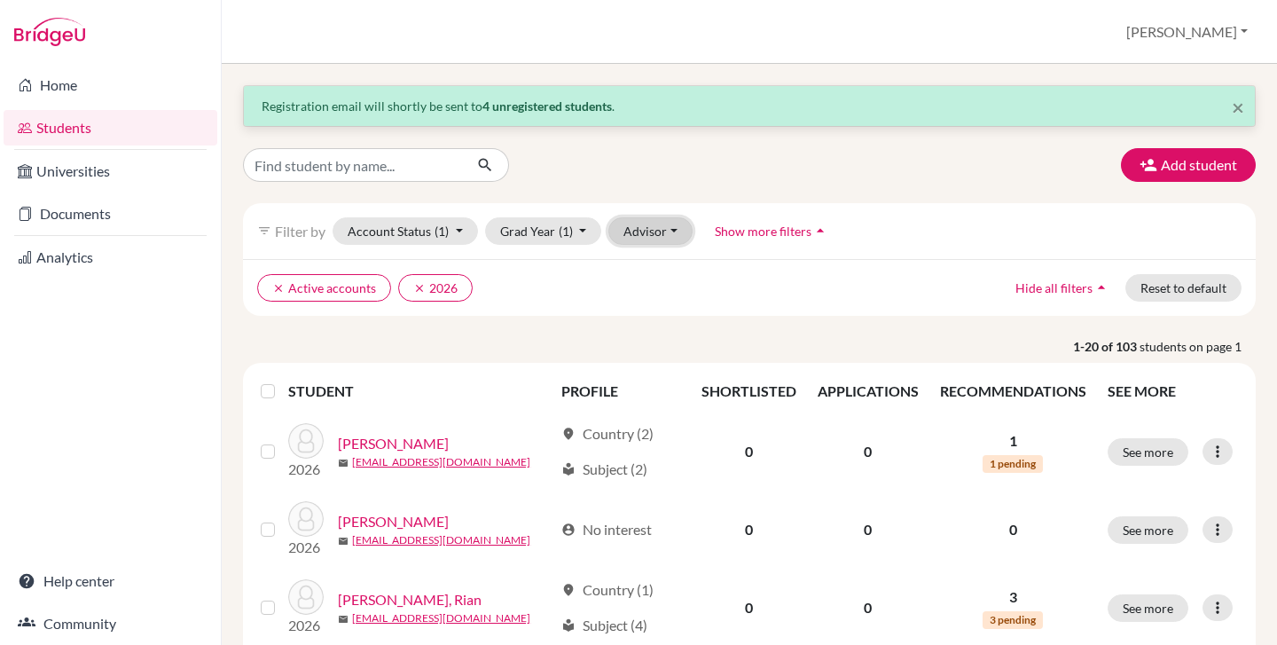
click at [655, 227] on button "Advisor" at bounding box center [650, 230] width 84 height 27
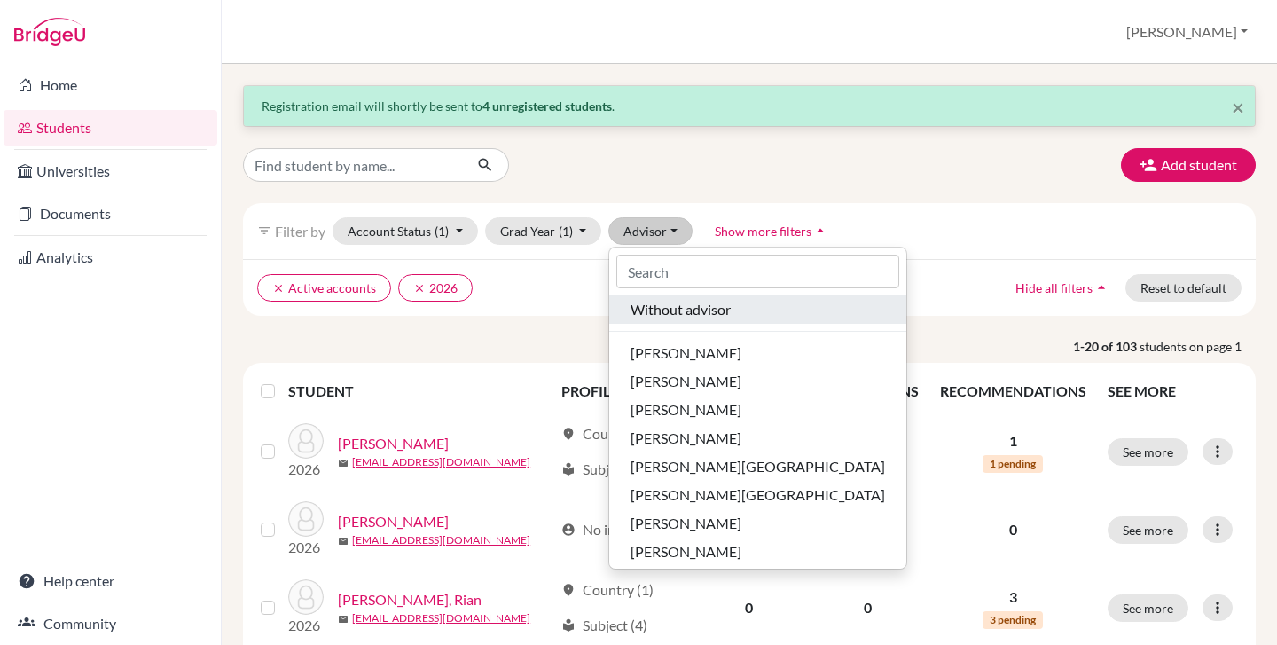
click at [673, 317] on span "Without advisor" at bounding box center [680, 309] width 100 height 21
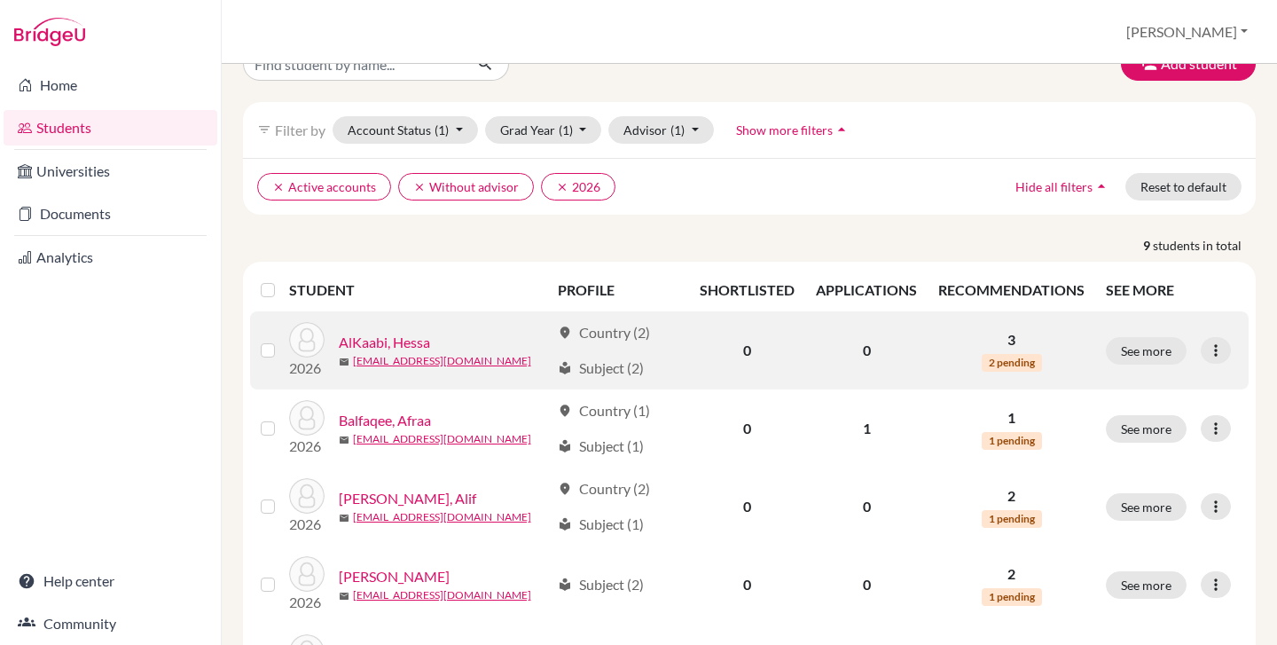
scroll to position [99, 0]
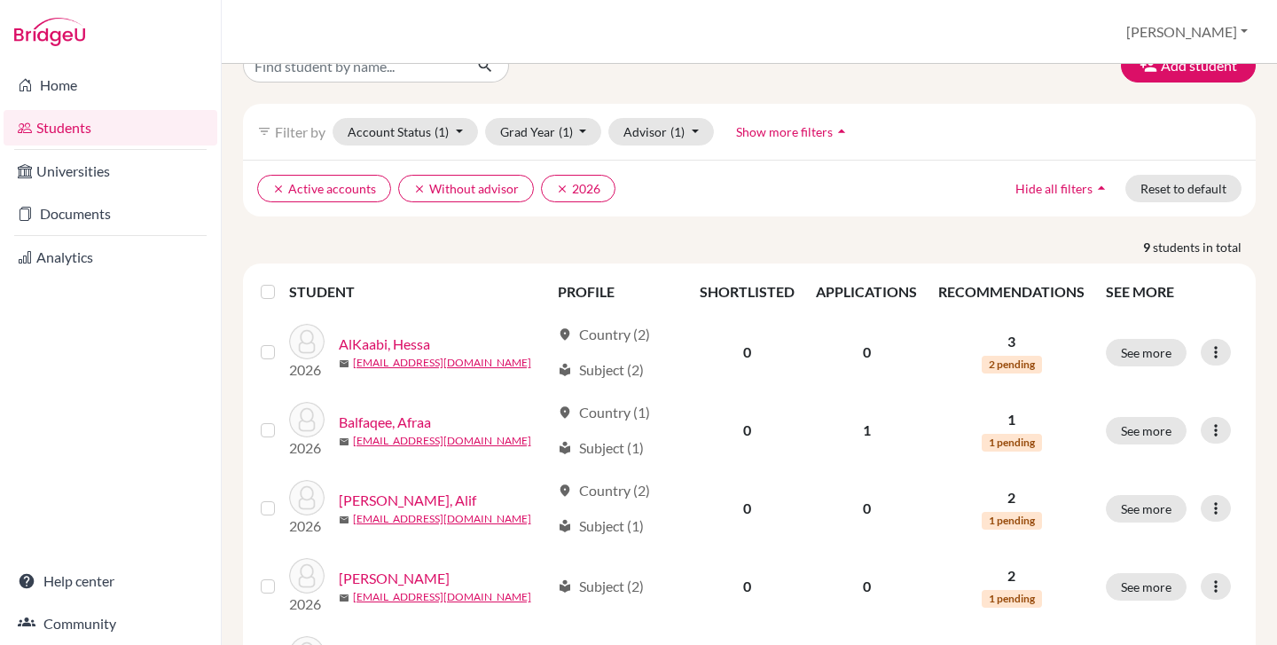
click at [282, 281] on label at bounding box center [282, 281] width 0 height 0
click at [0, 0] on input "checkbox" at bounding box center [0, 0] width 0 height 0
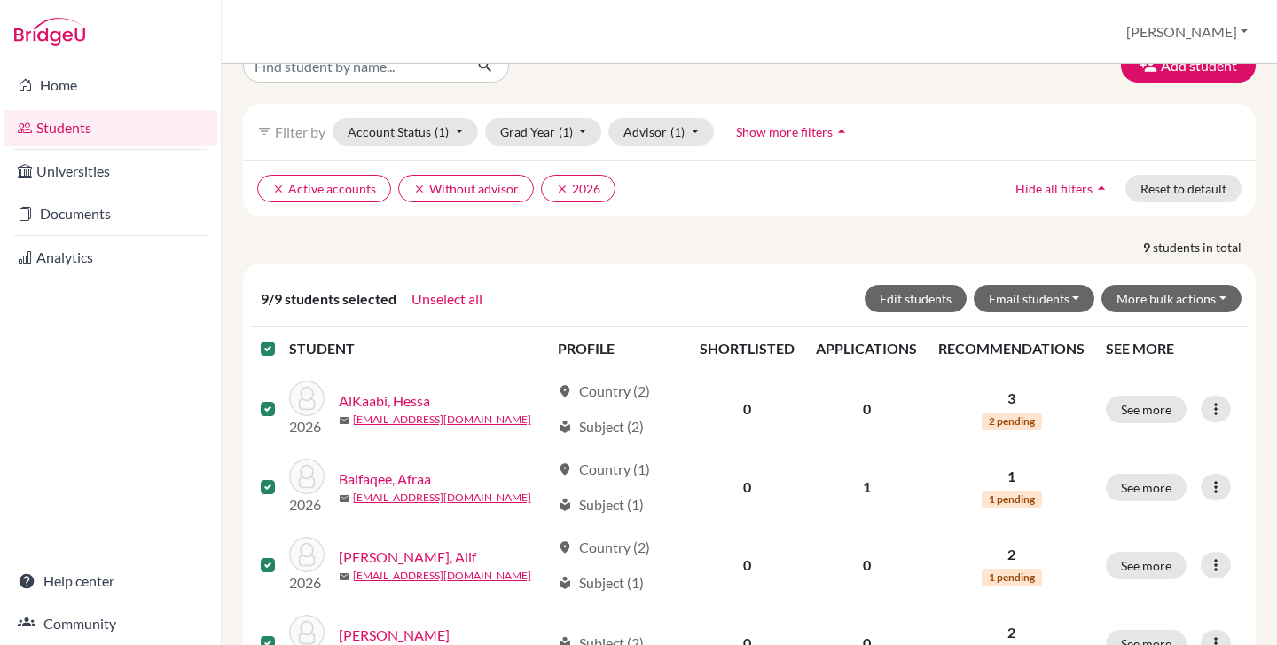
click at [282, 338] on label at bounding box center [282, 338] width 0 height 0
click at [0, 0] on input "checkbox" at bounding box center [0, 0] width 0 height 0
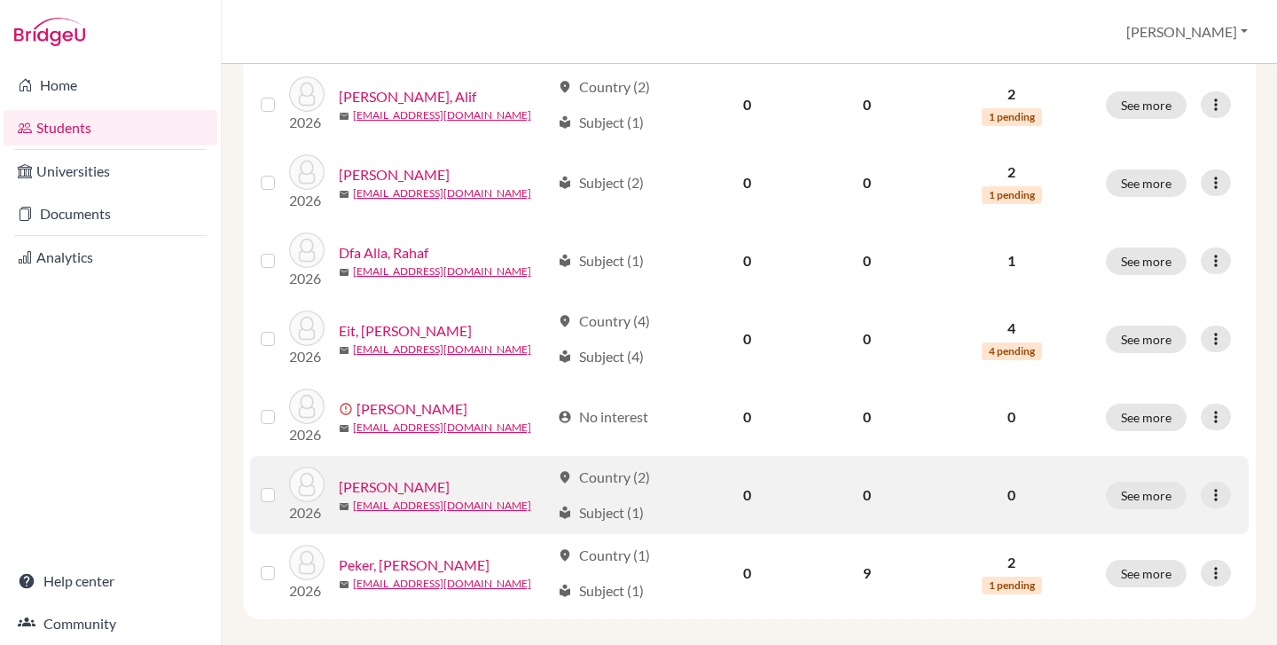
scroll to position [505, 0]
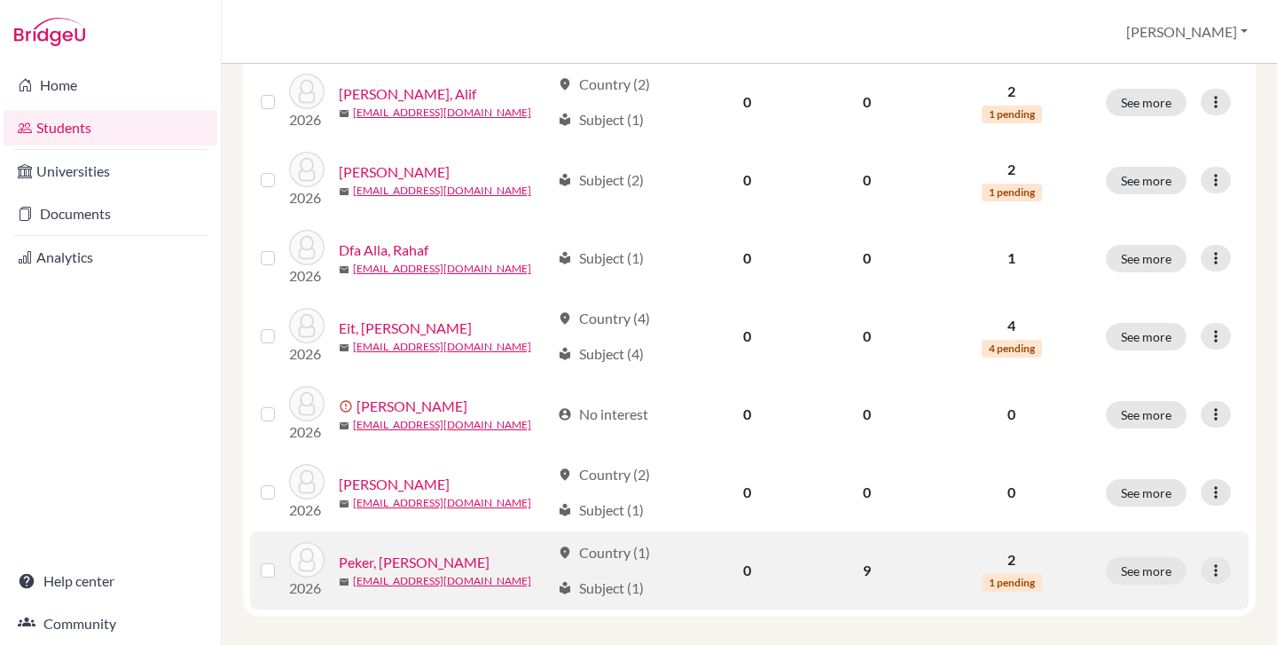
click at [282, 560] on label at bounding box center [282, 560] width 0 height 0
click at [0, 0] on input "checkbox" at bounding box center [0, 0] width 0 height 0
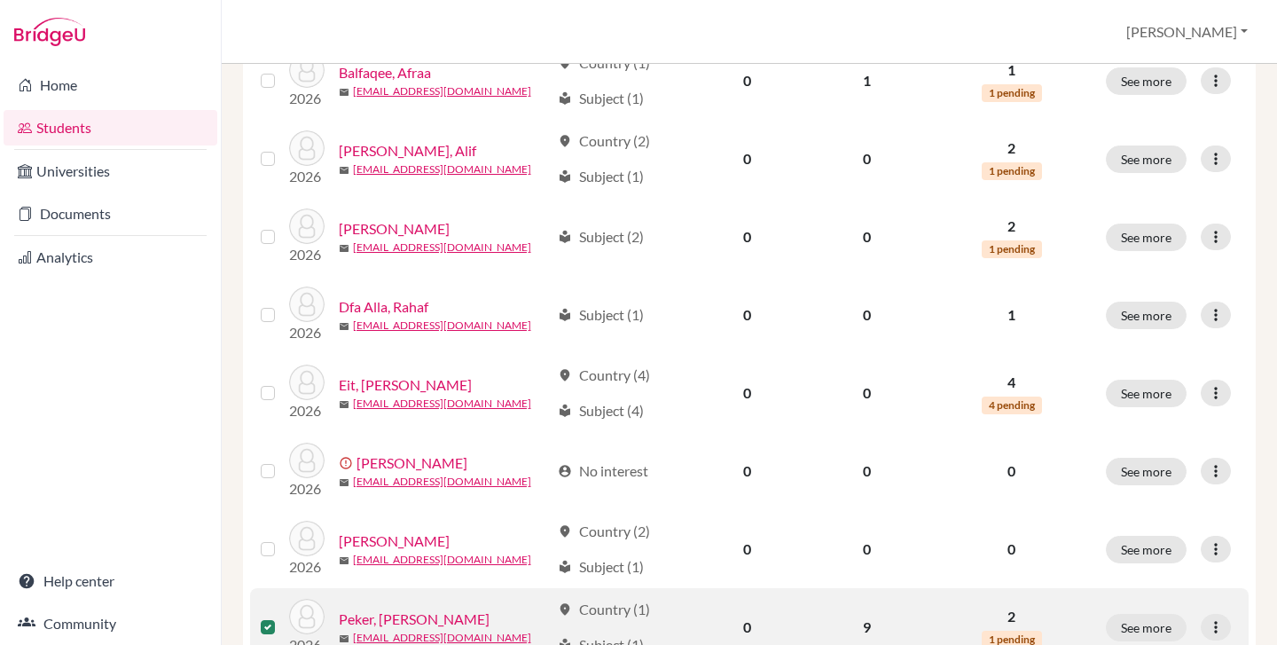
scroll to position [562, 0]
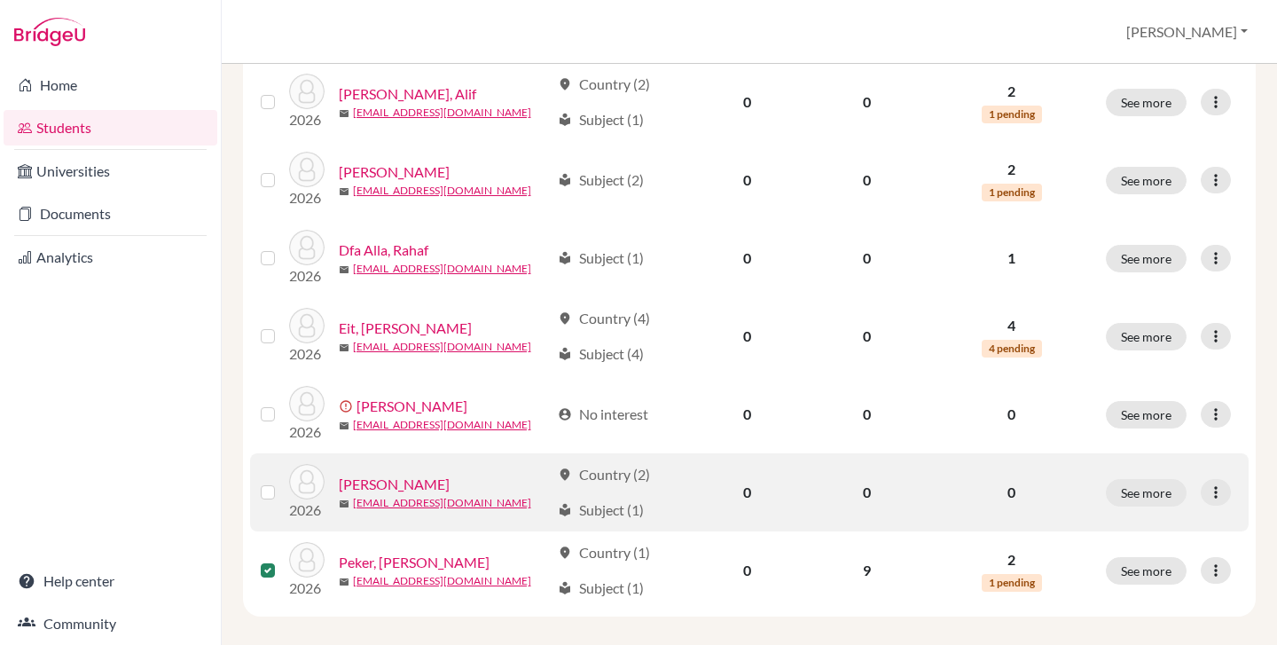
click at [282, 481] on label at bounding box center [282, 481] width 0 height 0
click at [0, 0] on input "checkbox" at bounding box center [0, 0] width 0 height 0
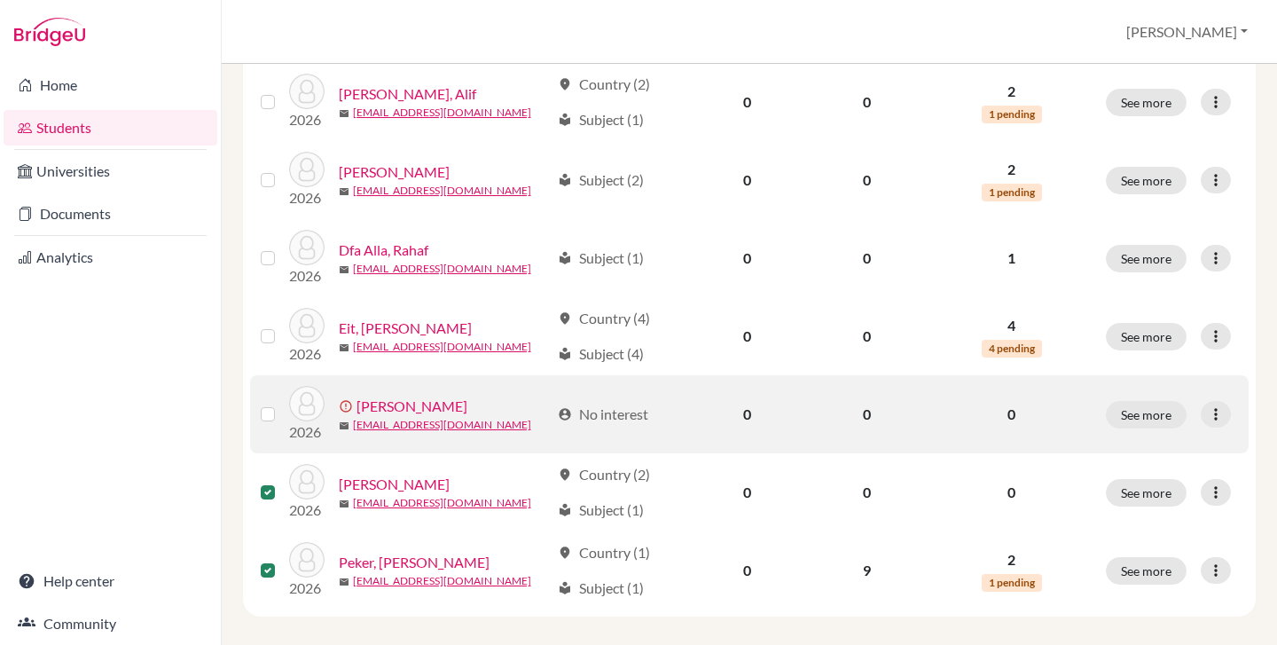
click at [282, 403] on label at bounding box center [282, 403] width 0 height 0
click at [0, 0] on input "checkbox" at bounding box center [0, 0] width 0 height 0
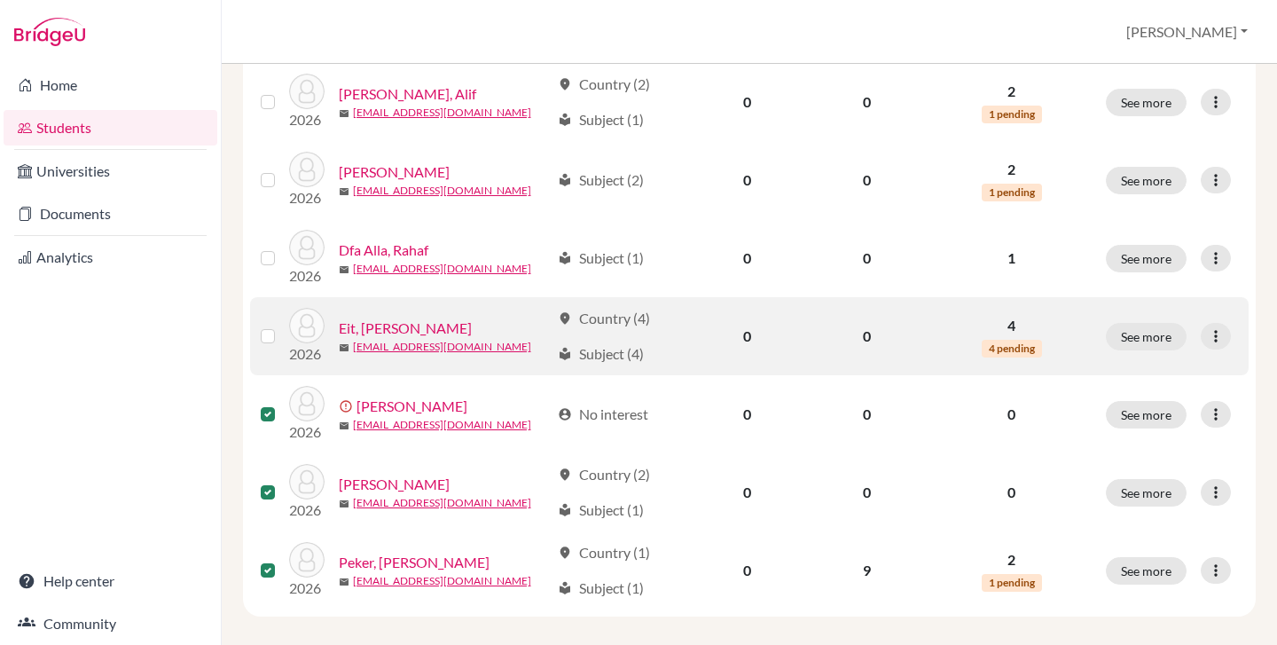
click at [282, 325] on label at bounding box center [282, 325] width 0 height 0
click at [0, 0] on input "checkbox" at bounding box center [0, 0] width 0 height 0
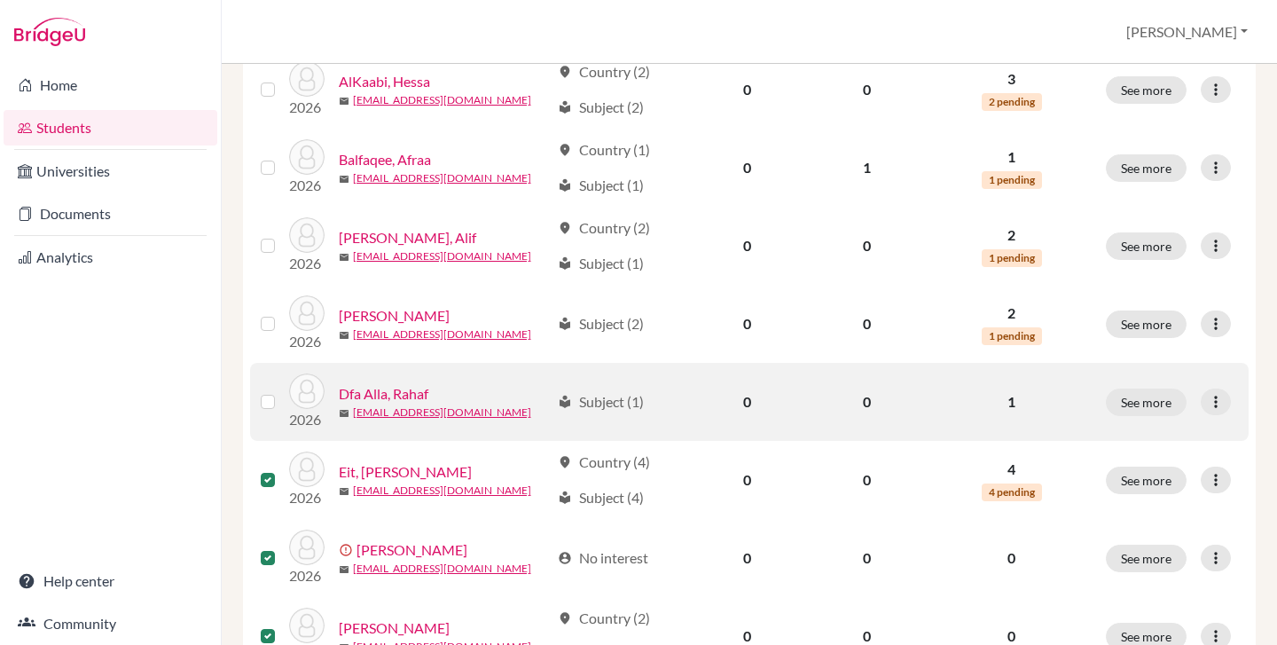
scroll to position [399, 0]
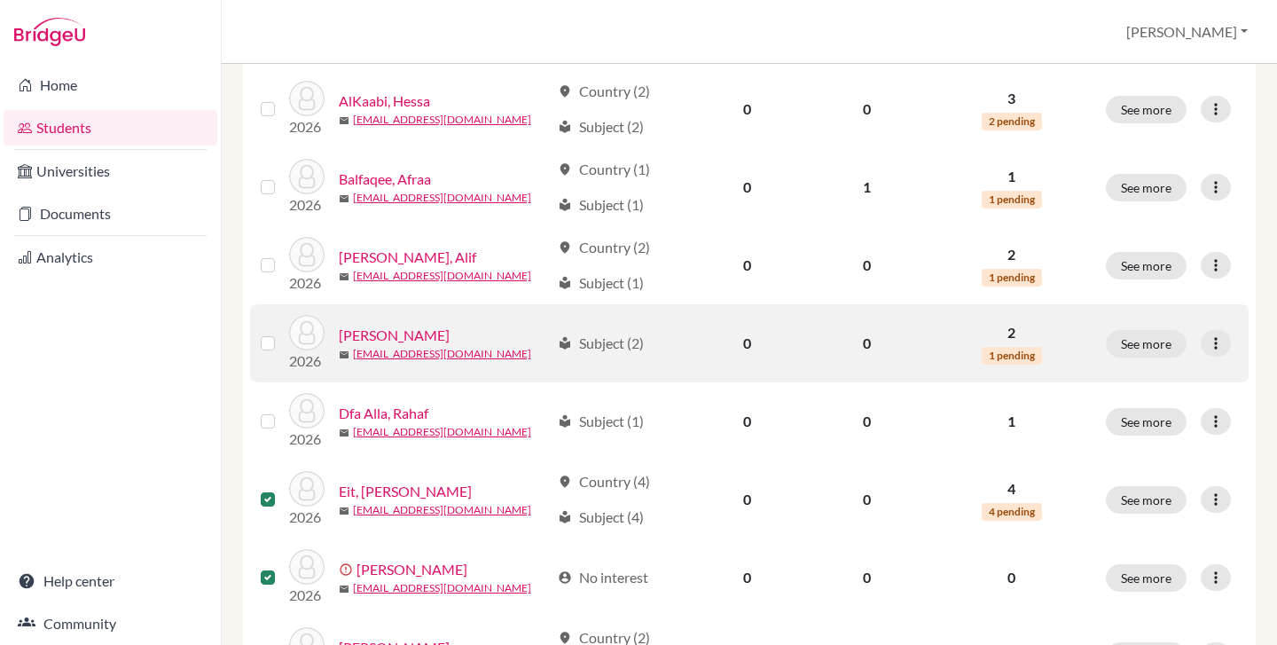
drag, startPoint x: 269, startPoint y: 343, endPoint x: 266, endPoint y: 328, distance: 15.3
click at [282, 333] on label at bounding box center [282, 333] width 0 height 0
click at [0, 0] on input "checkbox" at bounding box center [0, 0] width 0 height 0
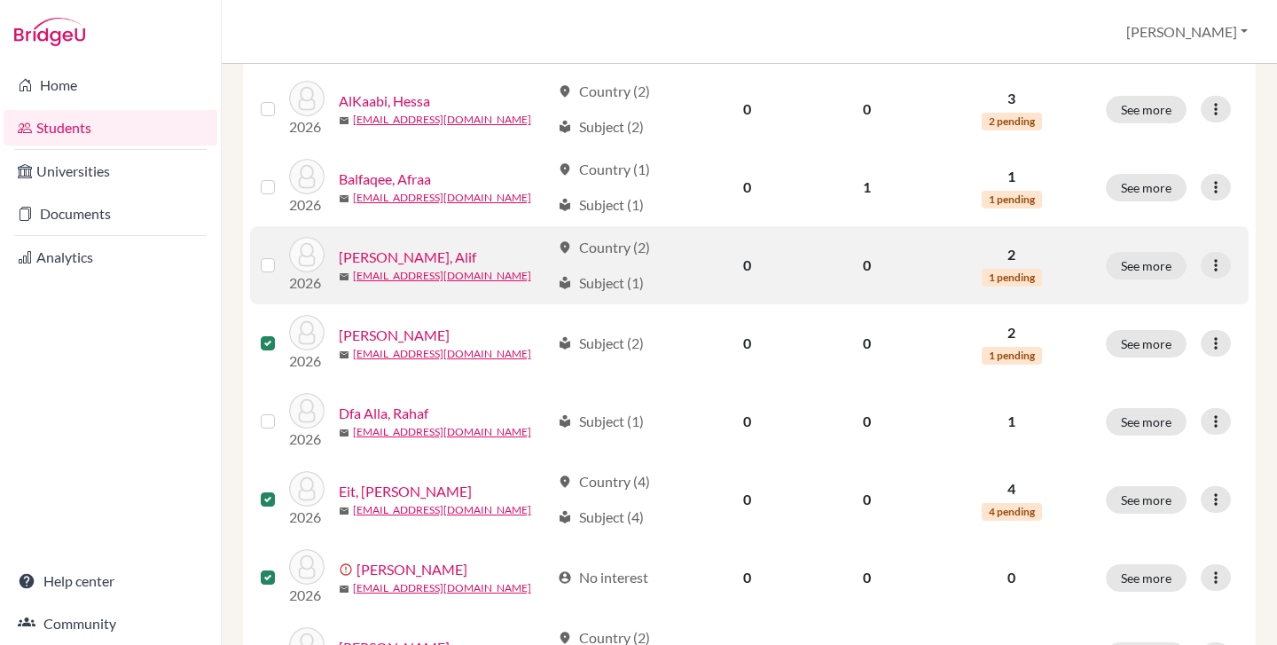
click at [282, 254] on label at bounding box center [282, 254] width 0 height 0
click at [0, 0] on input "checkbox" at bounding box center [0, 0] width 0 height 0
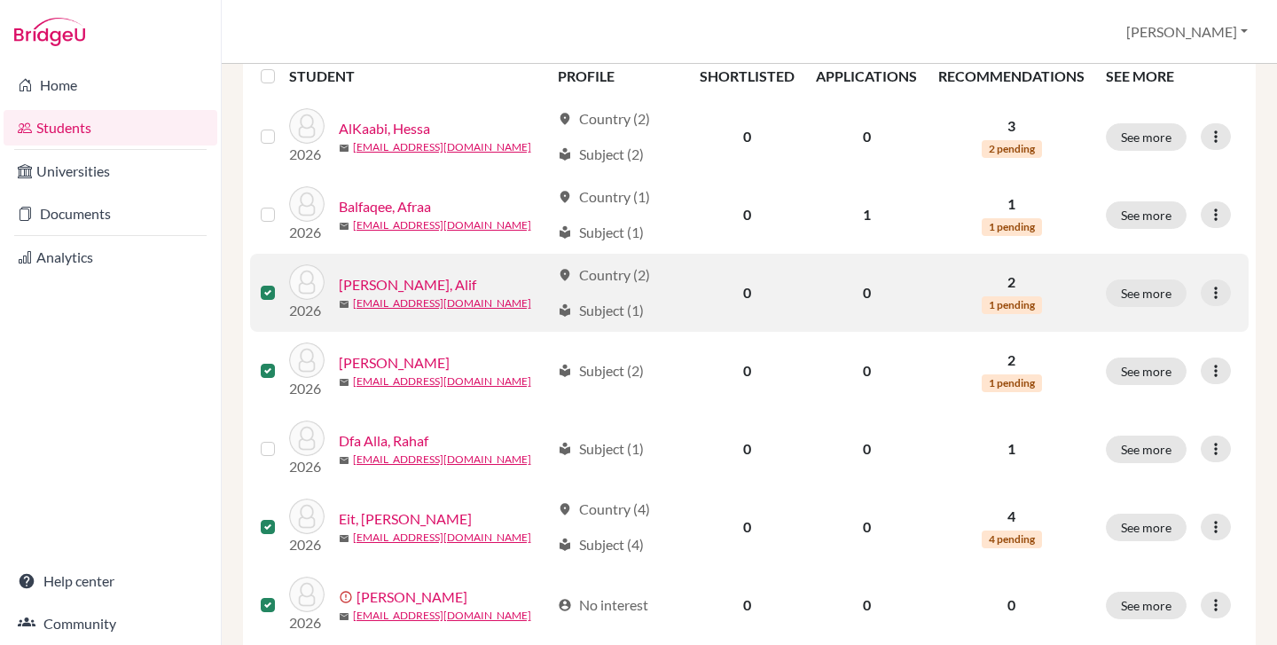
scroll to position [340, 0]
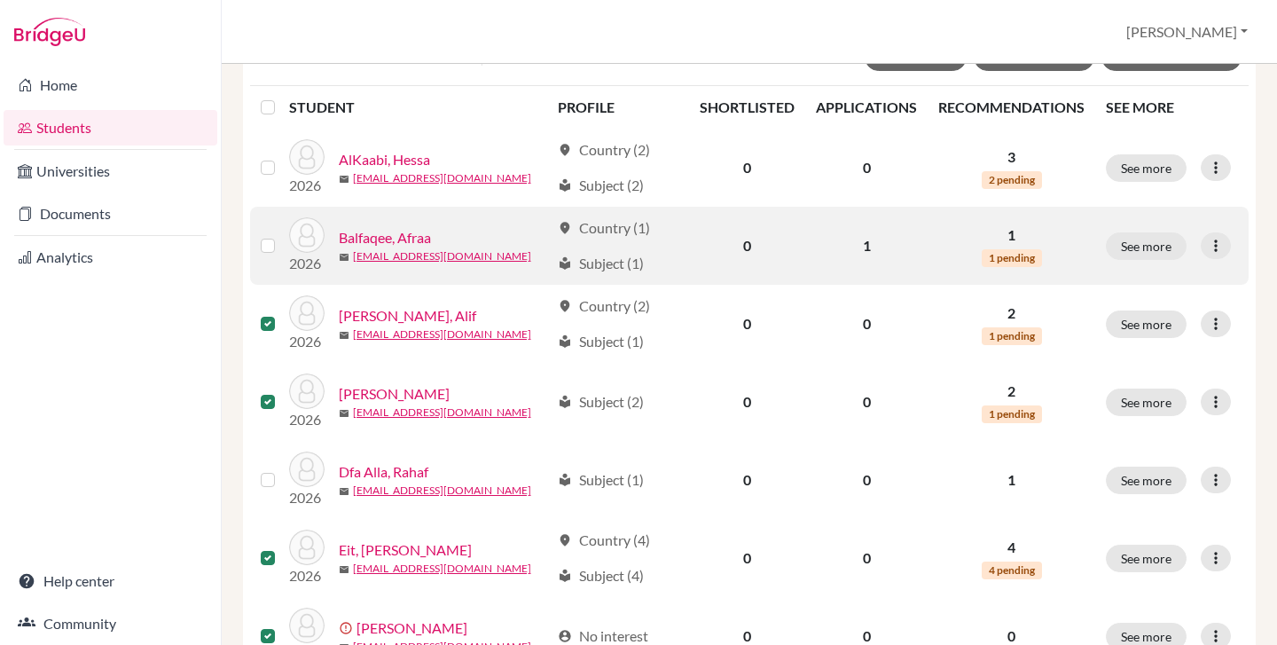
click at [282, 235] on label at bounding box center [282, 235] width 0 height 0
click at [0, 0] on input "checkbox" at bounding box center [0, 0] width 0 height 0
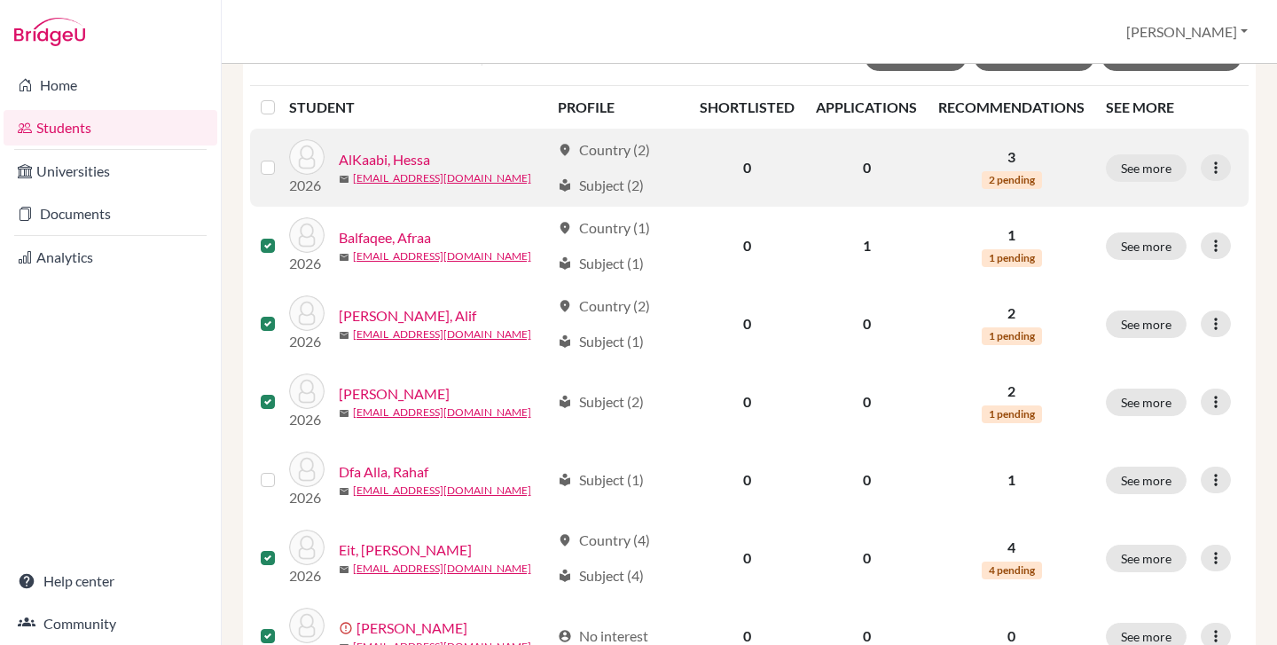
click at [282, 157] on label at bounding box center [282, 157] width 0 height 0
click at [0, 0] on input "checkbox" at bounding box center [0, 0] width 0 height 0
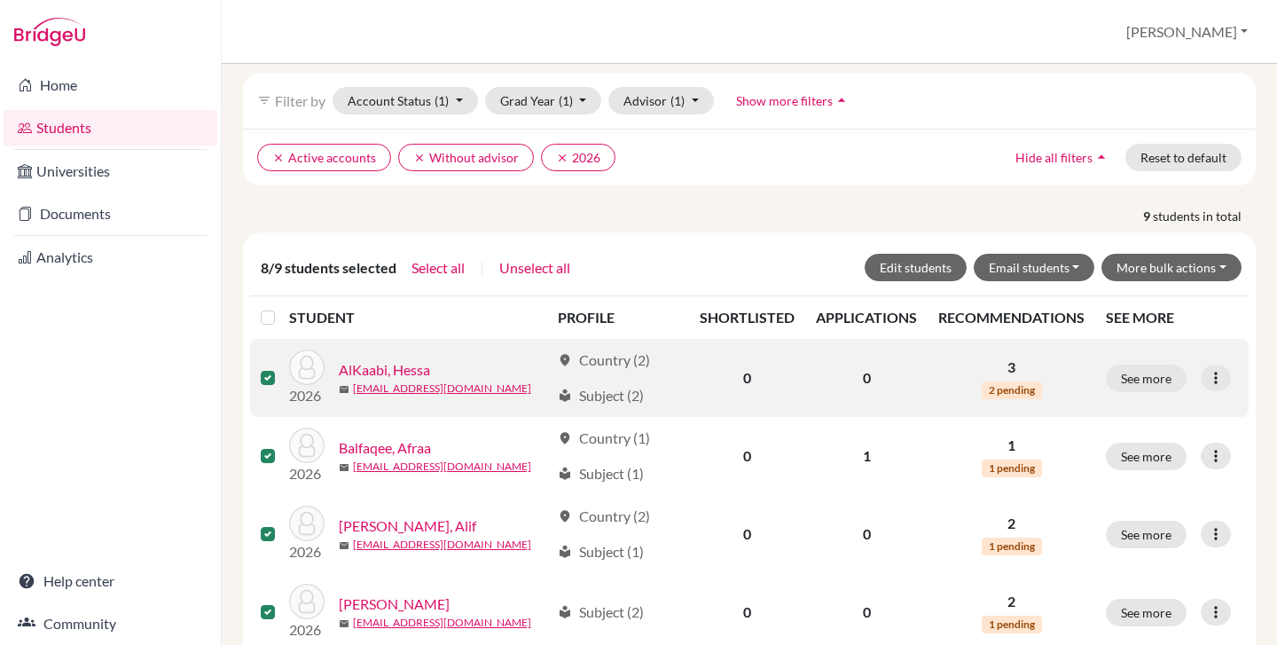
scroll to position [113, 0]
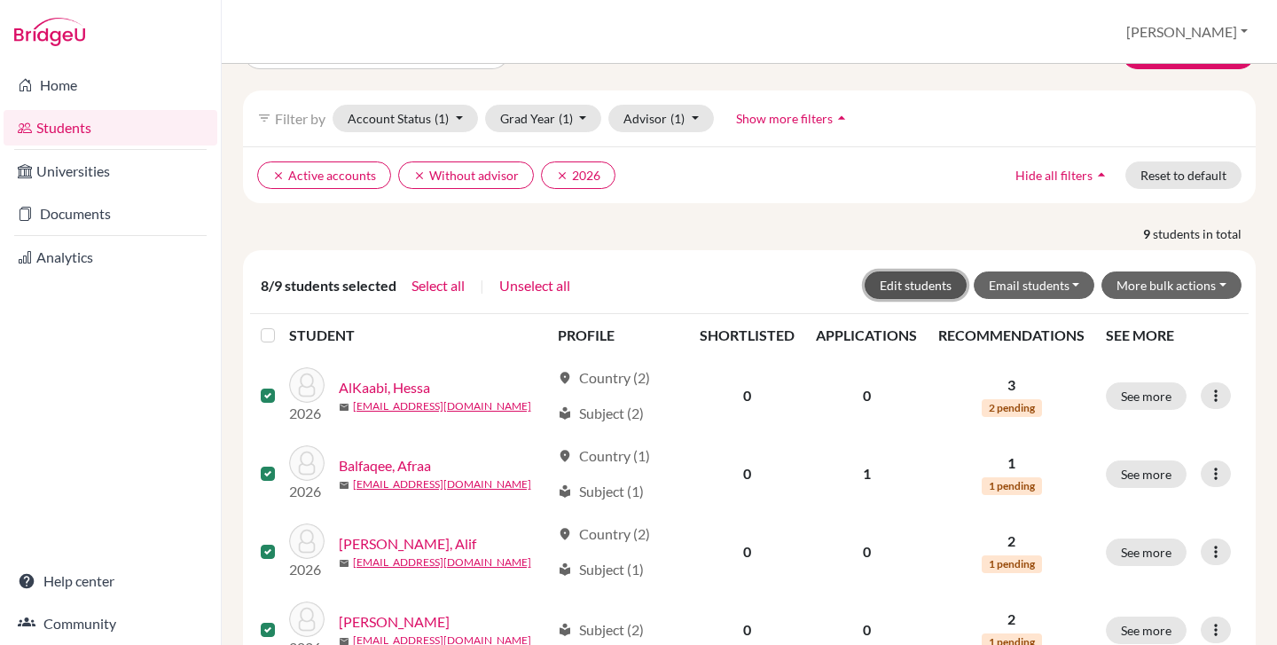
click at [881, 286] on button "Edit students" at bounding box center [916, 284] width 102 height 27
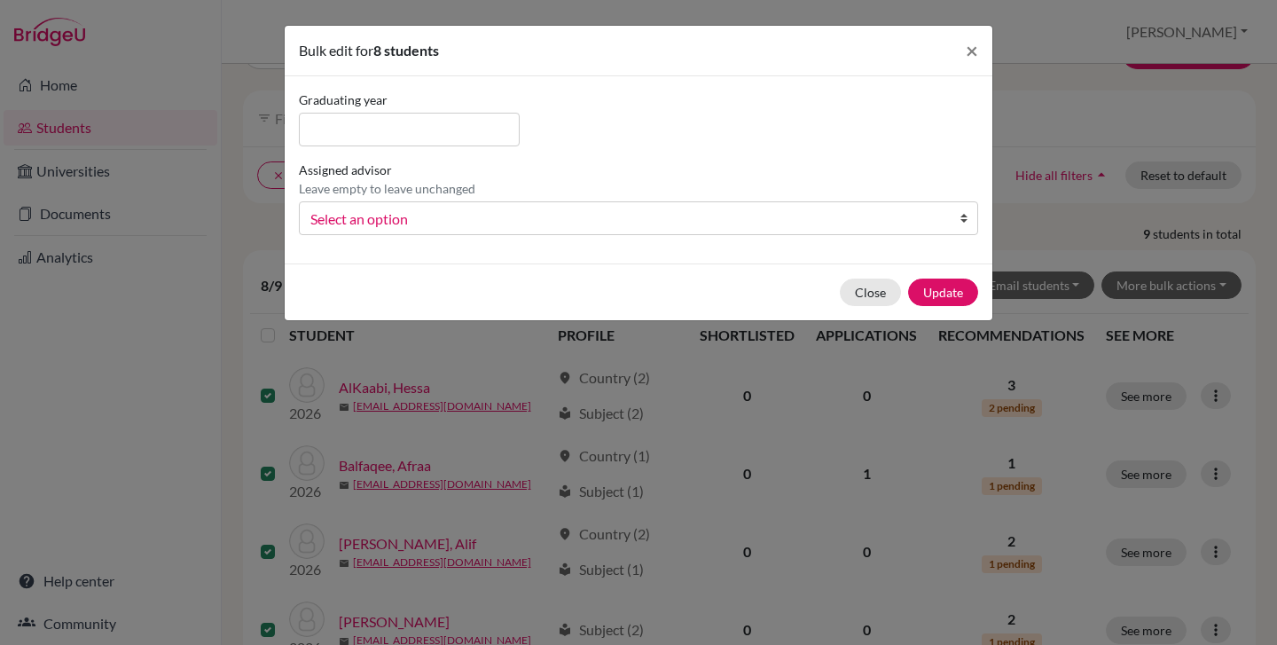
click at [364, 210] on span "Select an option" at bounding box center [626, 218] width 633 height 23
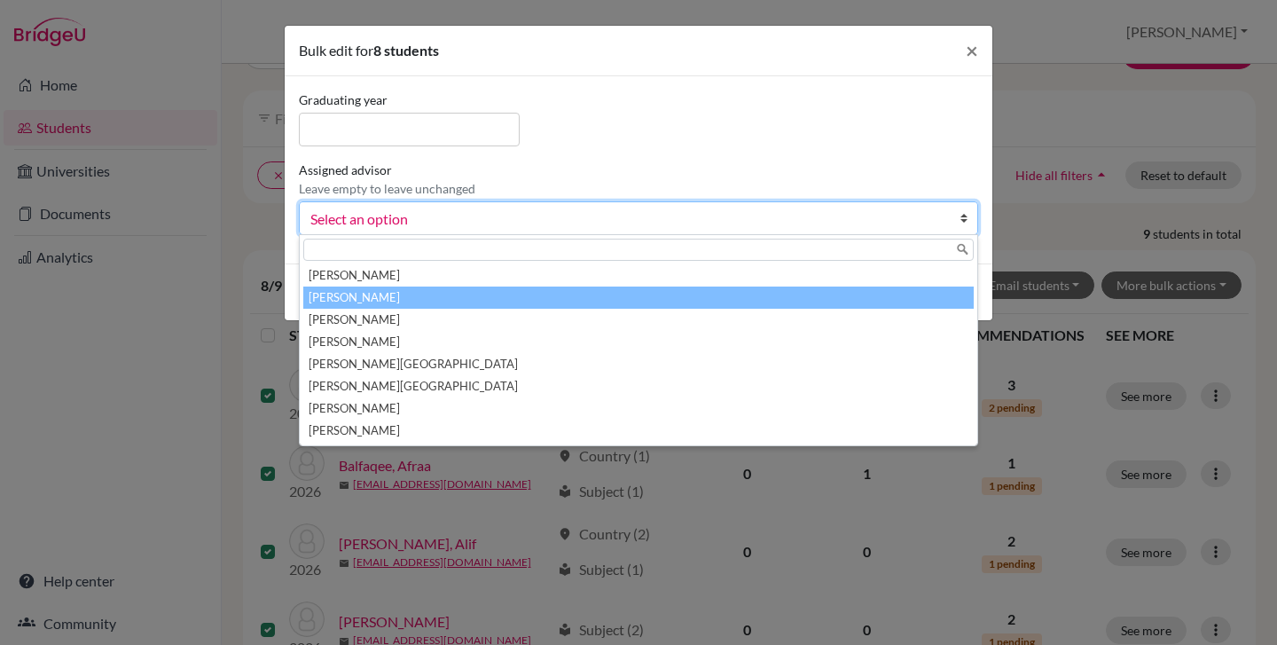
click at [395, 295] on li "[PERSON_NAME]" at bounding box center [638, 297] width 670 height 22
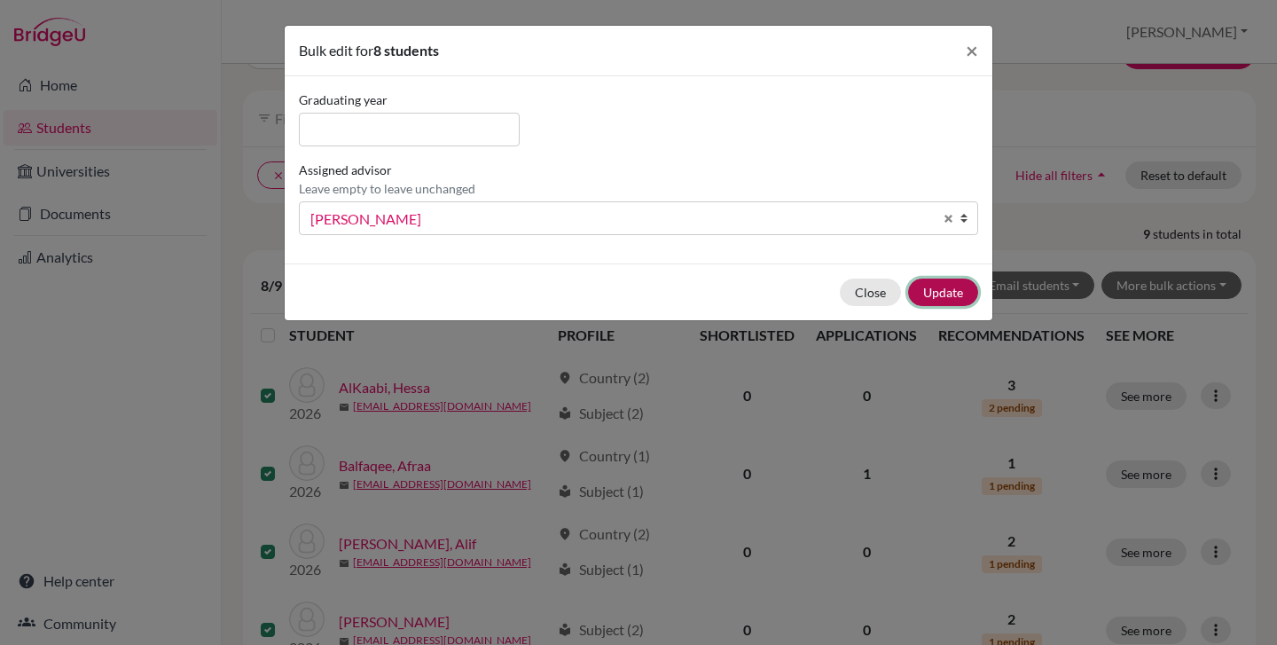
click at [939, 290] on button "Update" at bounding box center [943, 291] width 70 height 27
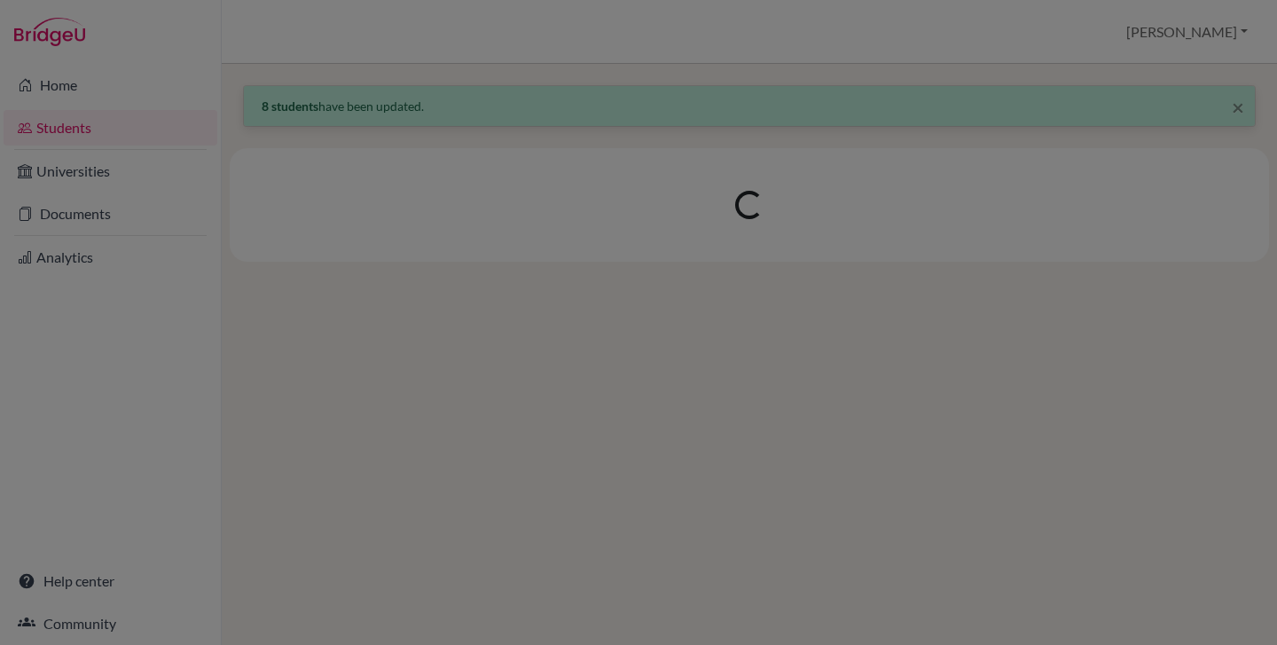
scroll to position [0, 0]
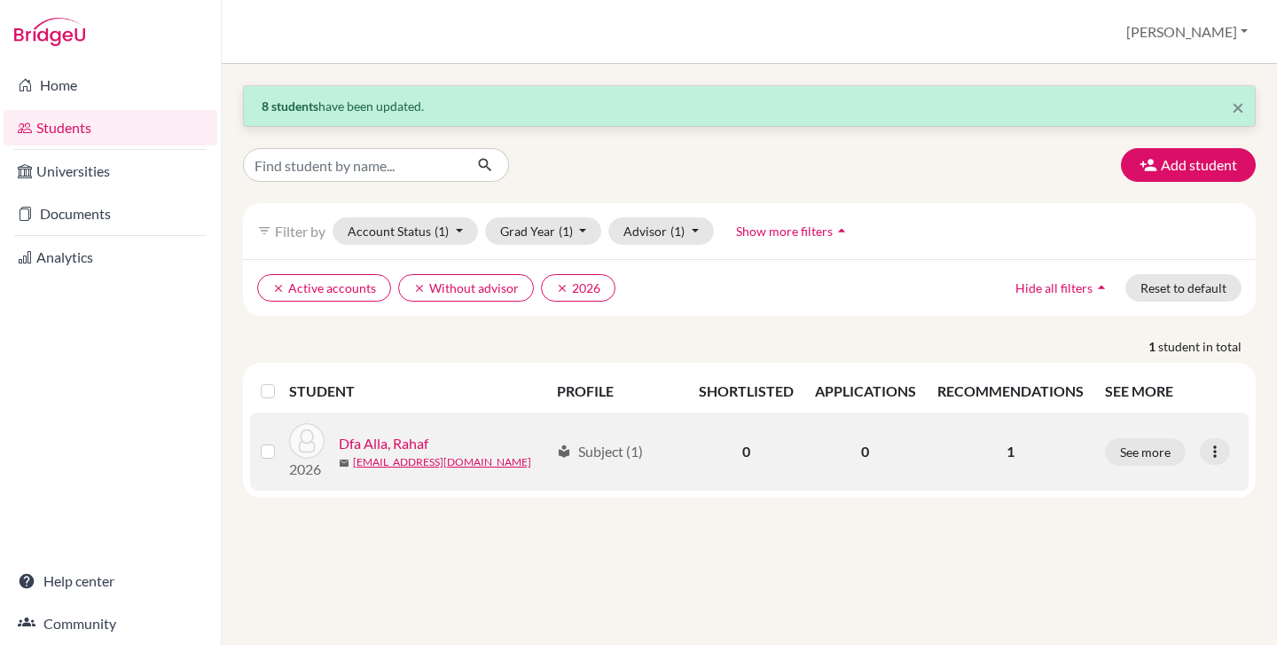
click at [282, 441] on label at bounding box center [282, 441] width 0 height 0
click at [0, 0] on input "checkbox" at bounding box center [0, 0] width 0 height 0
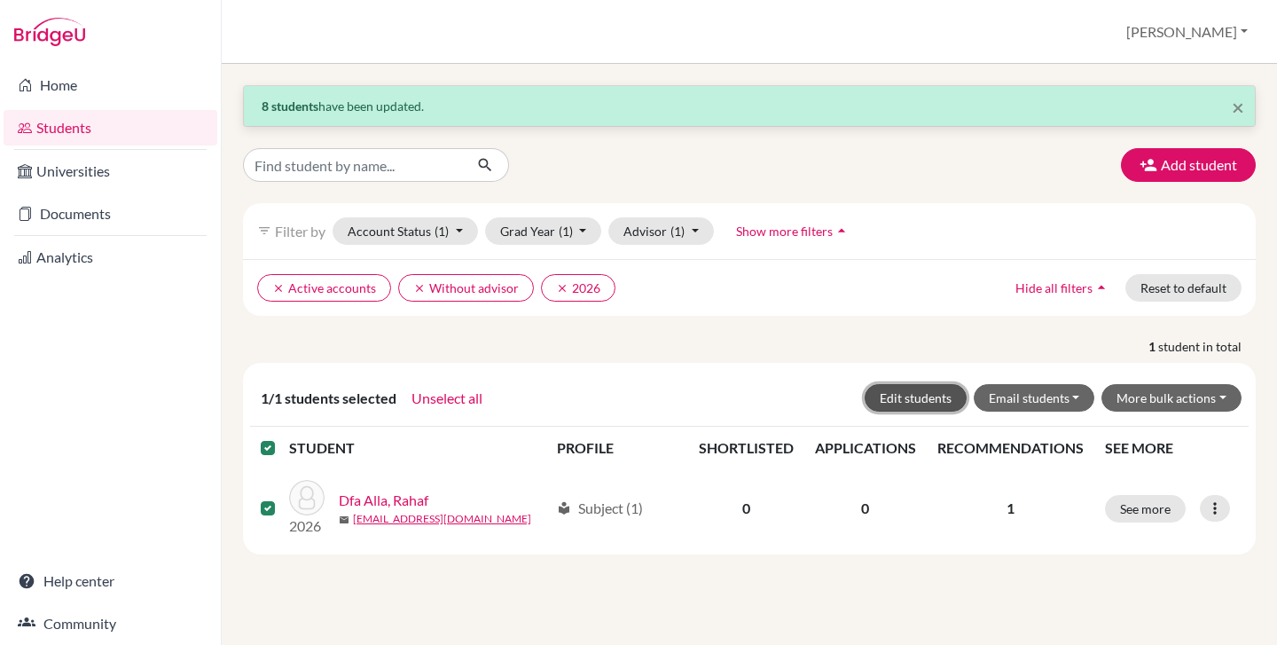
click at [889, 389] on button "Edit students" at bounding box center [916, 397] width 102 height 27
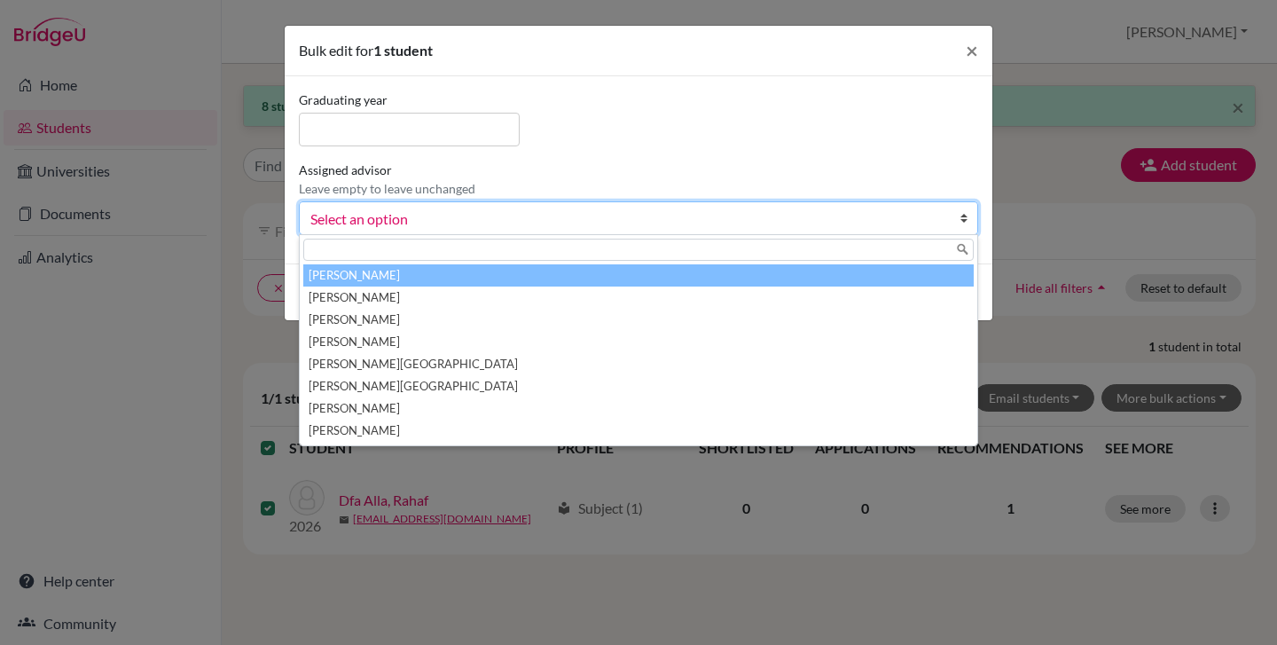
click at [412, 224] on span "Select an option" at bounding box center [626, 218] width 633 height 23
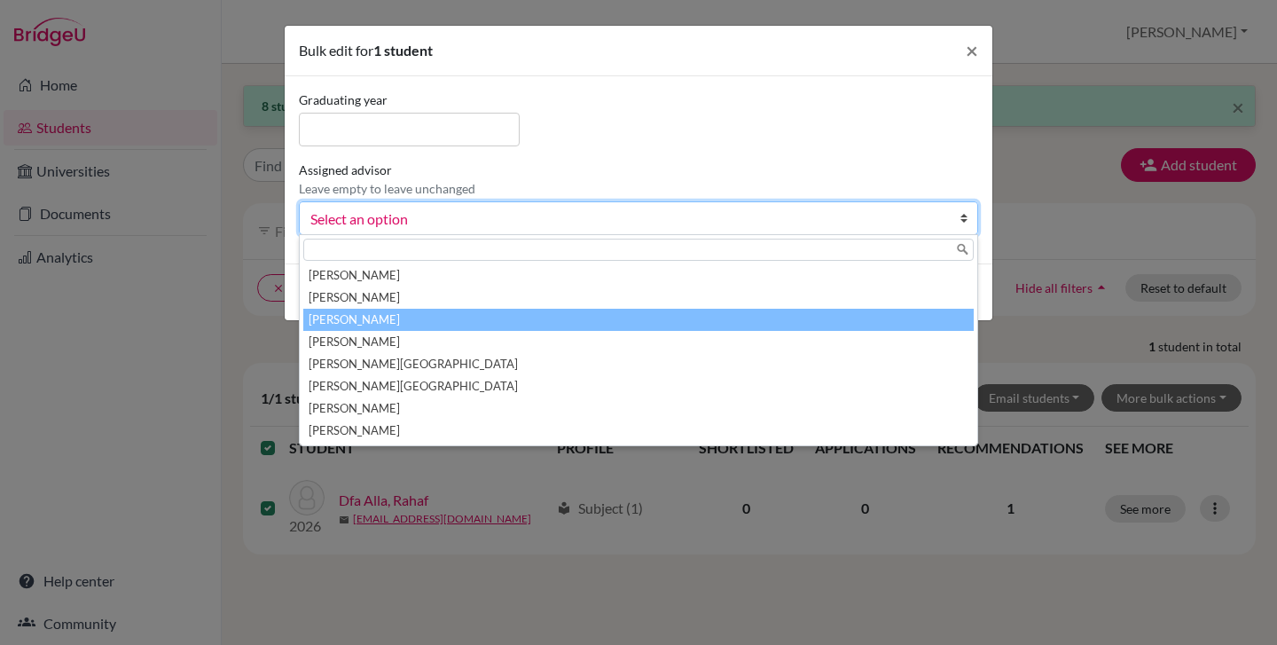
click at [405, 313] on li "[PERSON_NAME]" at bounding box center [638, 320] width 670 height 22
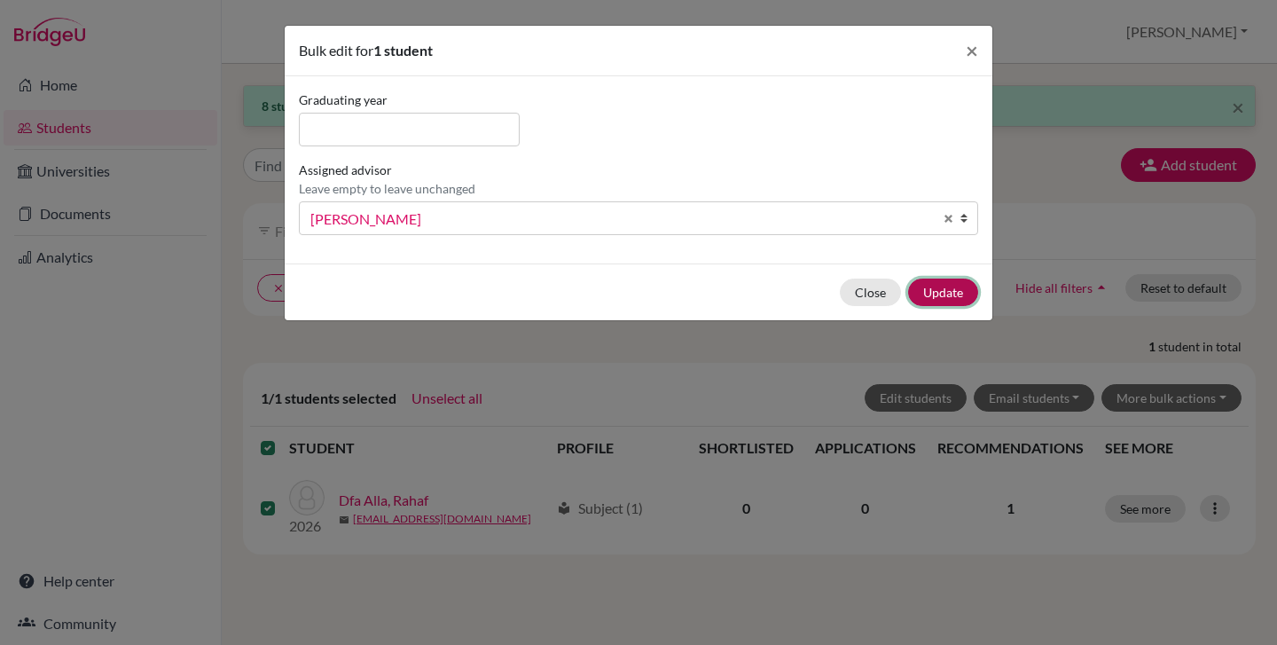
click at [964, 283] on button "Update" at bounding box center [943, 291] width 70 height 27
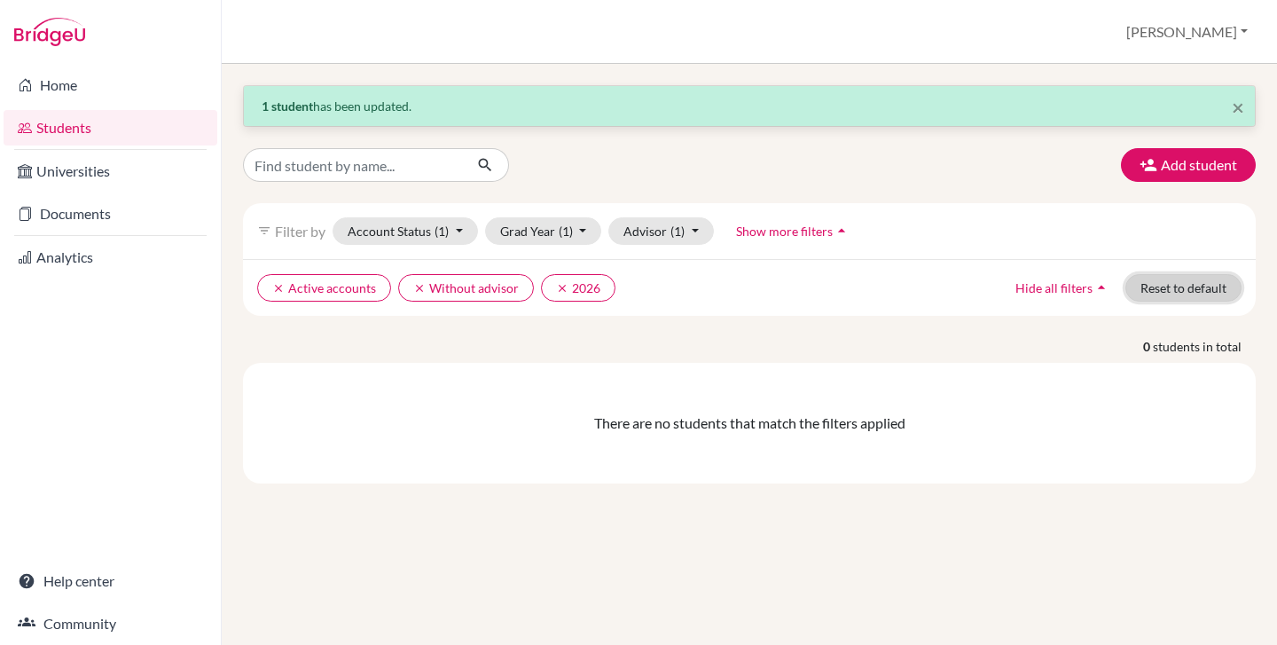
click at [1165, 284] on button "Reset to default" at bounding box center [1183, 287] width 116 height 27
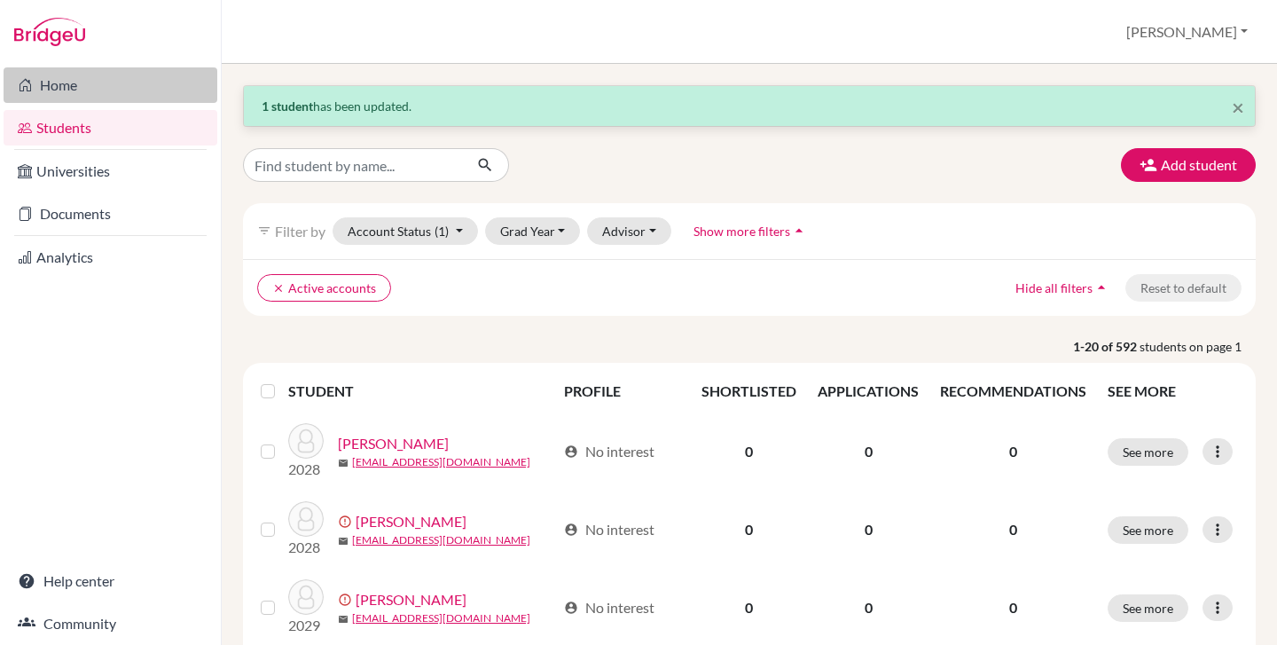
click at [87, 85] on link "Home" at bounding box center [111, 84] width 214 height 35
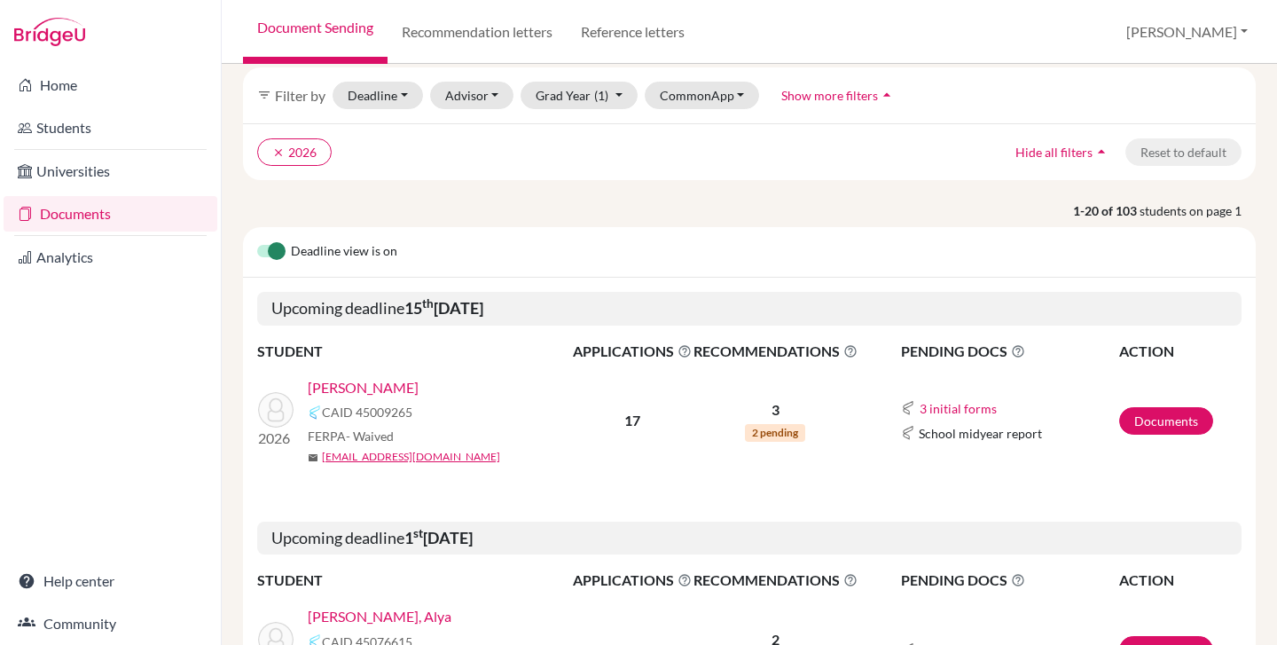
scroll to position [212, 0]
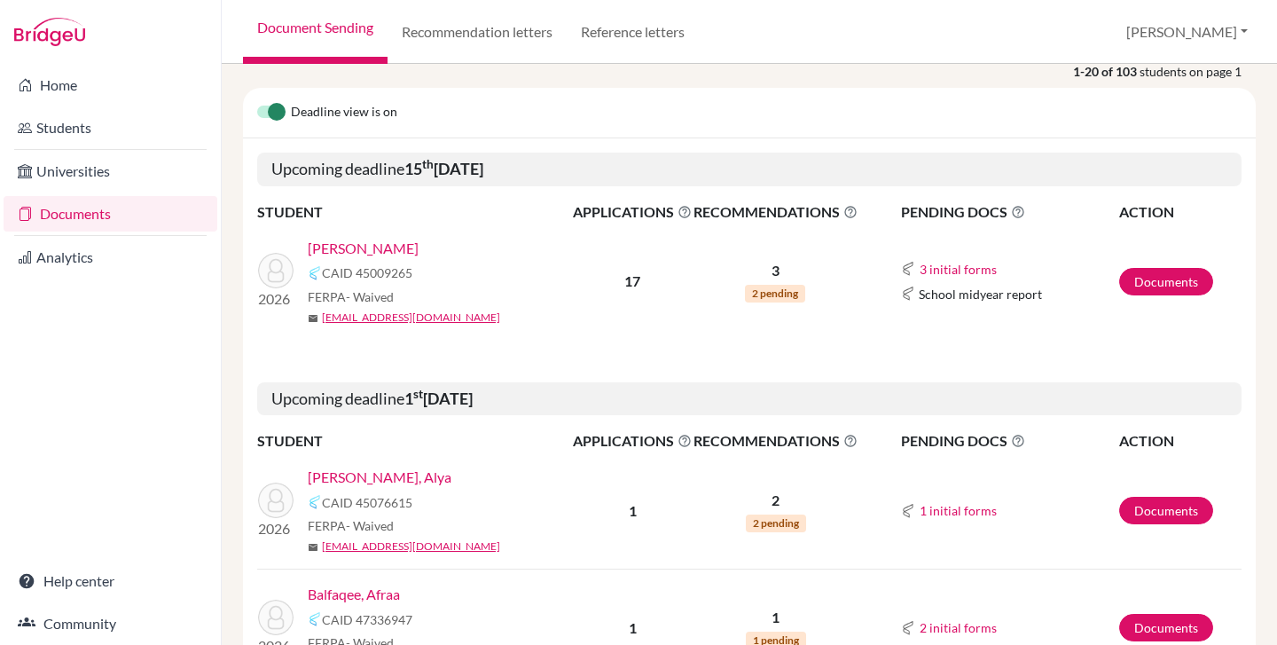
click at [391, 248] on link "[PERSON_NAME]" at bounding box center [363, 248] width 111 height 21
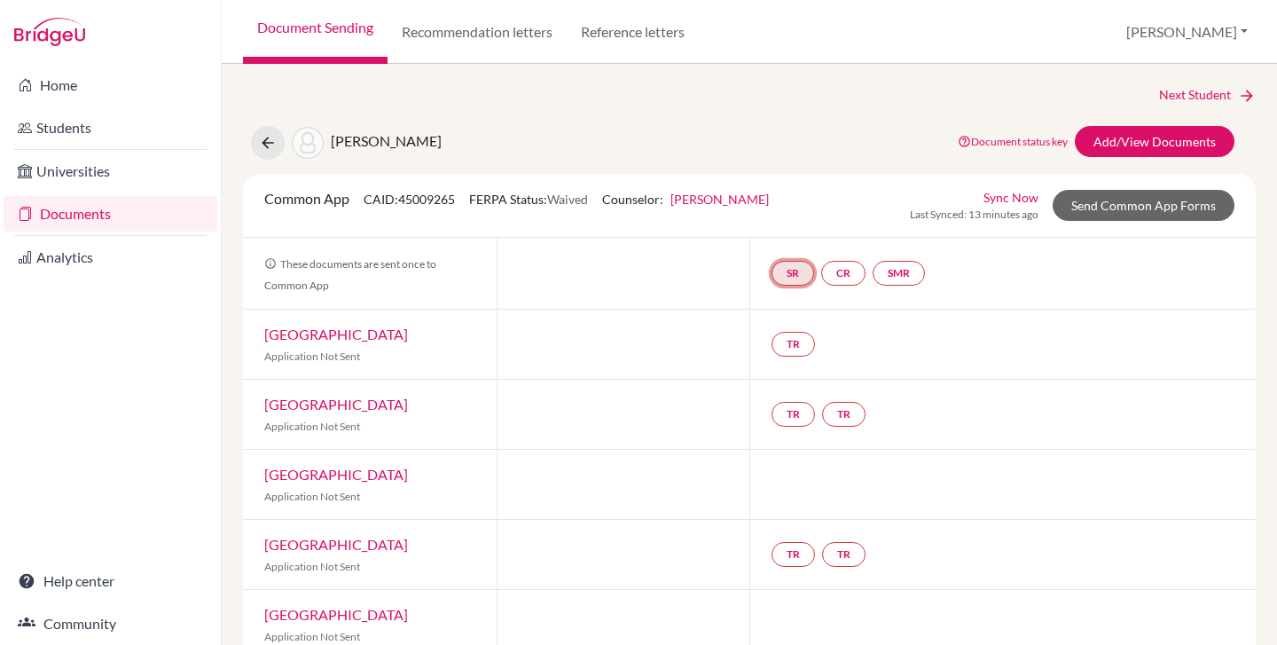
click at [787, 276] on link "SR" at bounding box center [792, 273] width 43 height 25
click at [767, 215] on link "School report" at bounding box center [792, 219] width 75 height 15
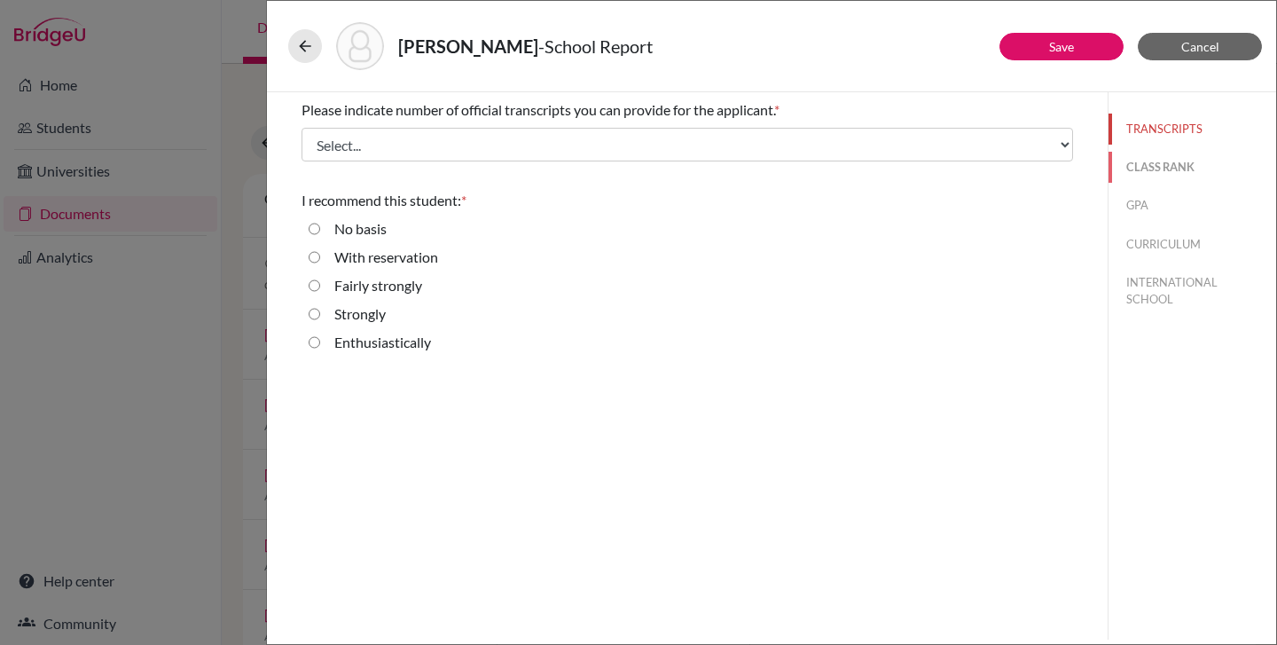
click at [1162, 163] on button "CLASS RANK" at bounding box center [1192, 167] width 168 height 31
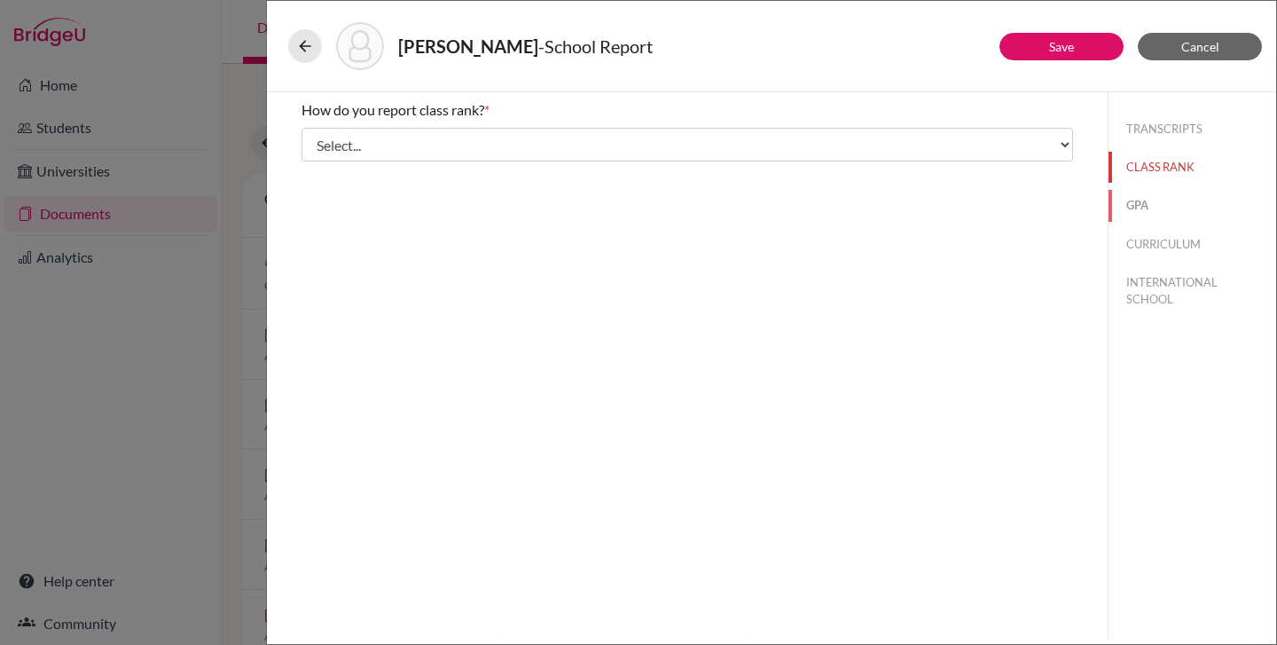
click at [1147, 202] on button "GPA" at bounding box center [1192, 205] width 168 height 31
click at [1146, 250] on button "CURRICULUM" at bounding box center [1192, 244] width 168 height 31
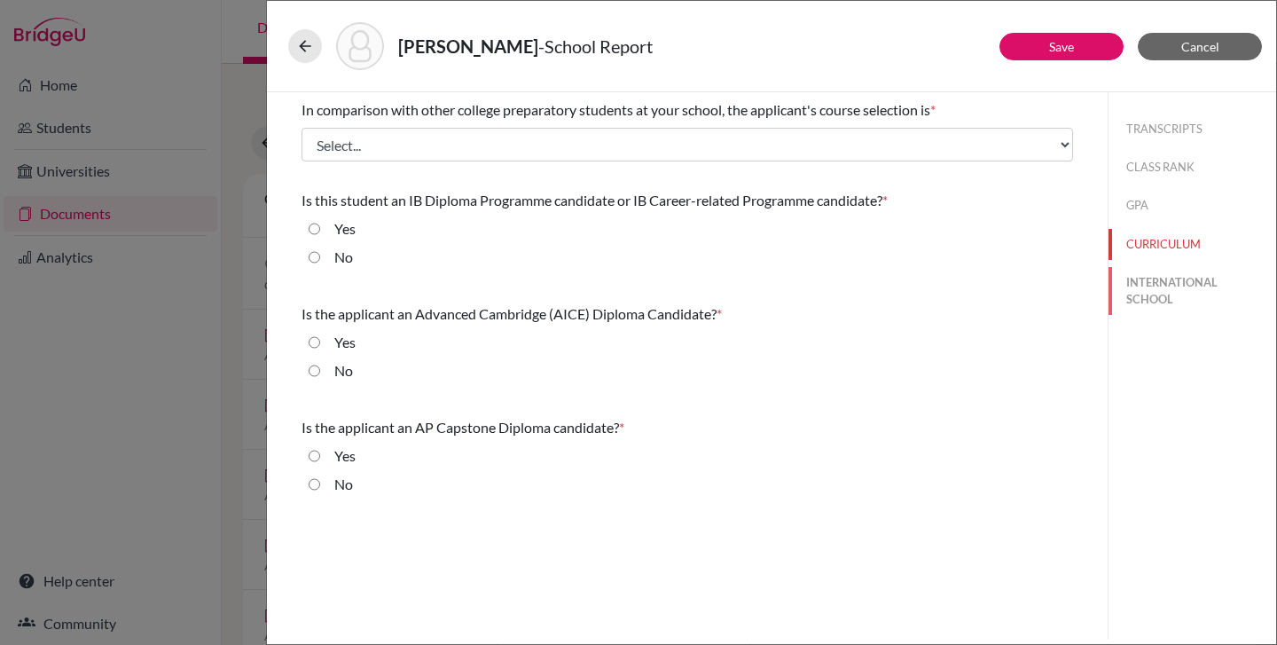
click at [1160, 278] on button "INTERNATIONAL SCHOOL" at bounding box center [1192, 291] width 168 height 48
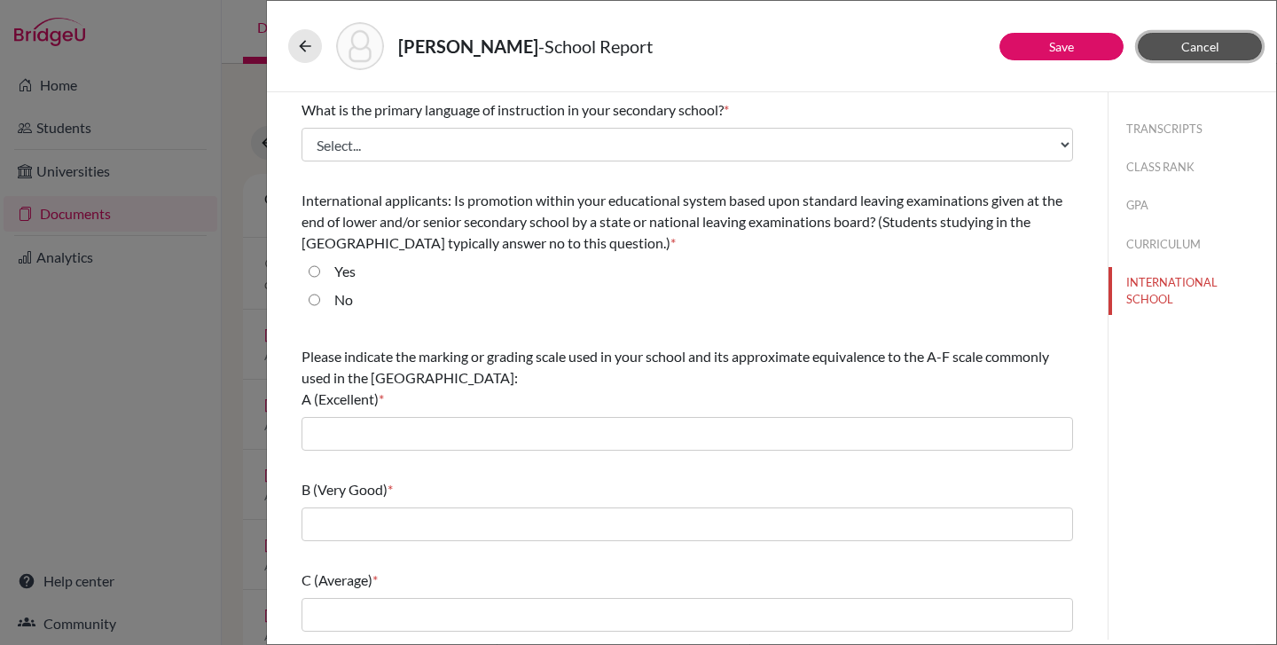
click at [1191, 52] on span "Cancel" at bounding box center [1200, 46] width 38 height 15
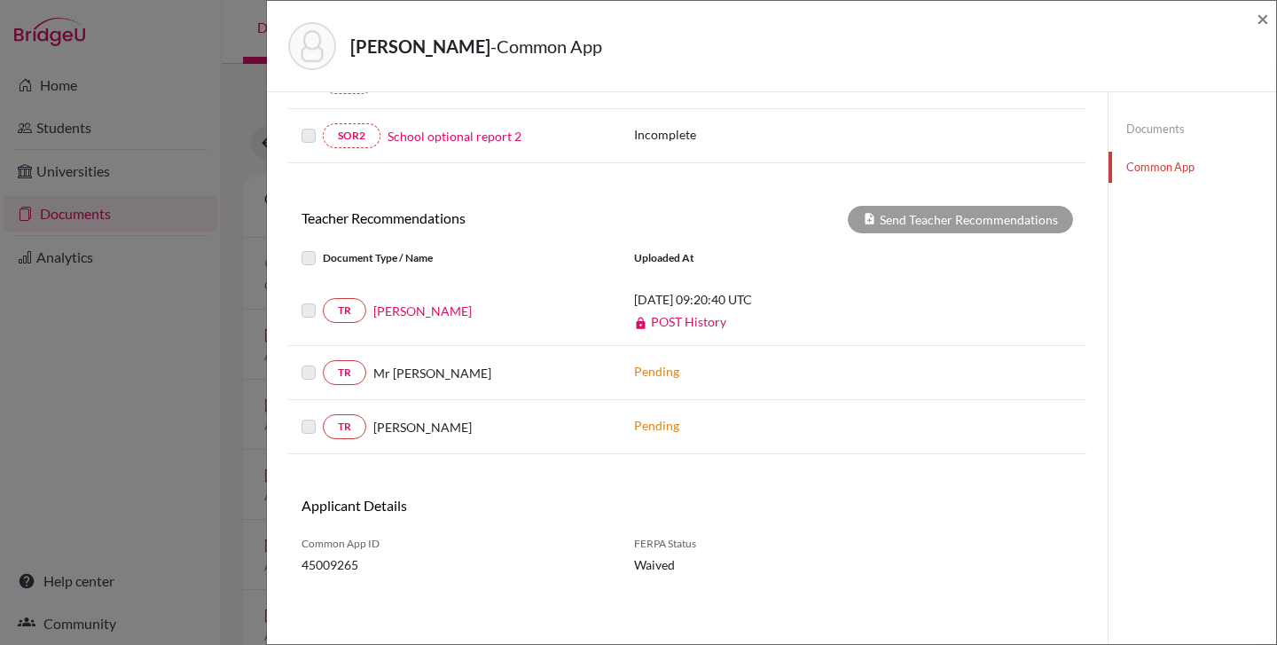
scroll to position [544, 0]
click at [1261, 21] on span "×" at bounding box center [1262, 18] width 12 height 26
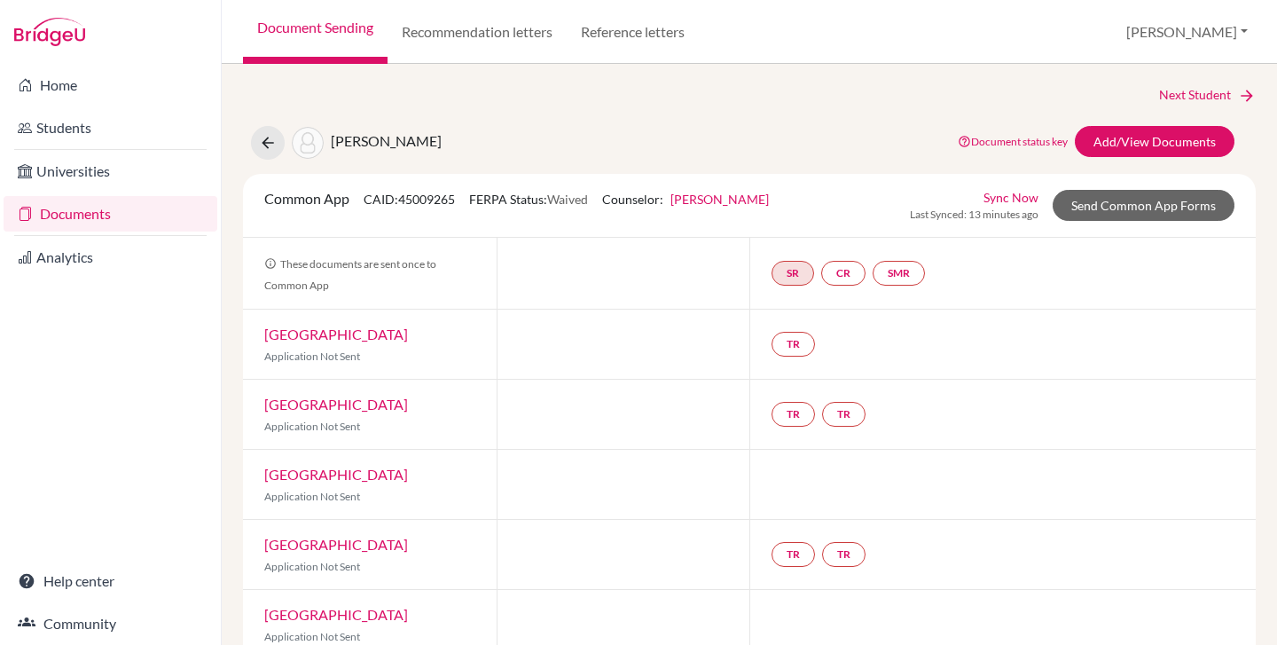
click at [300, 29] on link "Document Sending" at bounding box center [315, 32] width 145 height 64
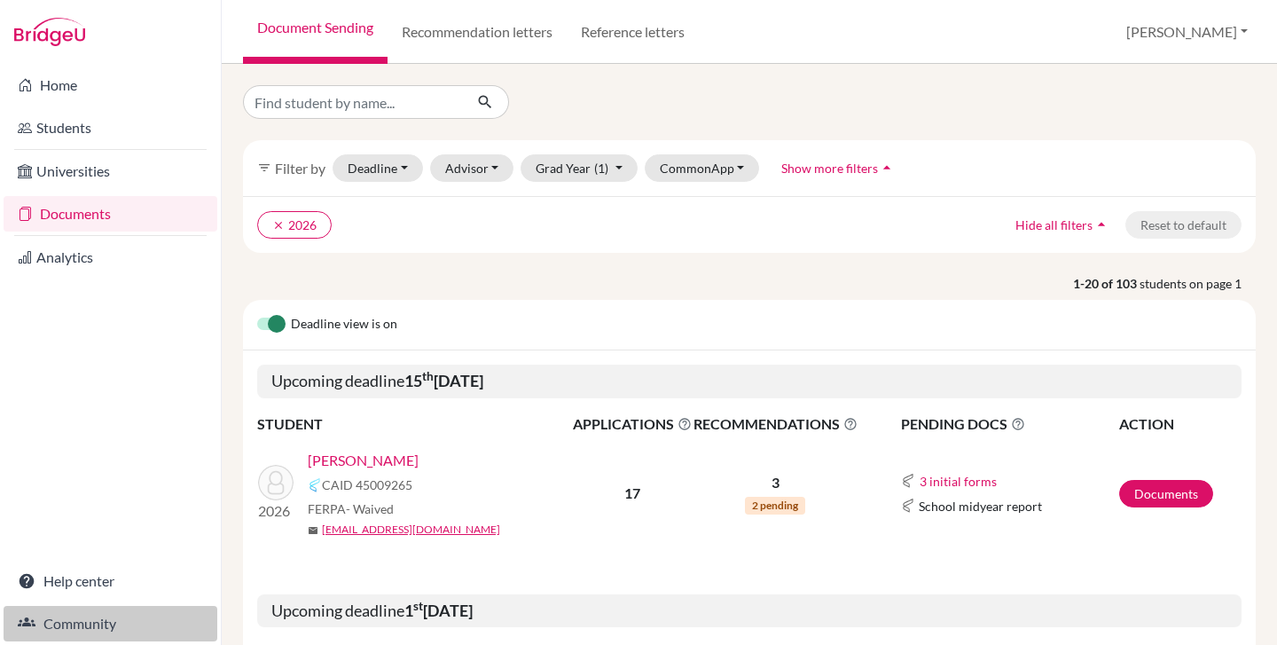
click at [153, 624] on link "Community" at bounding box center [111, 623] width 214 height 35
click at [1221, 35] on button "[PERSON_NAME]" at bounding box center [1186, 32] width 137 height 34
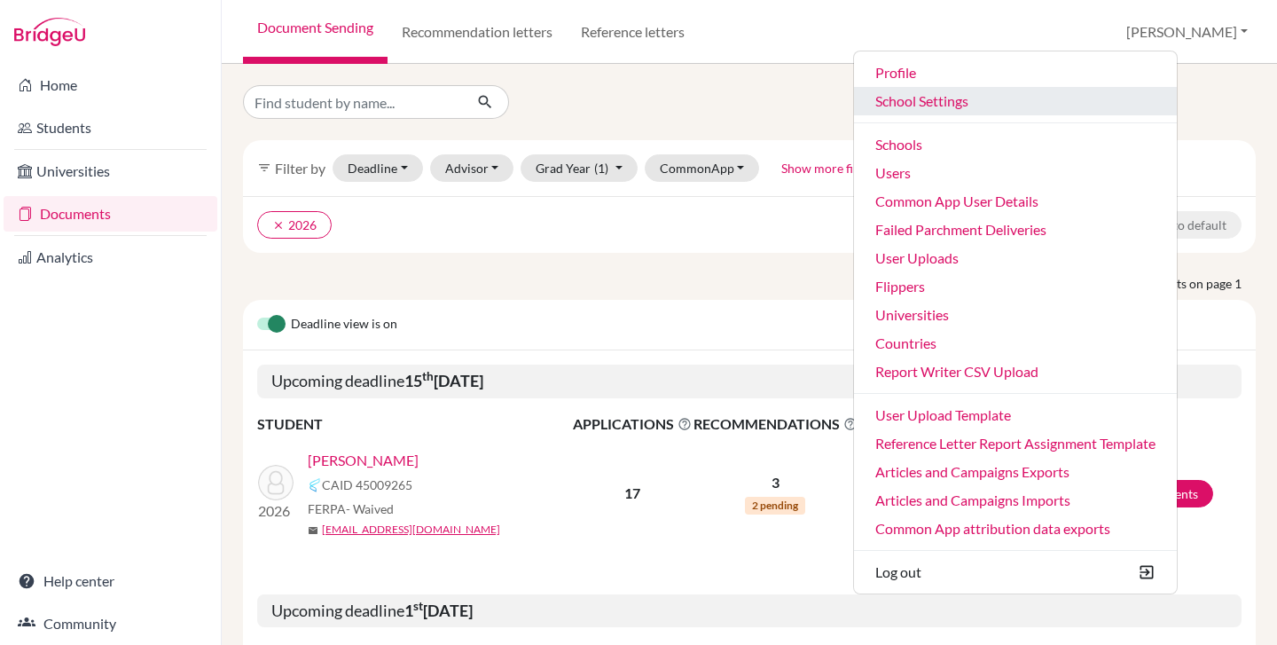
click at [1035, 101] on link "School Settings" at bounding box center [1015, 101] width 323 height 28
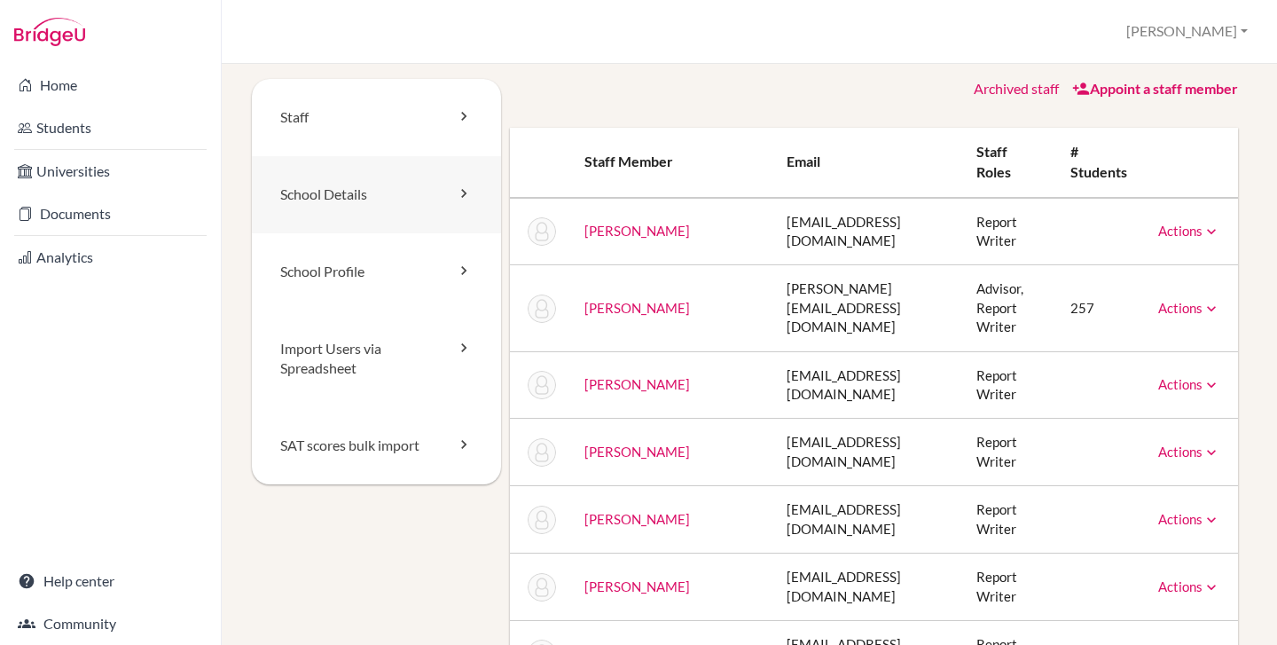
scroll to position [7, 0]
click at [80, 130] on link "Students" at bounding box center [111, 127] width 214 height 35
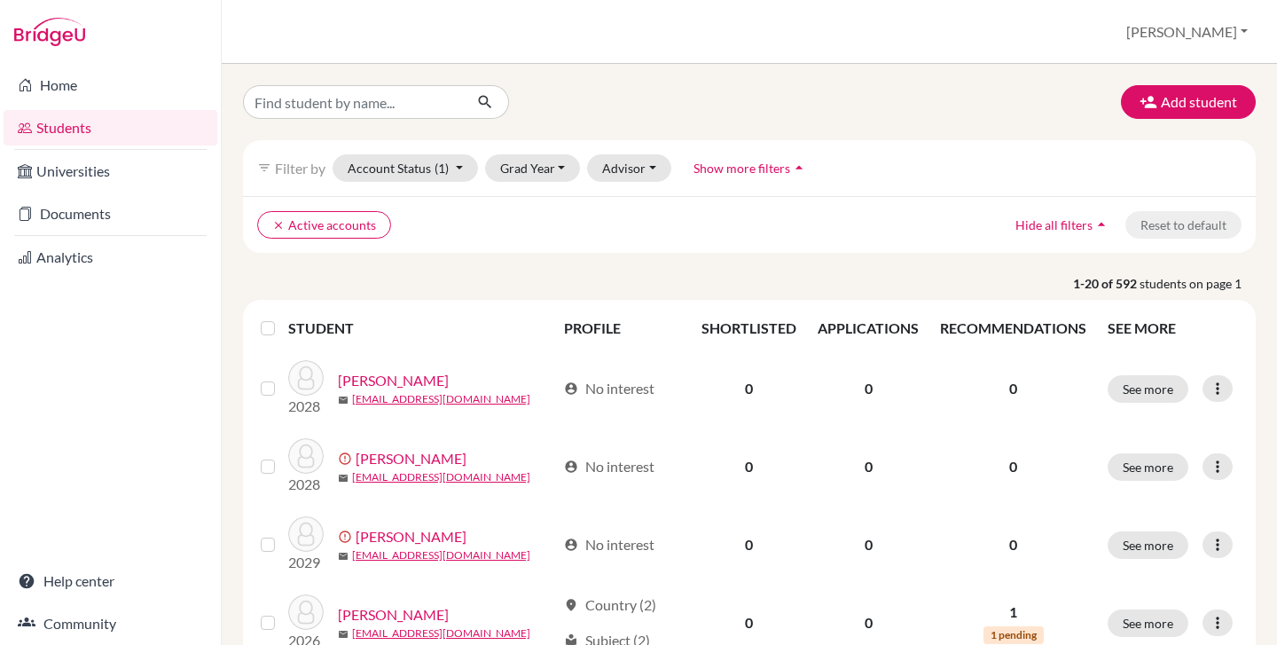
click at [345, 51] on div "Students overview [PERSON_NAME] Profile School Settings Admin Schools Users Com…" at bounding box center [749, 32] width 1055 height 64
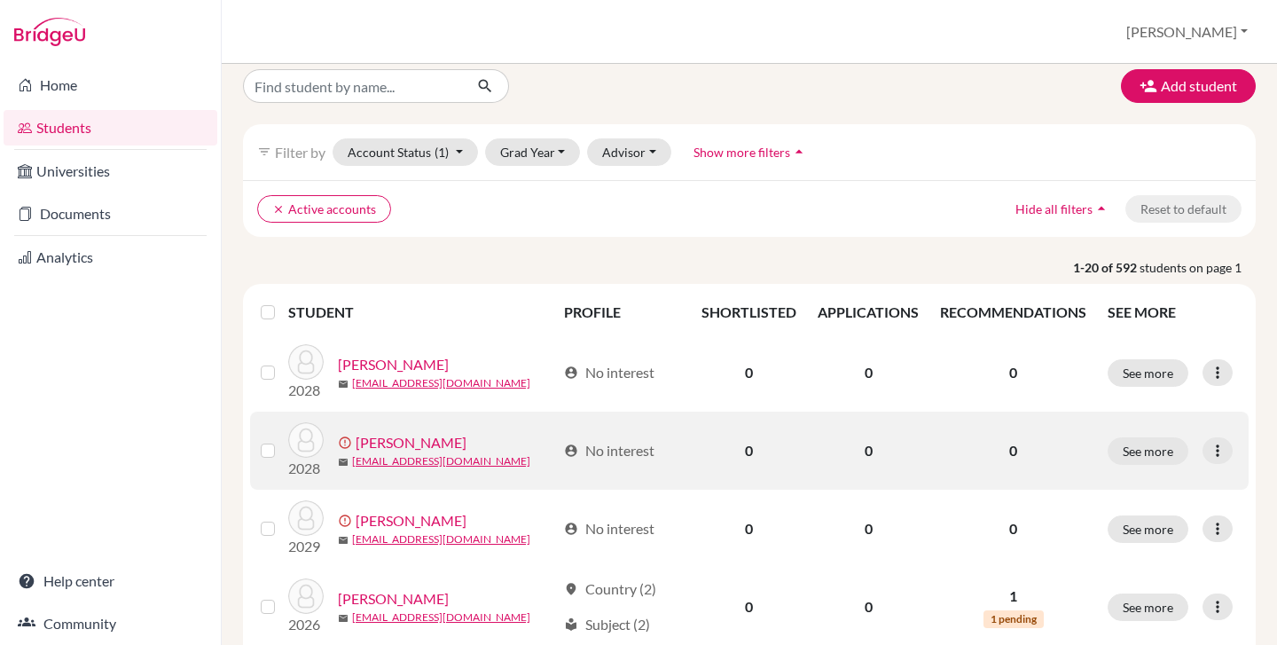
scroll to position [26, 0]
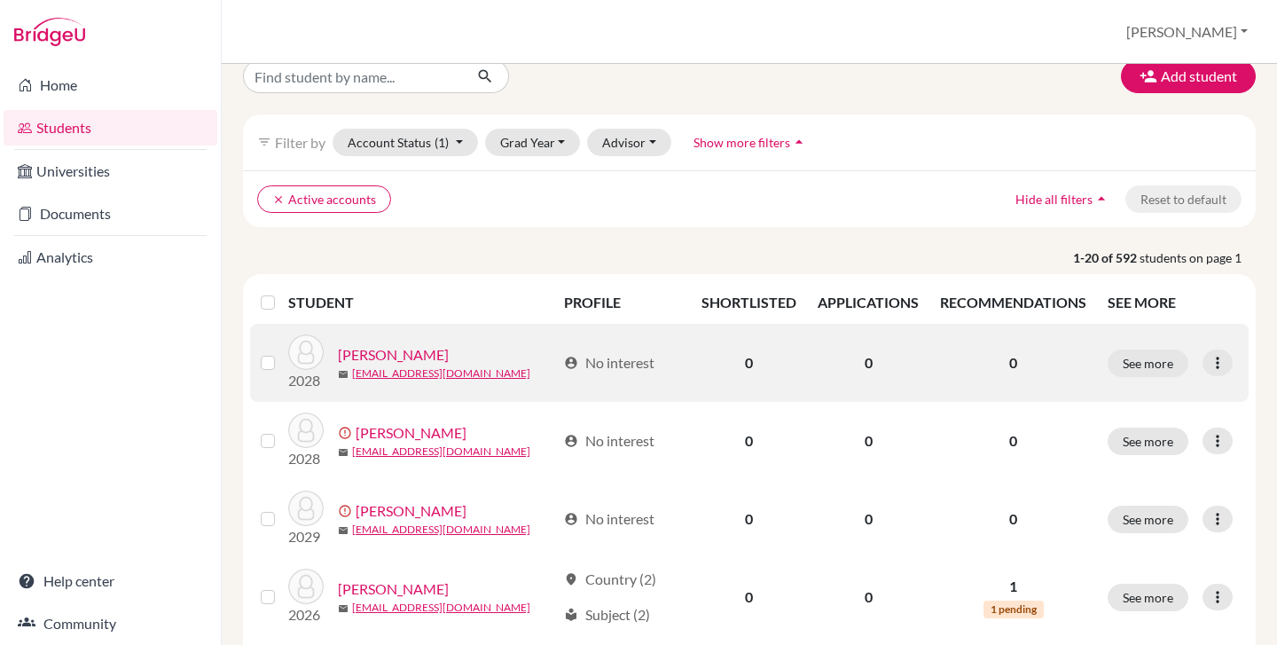
click at [437, 355] on link "[PERSON_NAME]" at bounding box center [393, 354] width 111 height 21
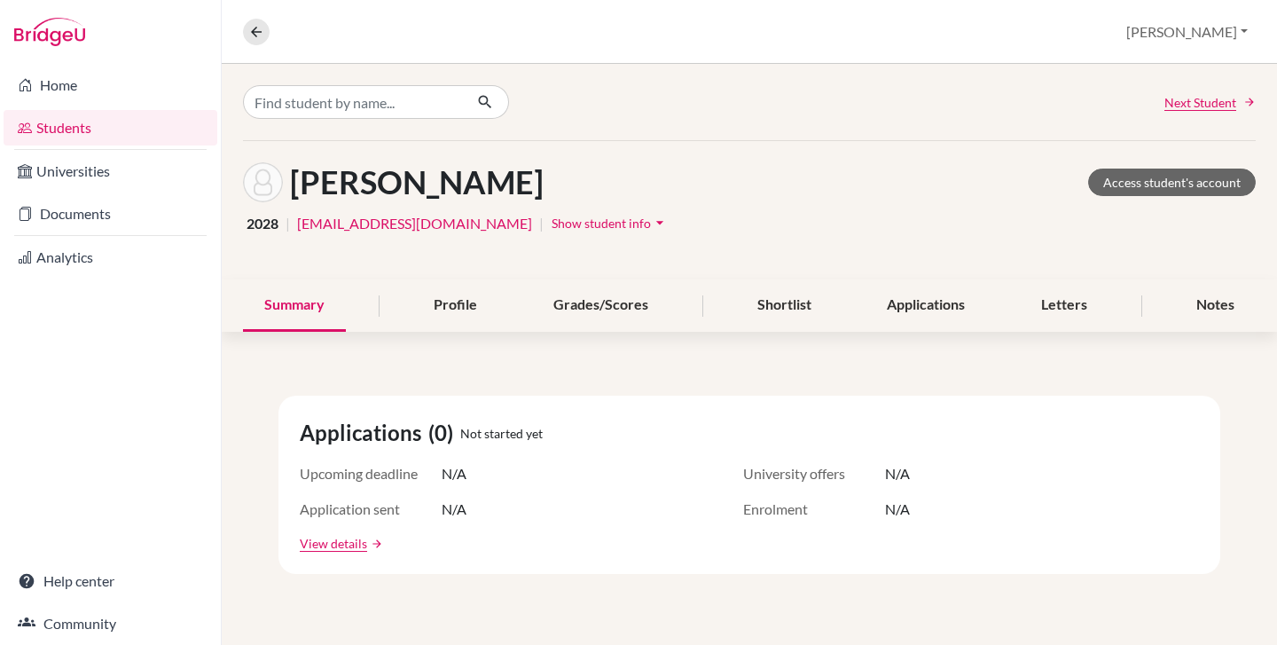
click at [70, 121] on link "Students" at bounding box center [111, 127] width 214 height 35
